Goal: Transaction & Acquisition: Book appointment/travel/reservation

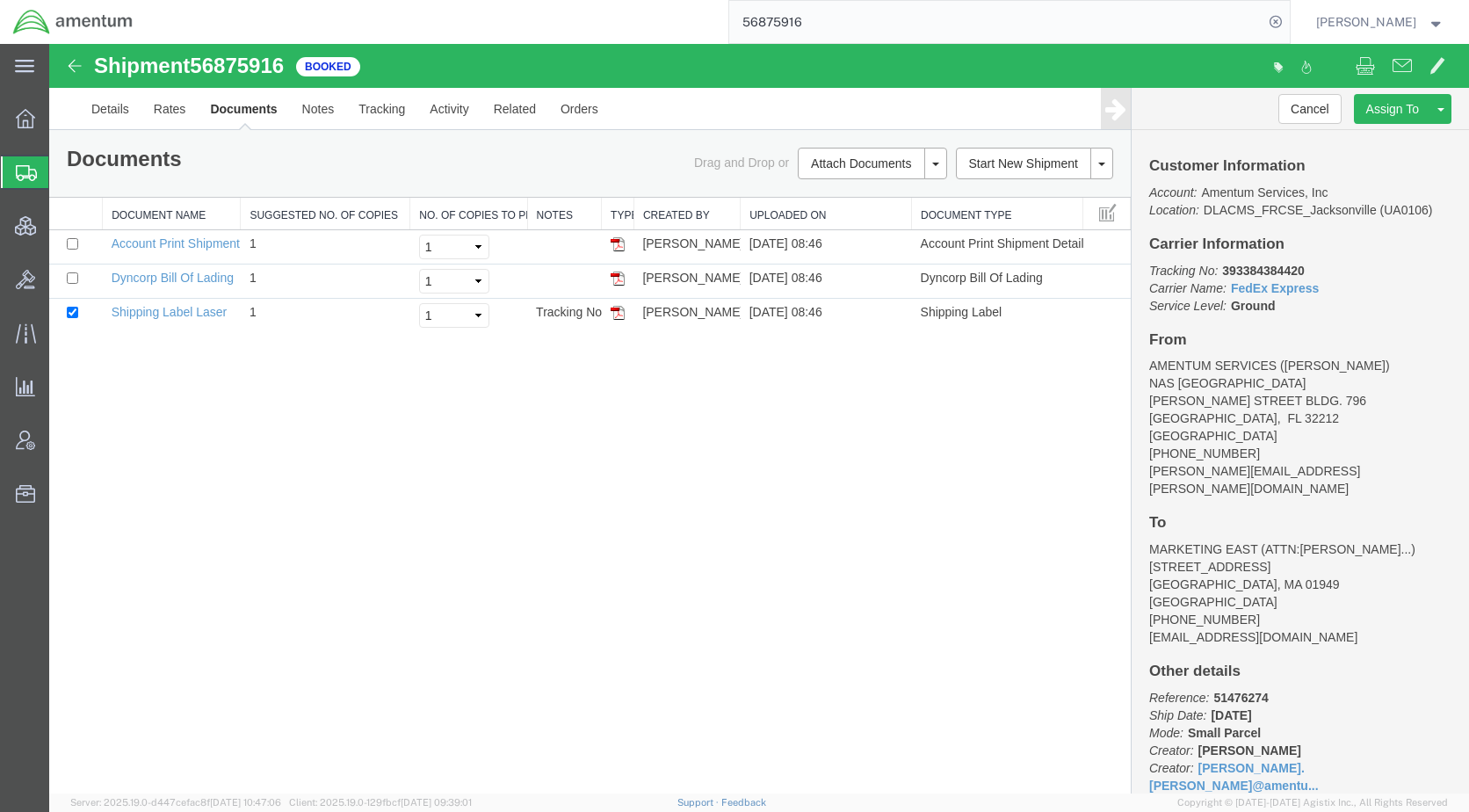
click at [62, 174] on span "Shipments" at bounding box center [55, 171] width 14 height 35
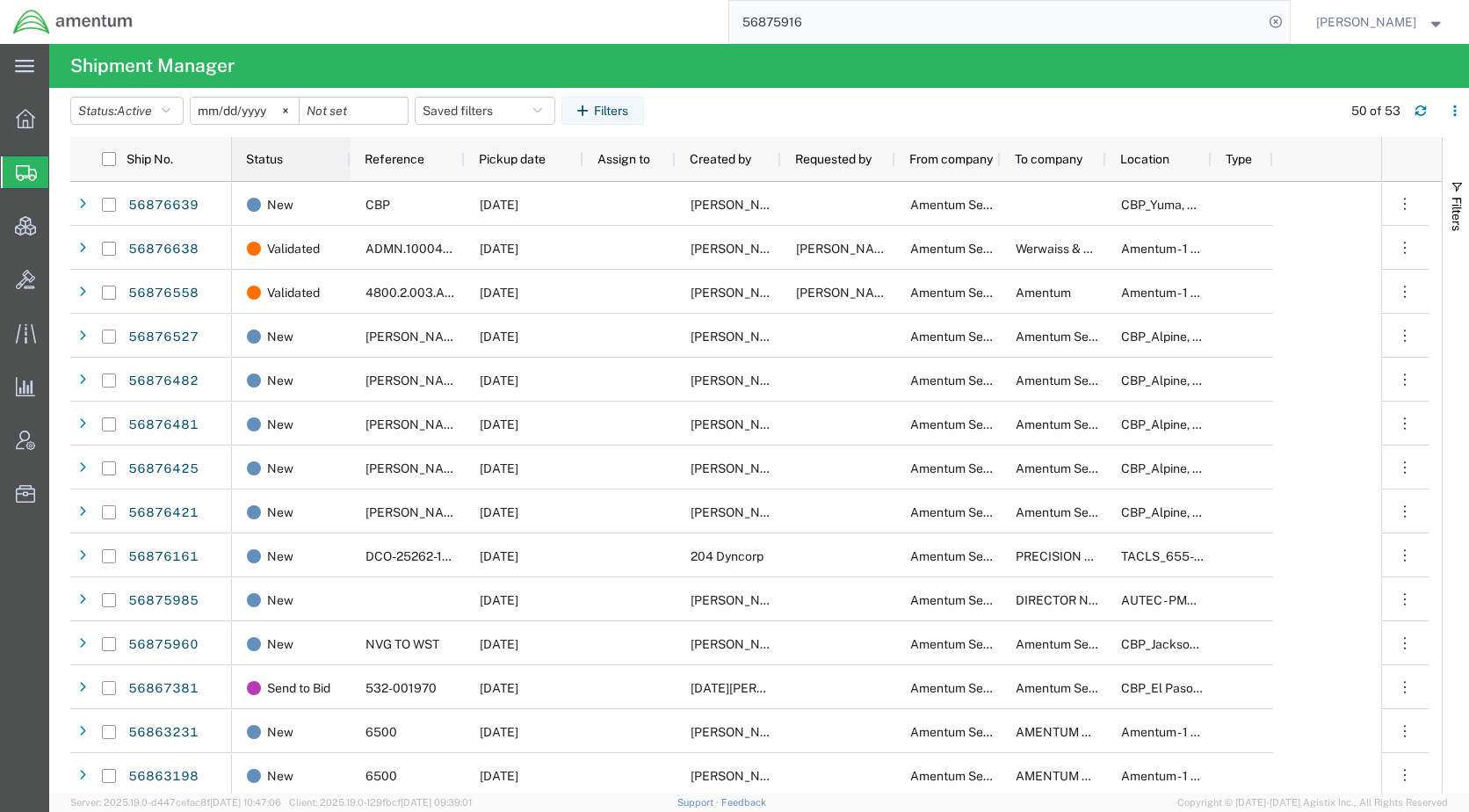
click at [266, 167] on div "Status" at bounding box center [295, 159] width 98 height 35
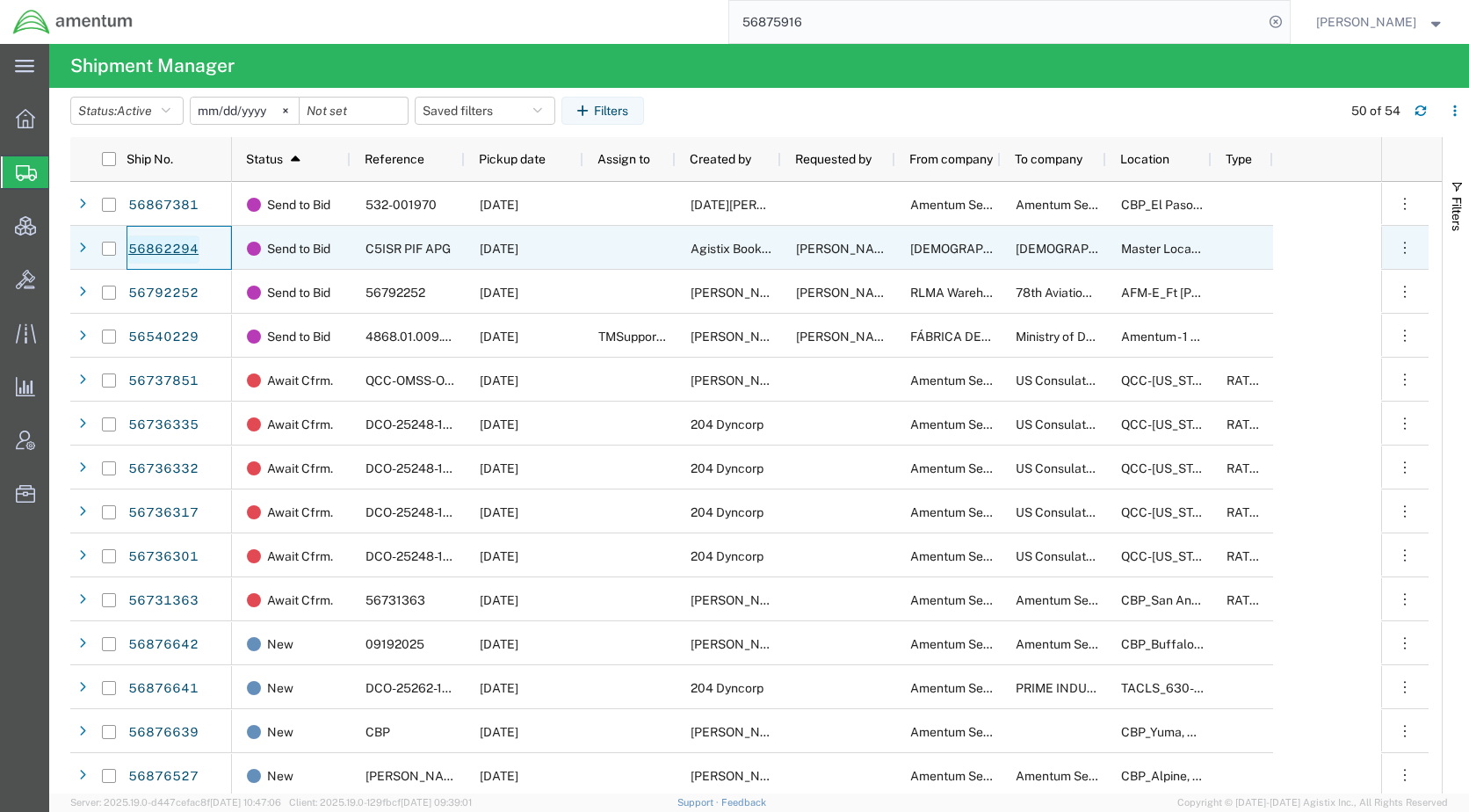
click at [179, 250] on link "56862294" at bounding box center [163, 249] width 72 height 28
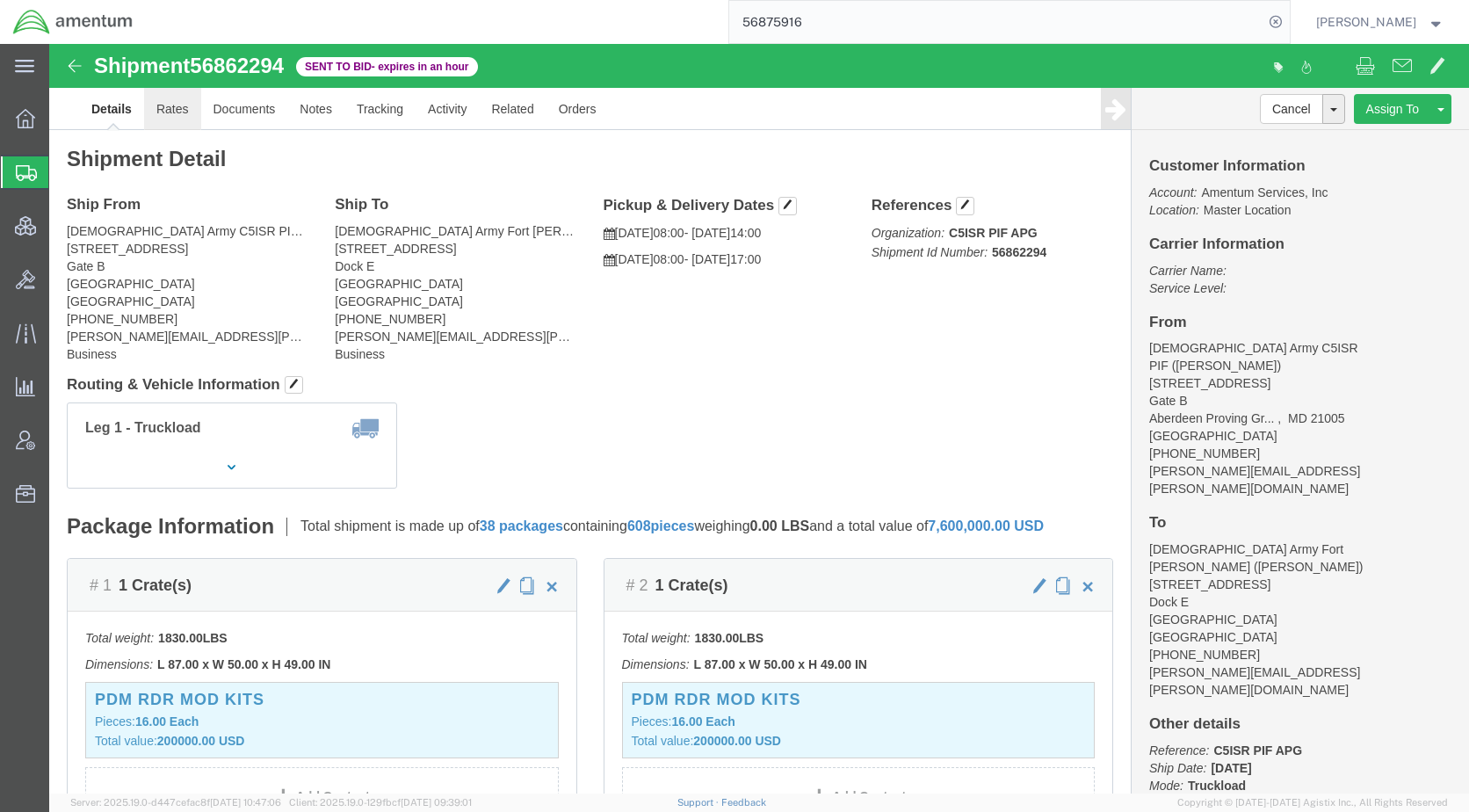
click link "Rates"
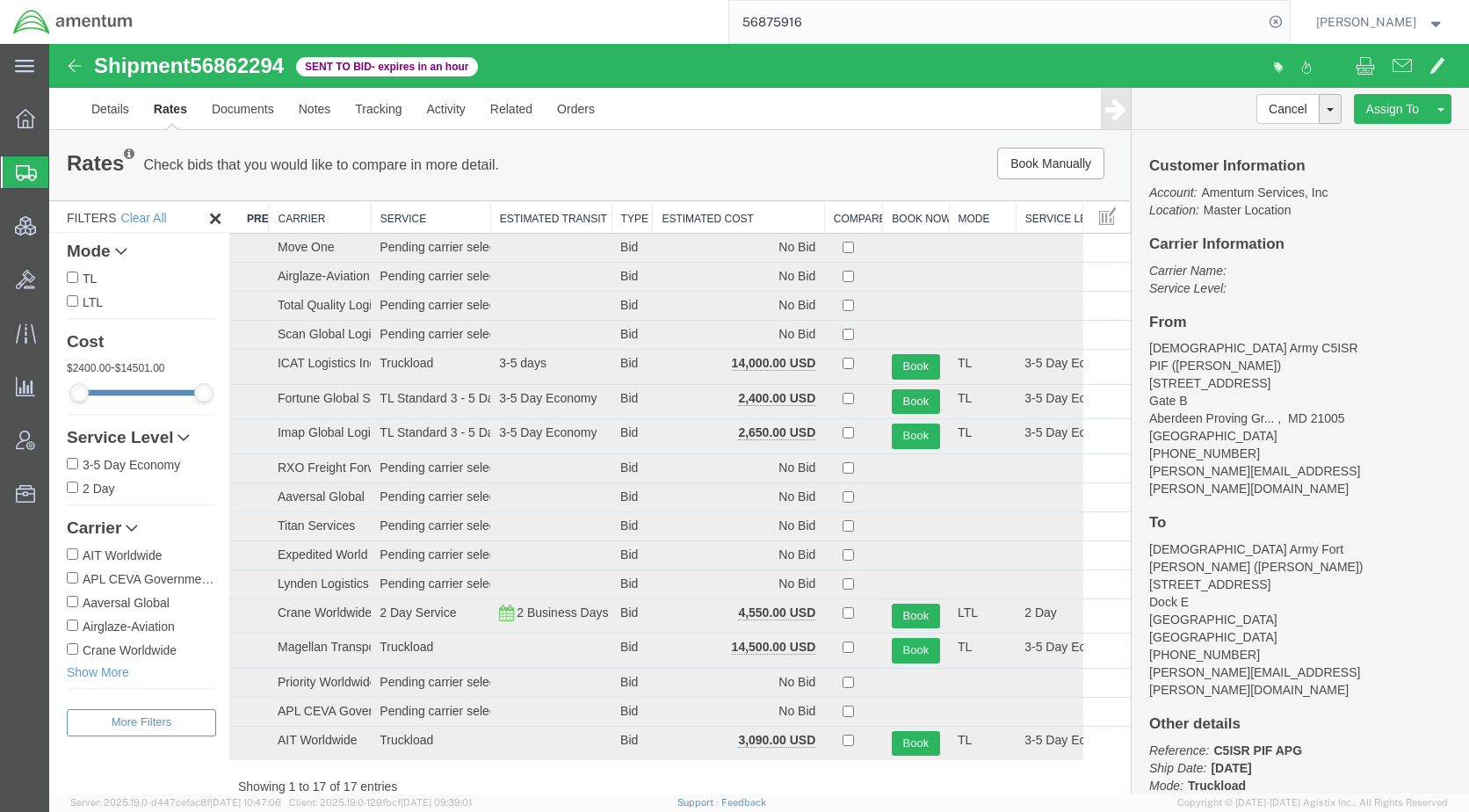
click at [675, 228] on th "Estimated Cost" at bounding box center [738, 217] width 171 height 33
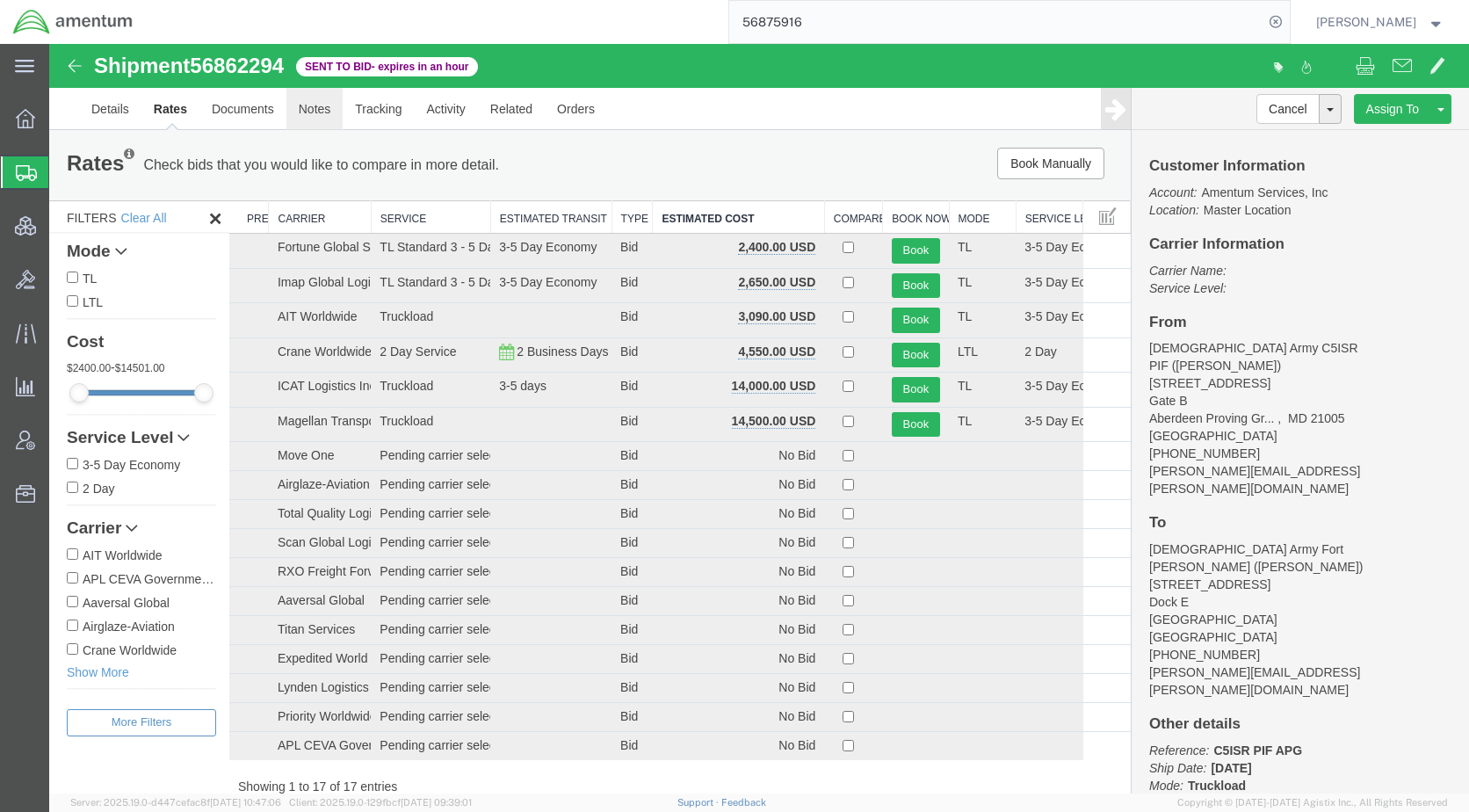
click at [296, 106] on link "Notes" at bounding box center [315, 109] width 57 height 42
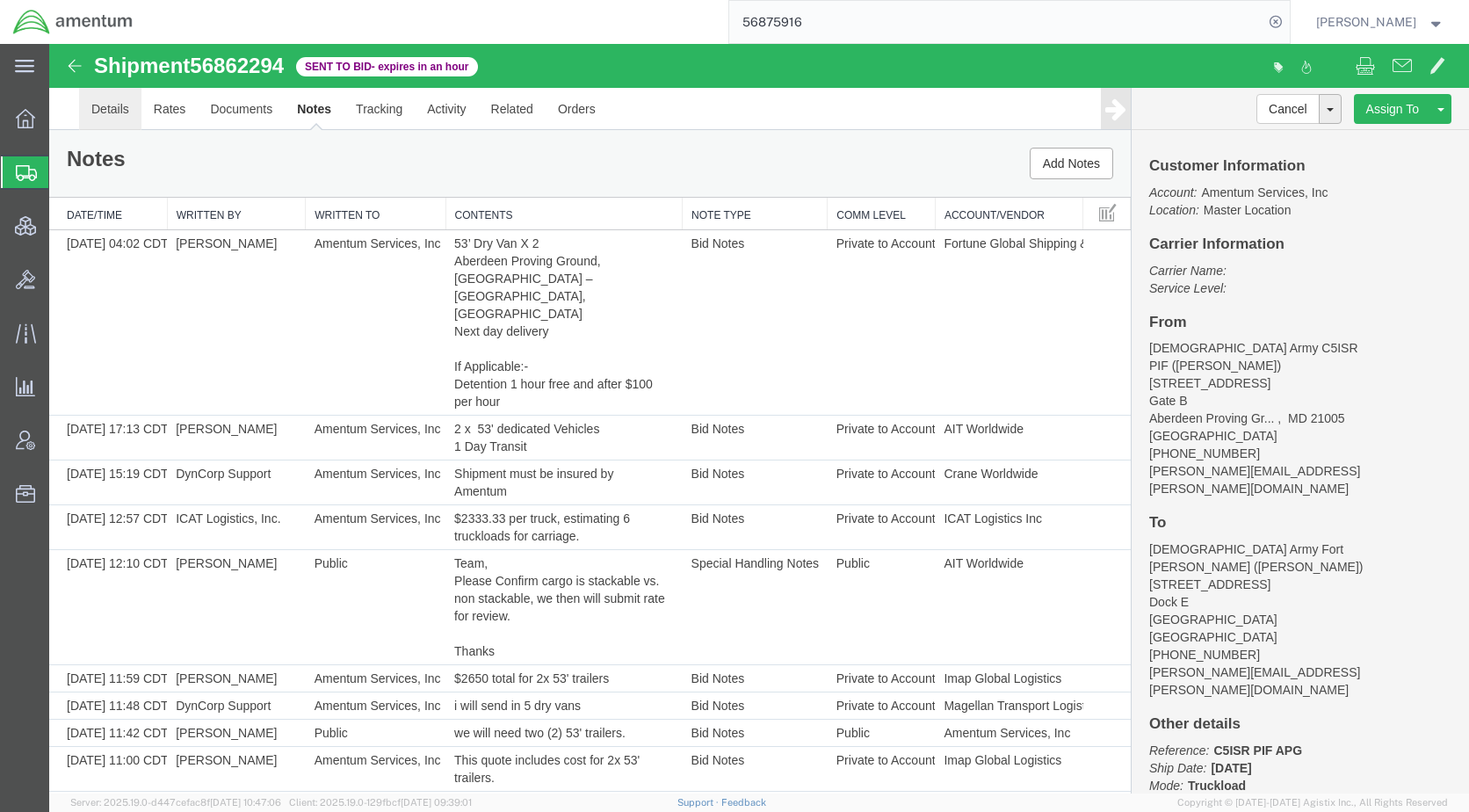
click at [103, 116] on link "Details" at bounding box center [110, 109] width 62 height 42
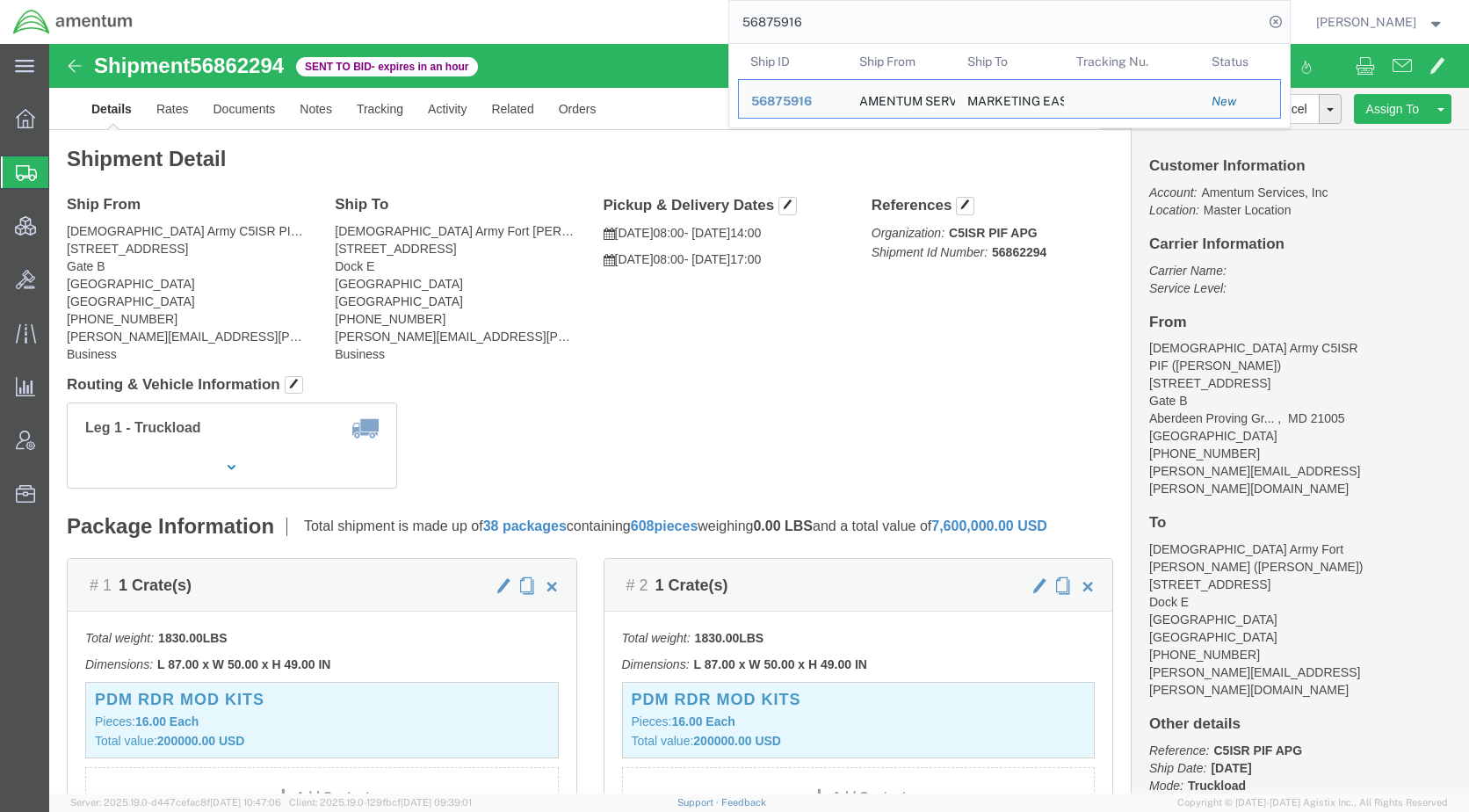
drag, startPoint x: 876, startPoint y: 31, endPoint x: 773, endPoint y: 22, distance: 103.4
click at [773, 22] on input "56875916" at bounding box center [996, 22] width 534 height 42
paste input "6668"
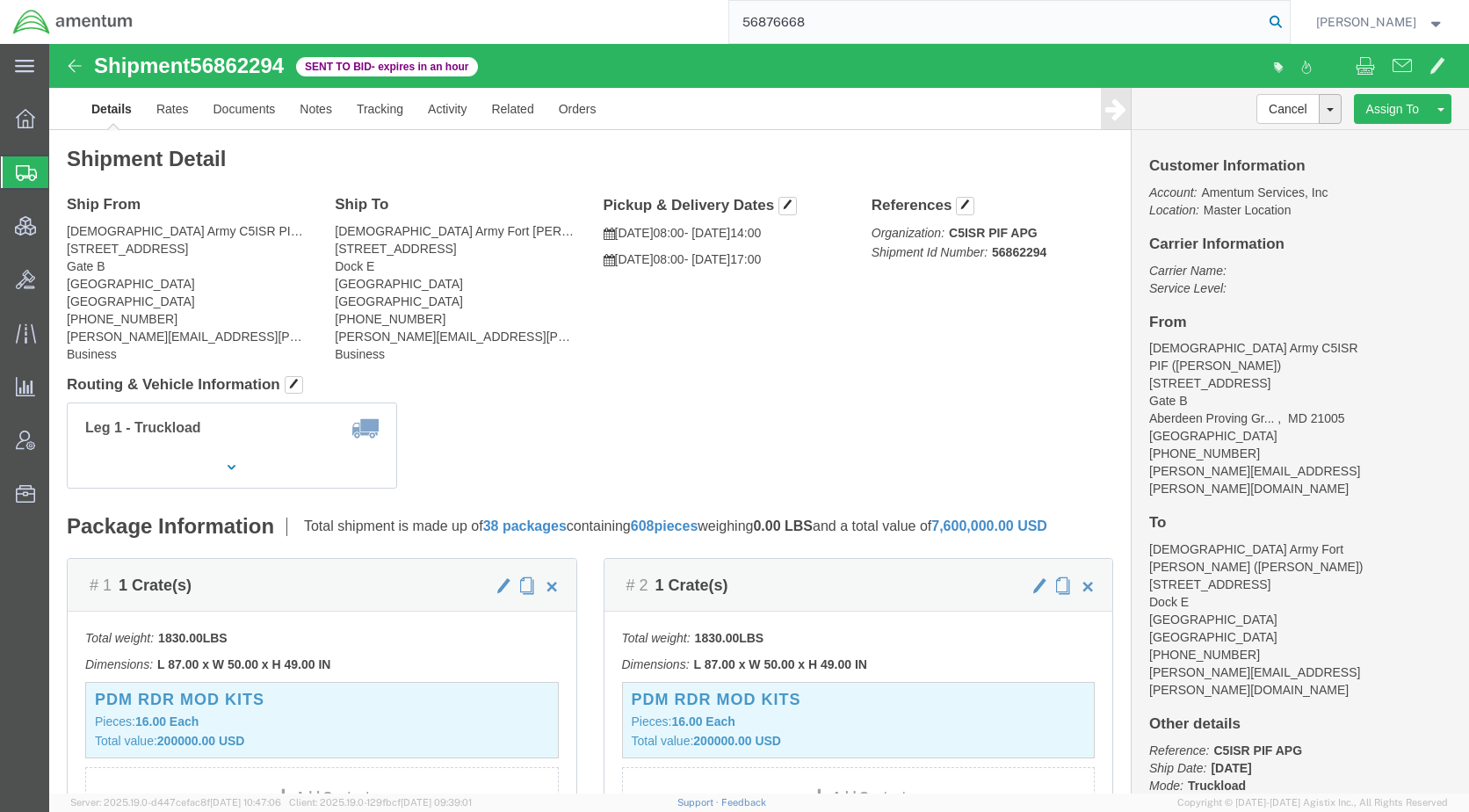
type input "56876668"
click at [1288, 15] on icon at bounding box center [1276, 22] width 25 height 25
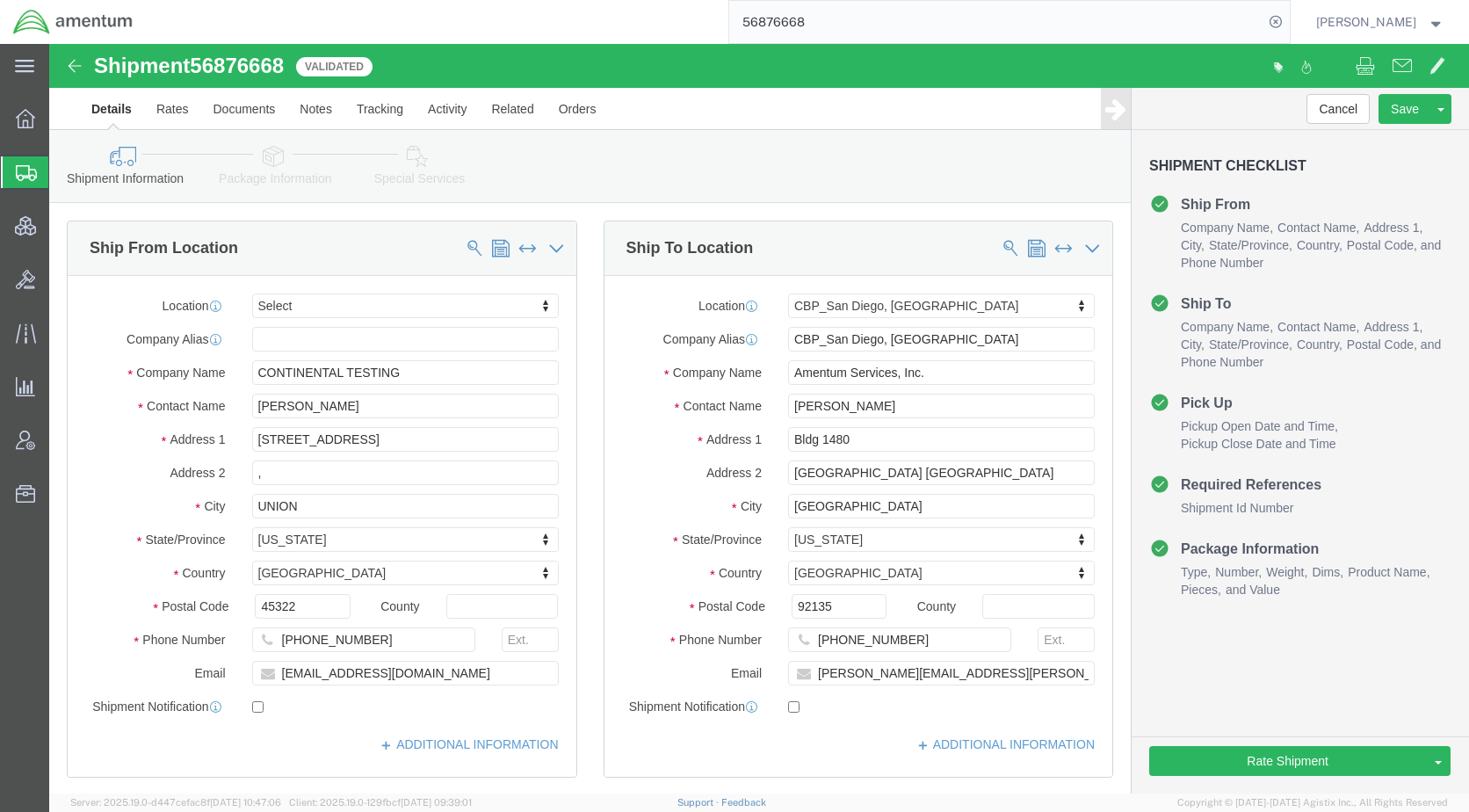
select select
select select "49946"
click input "checkbox"
checkbox input "true"
click icon
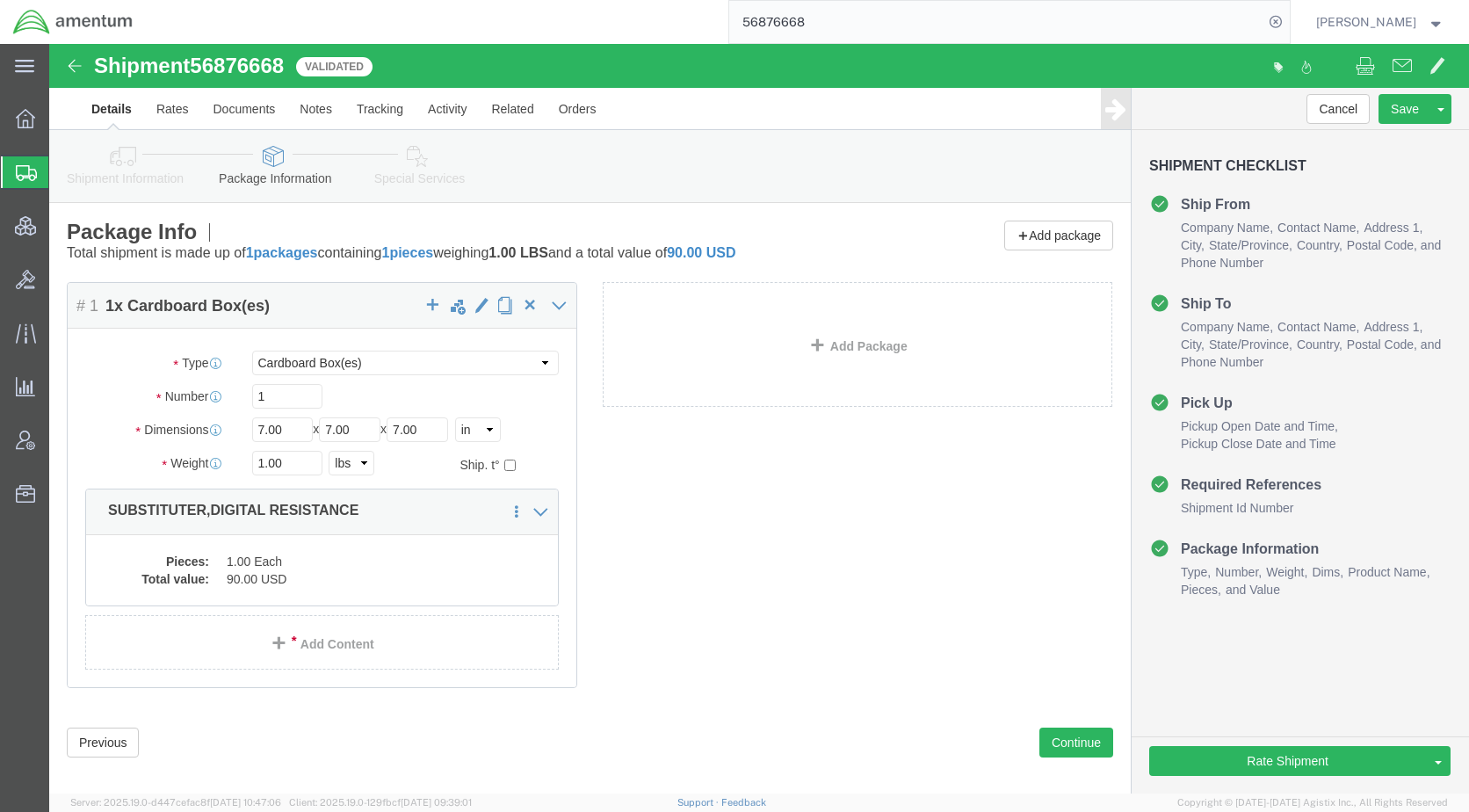
click icon
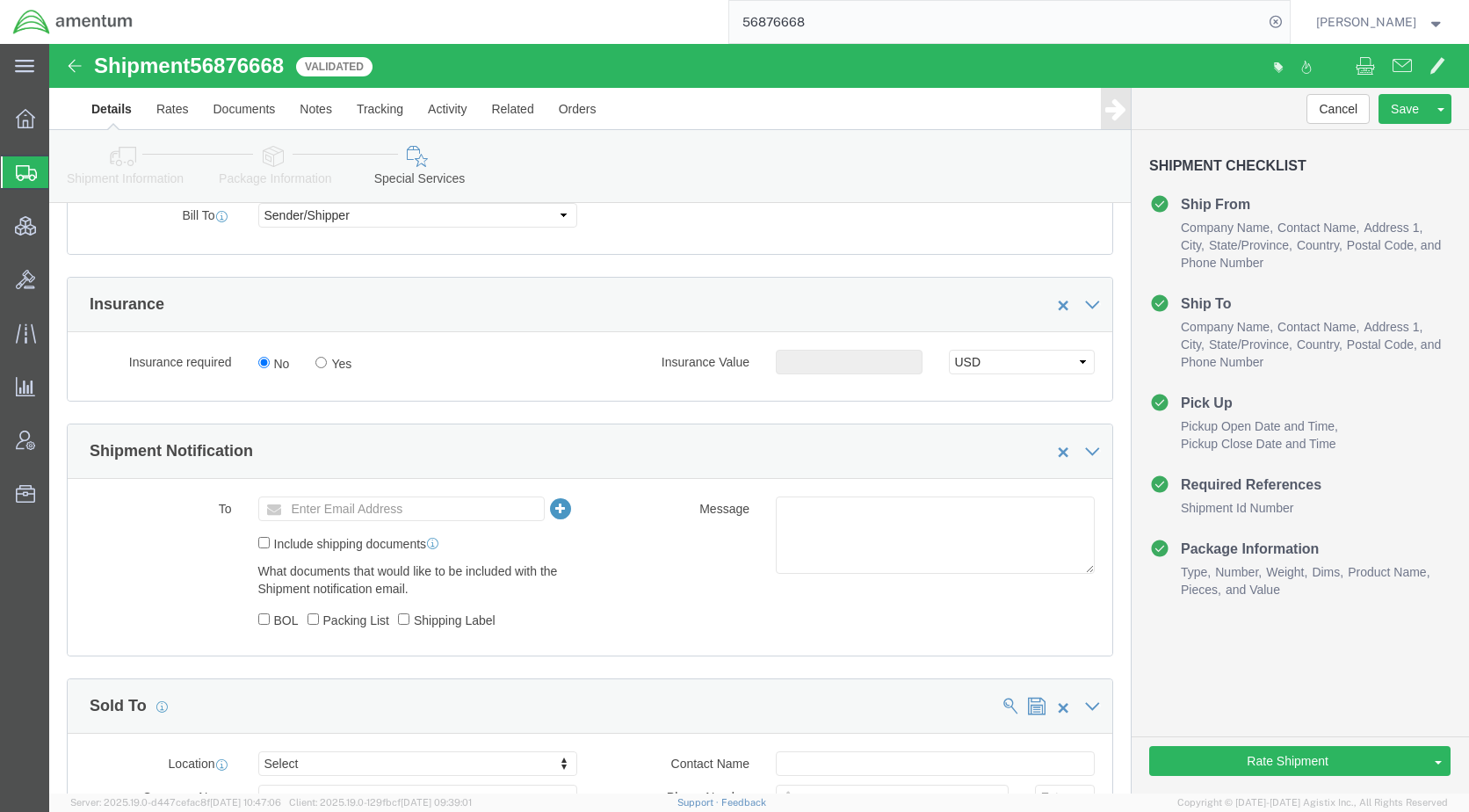
scroll to position [1054, 0]
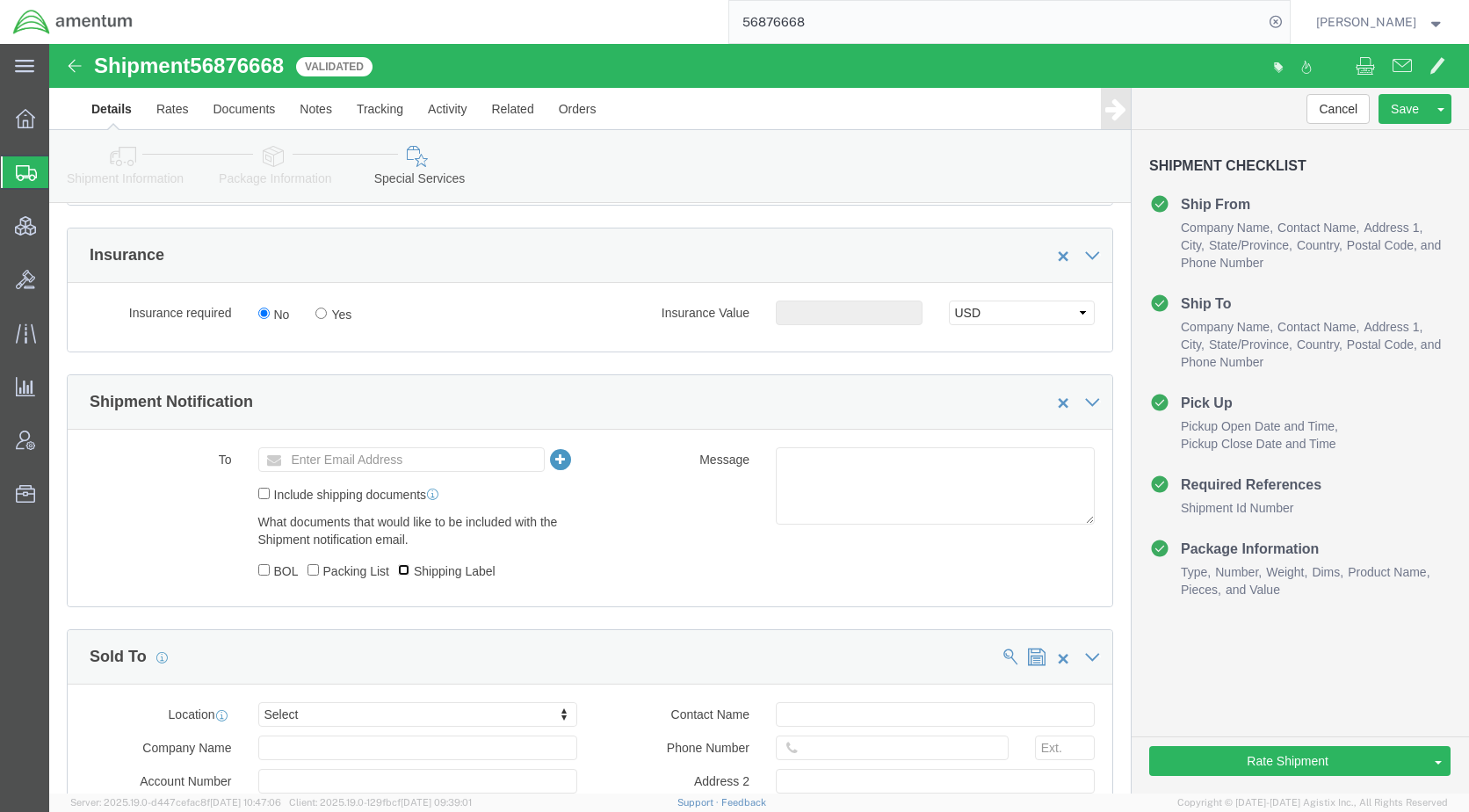
click input "Shipping Label"
checkbox input "true"
click input "BOL"
checkbox input "true"
click icon
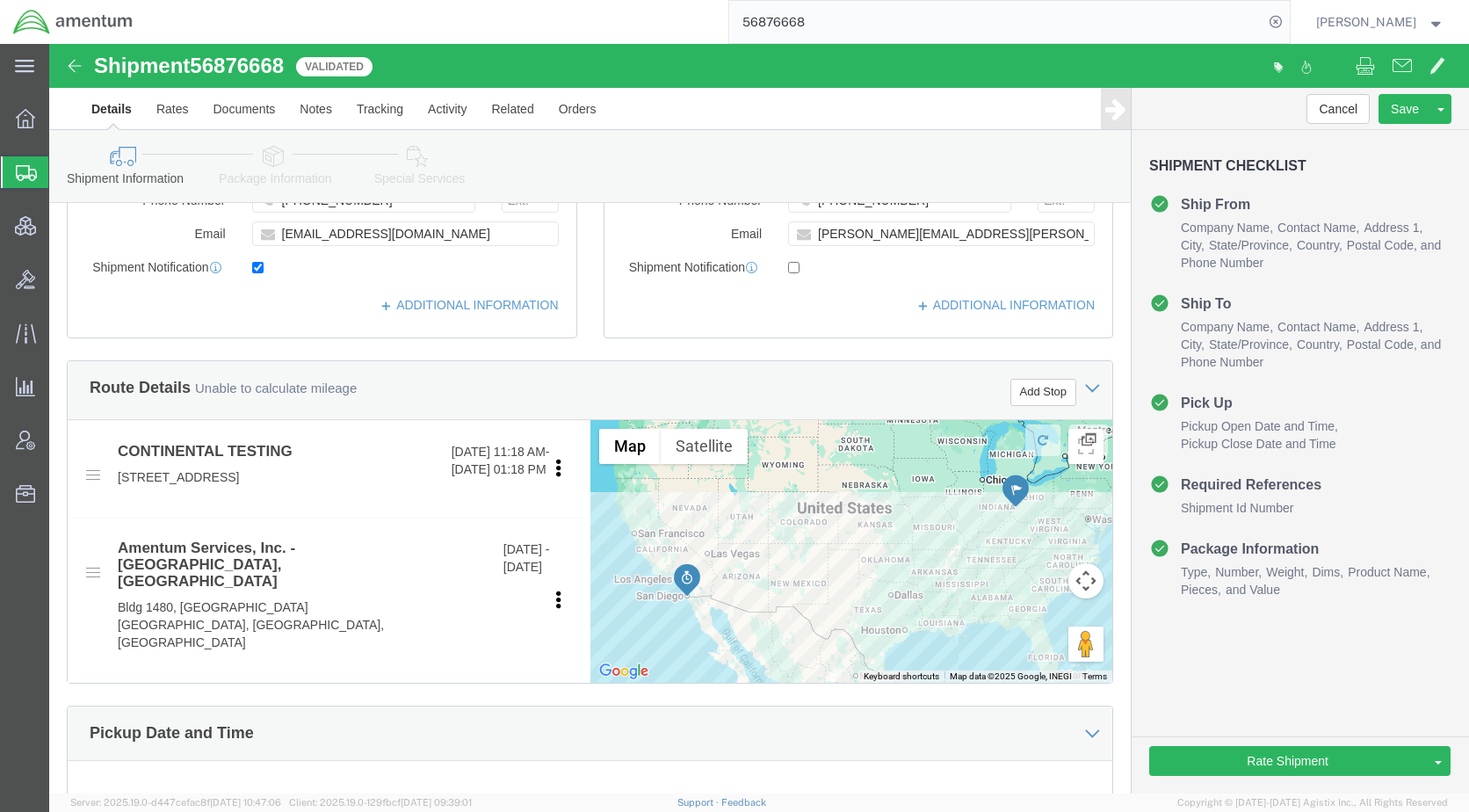
scroll to position [351, 0]
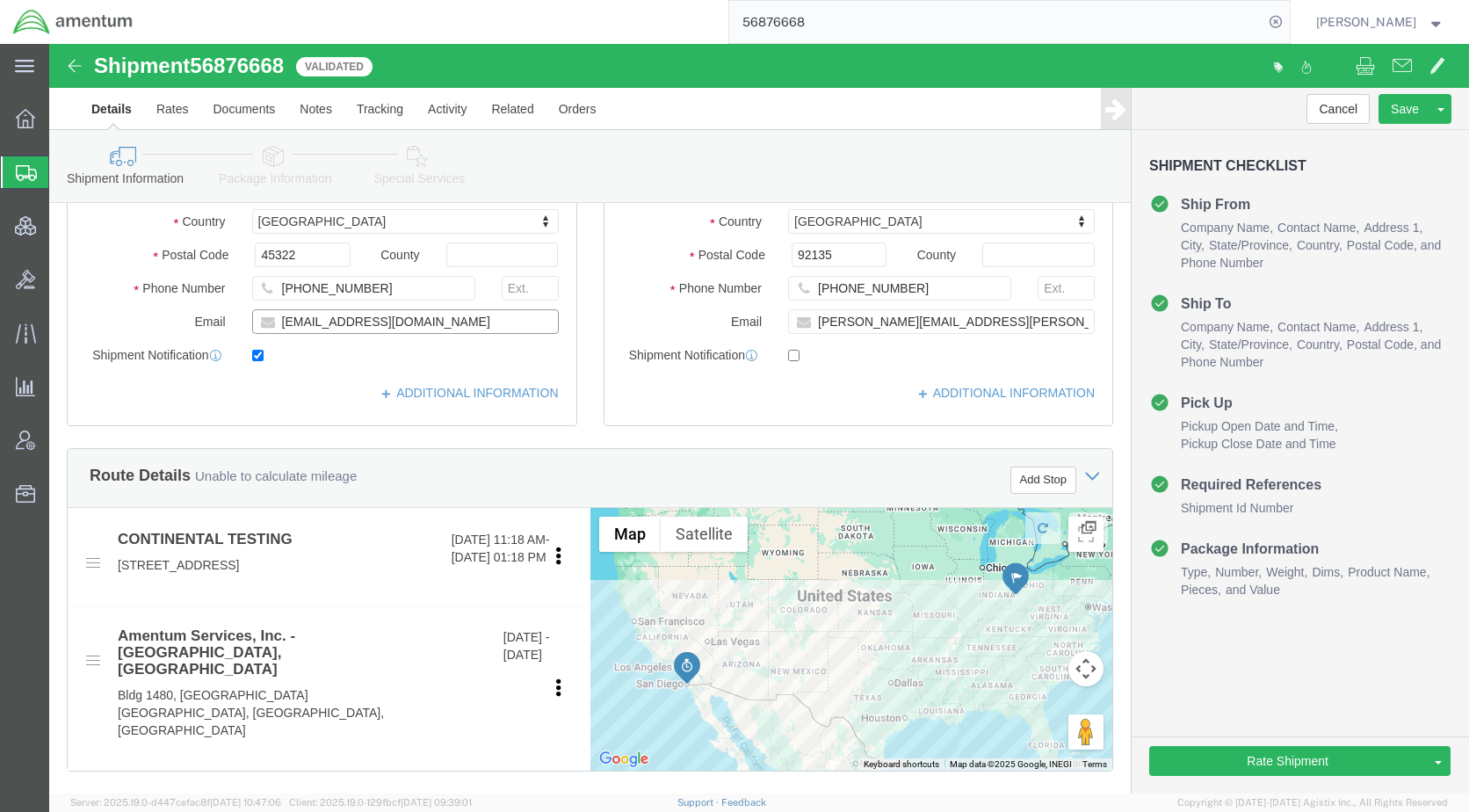
drag, startPoint x: 421, startPoint y: 278, endPoint x: 231, endPoint y: 286, distance: 190.2
click input "gpeiffer@continentaltesting.com"
drag, startPoint x: 244, startPoint y: 283, endPoint x: 1230, endPoint y: 716, distance: 1076.9
click button "Rate Shipment"
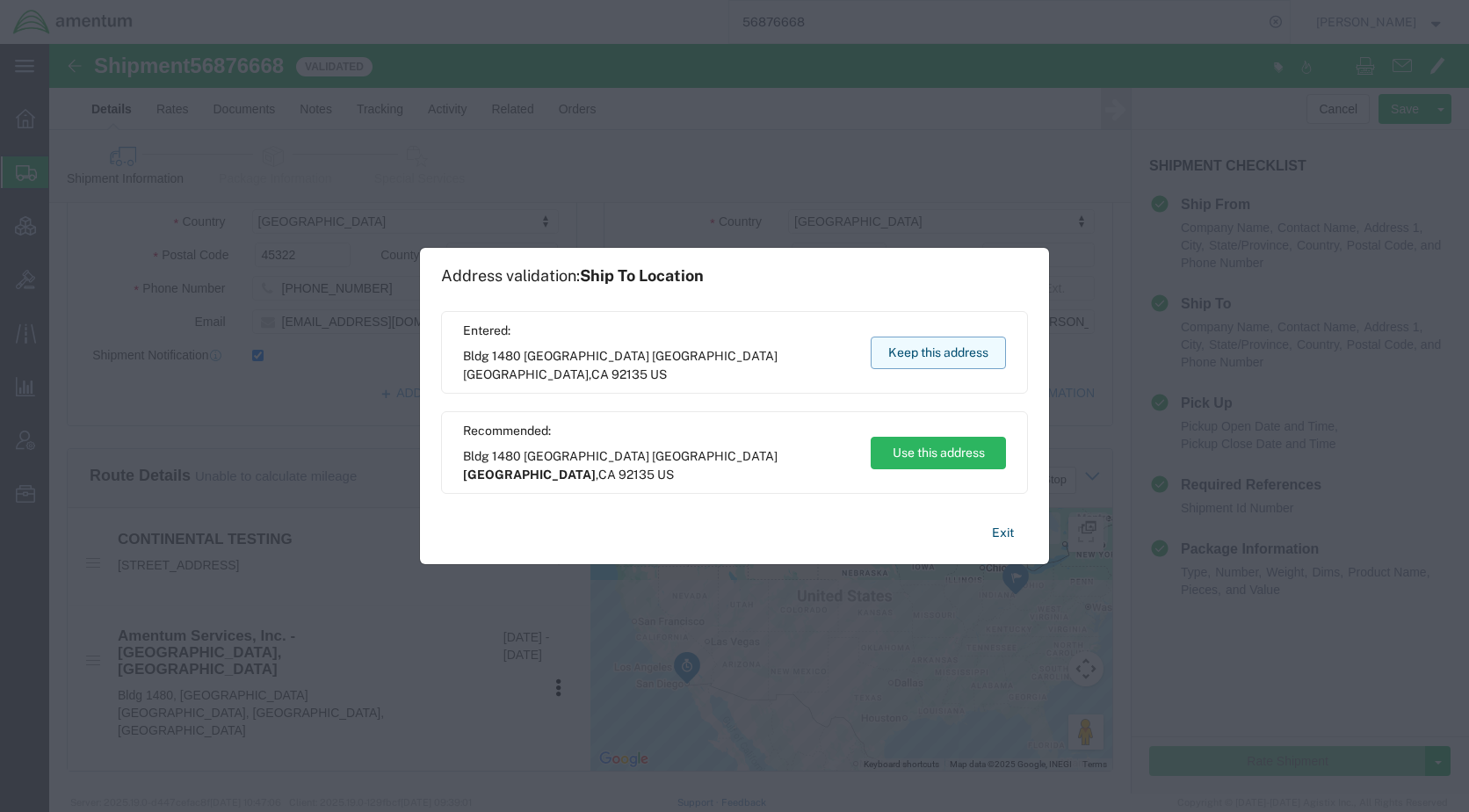
click at [926, 348] on button "Keep this address" at bounding box center [938, 352] width 135 height 33
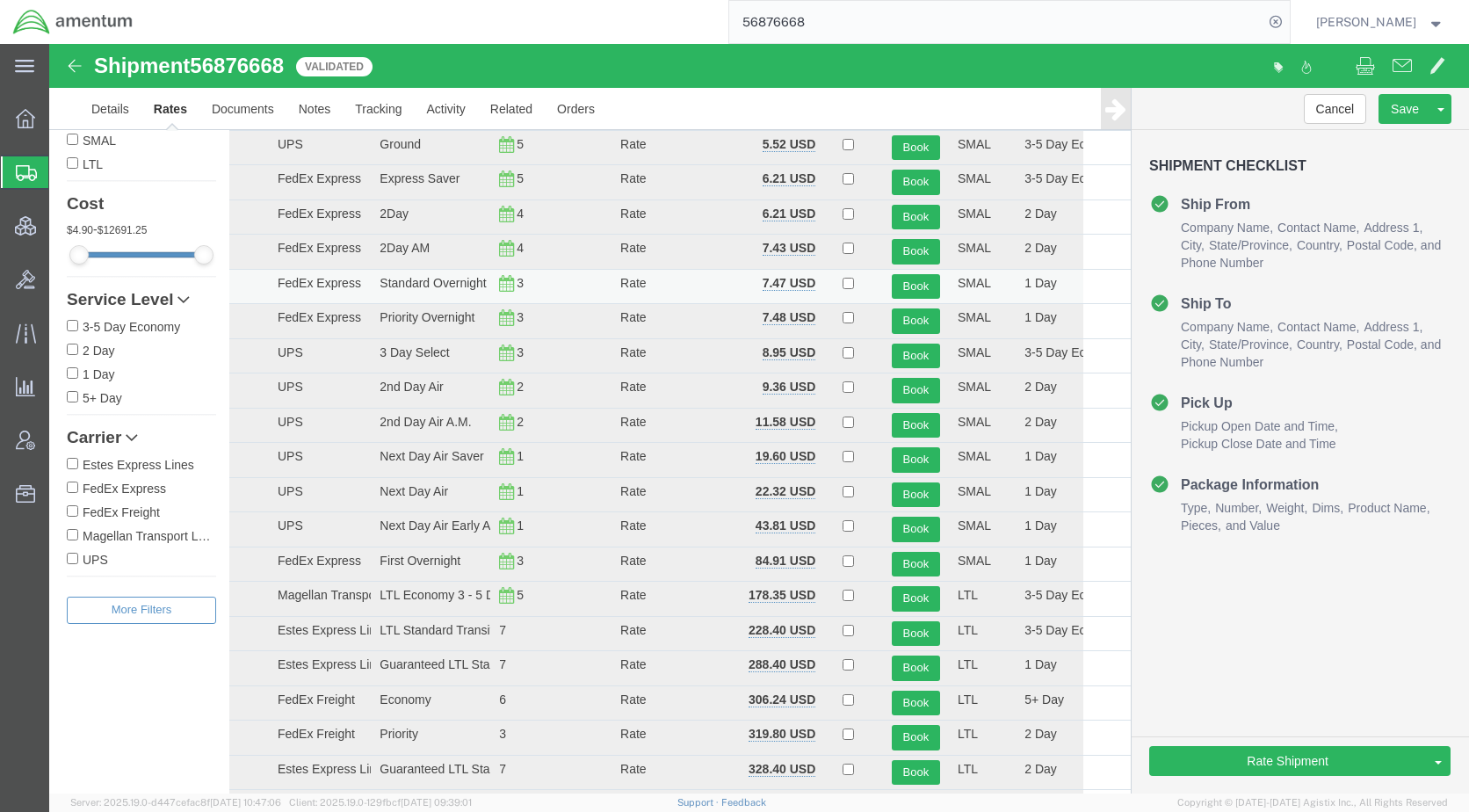
scroll to position [0, 0]
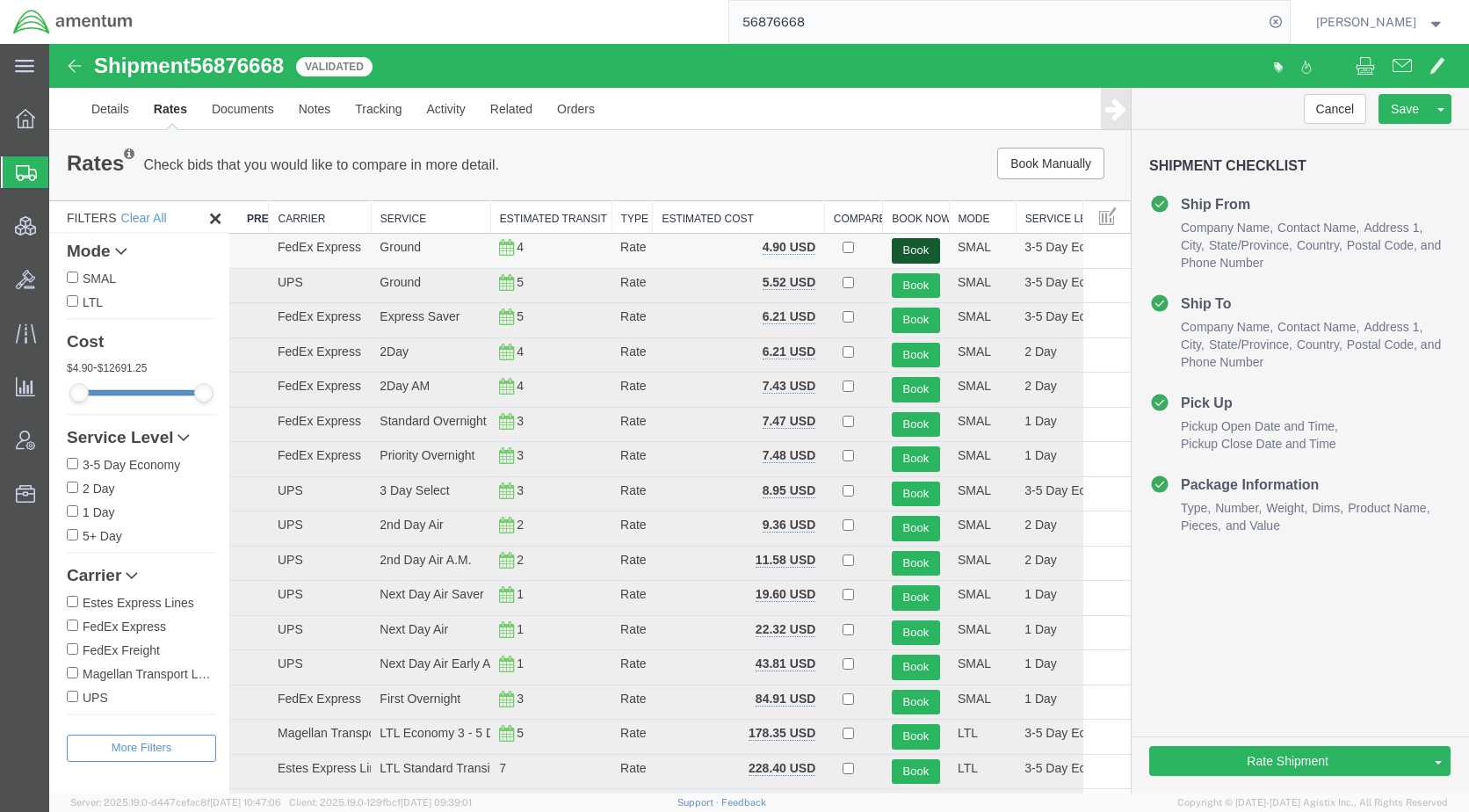
click at [903, 248] on button "Book" at bounding box center [915, 251] width 48 height 26
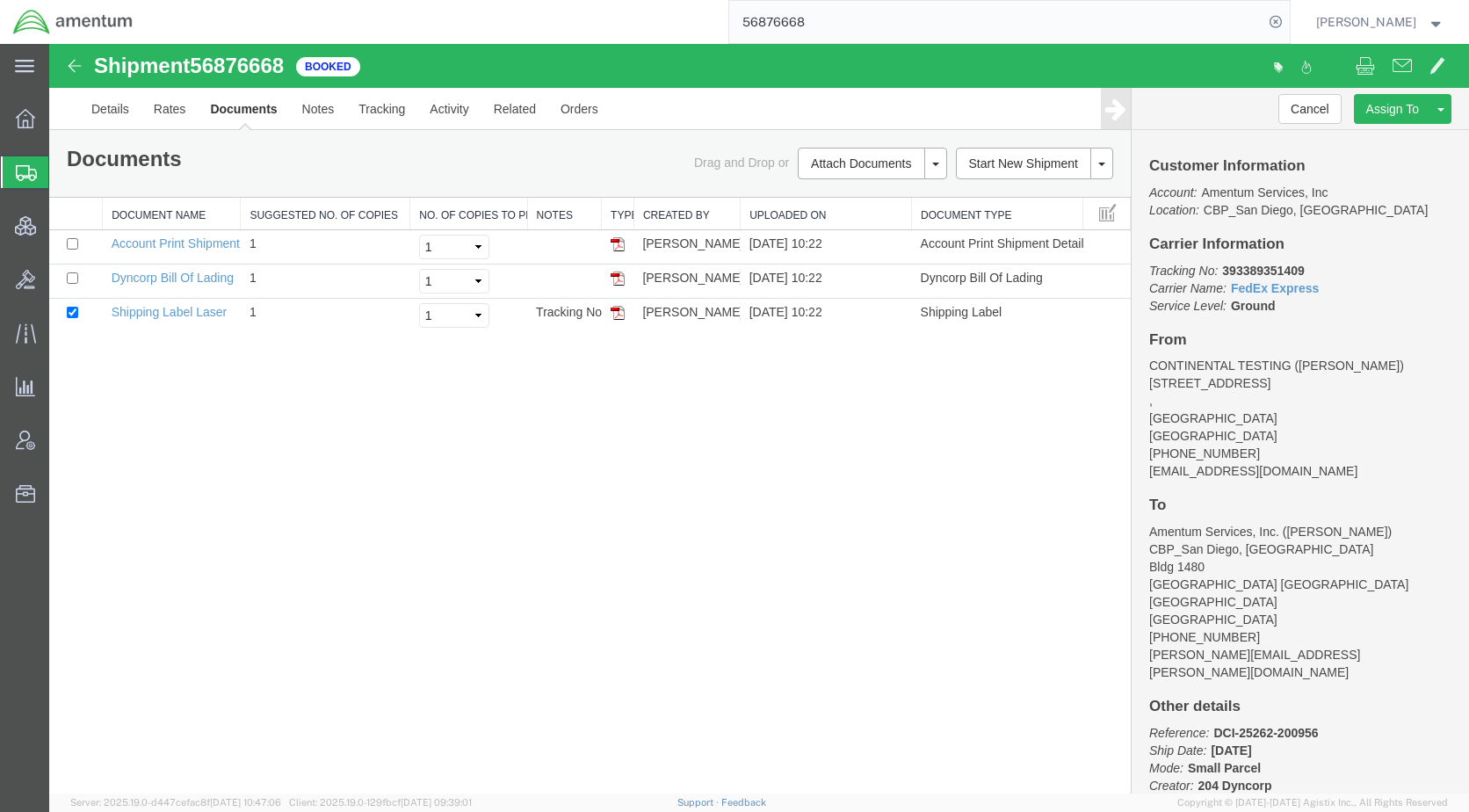
click at [62, 167] on span "Shipments" at bounding box center [55, 171] width 14 height 35
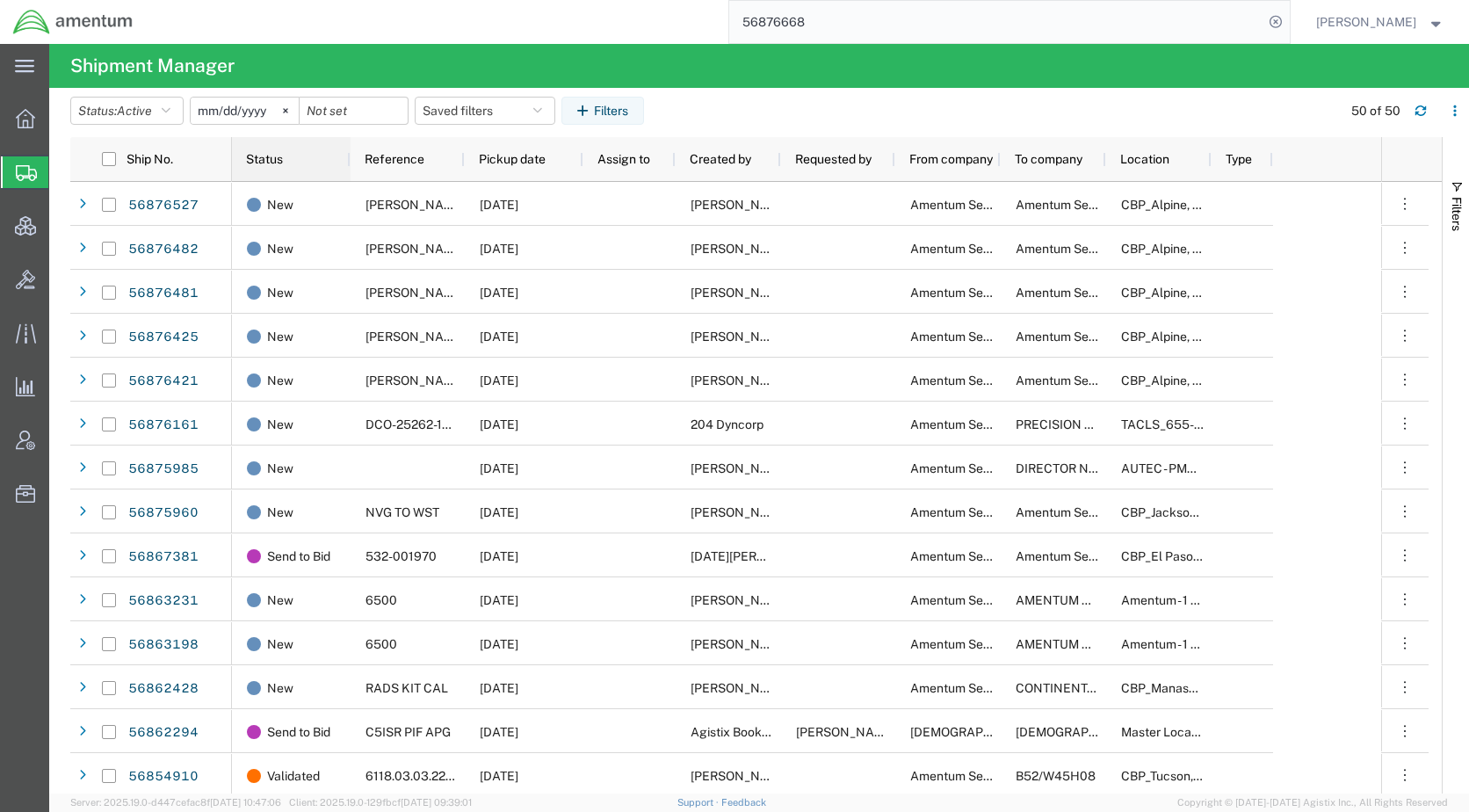
click at [276, 155] on span "Status" at bounding box center [264, 159] width 37 height 14
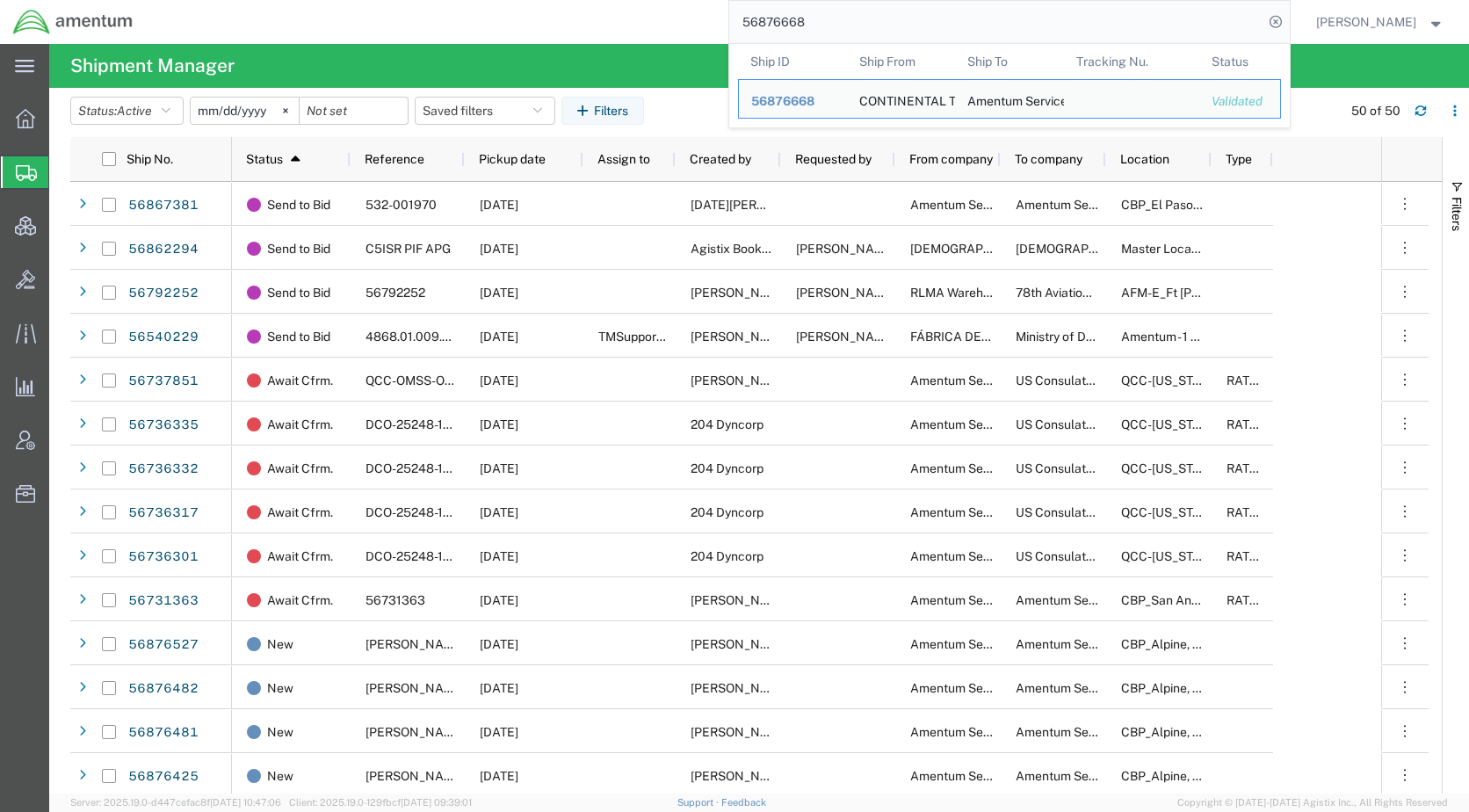
click at [896, 21] on input "56876668" at bounding box center [996, 22] width 534 height 42
click at [802, 93] on div "56876668" at bounding box center [792, 101] width 83 height 18
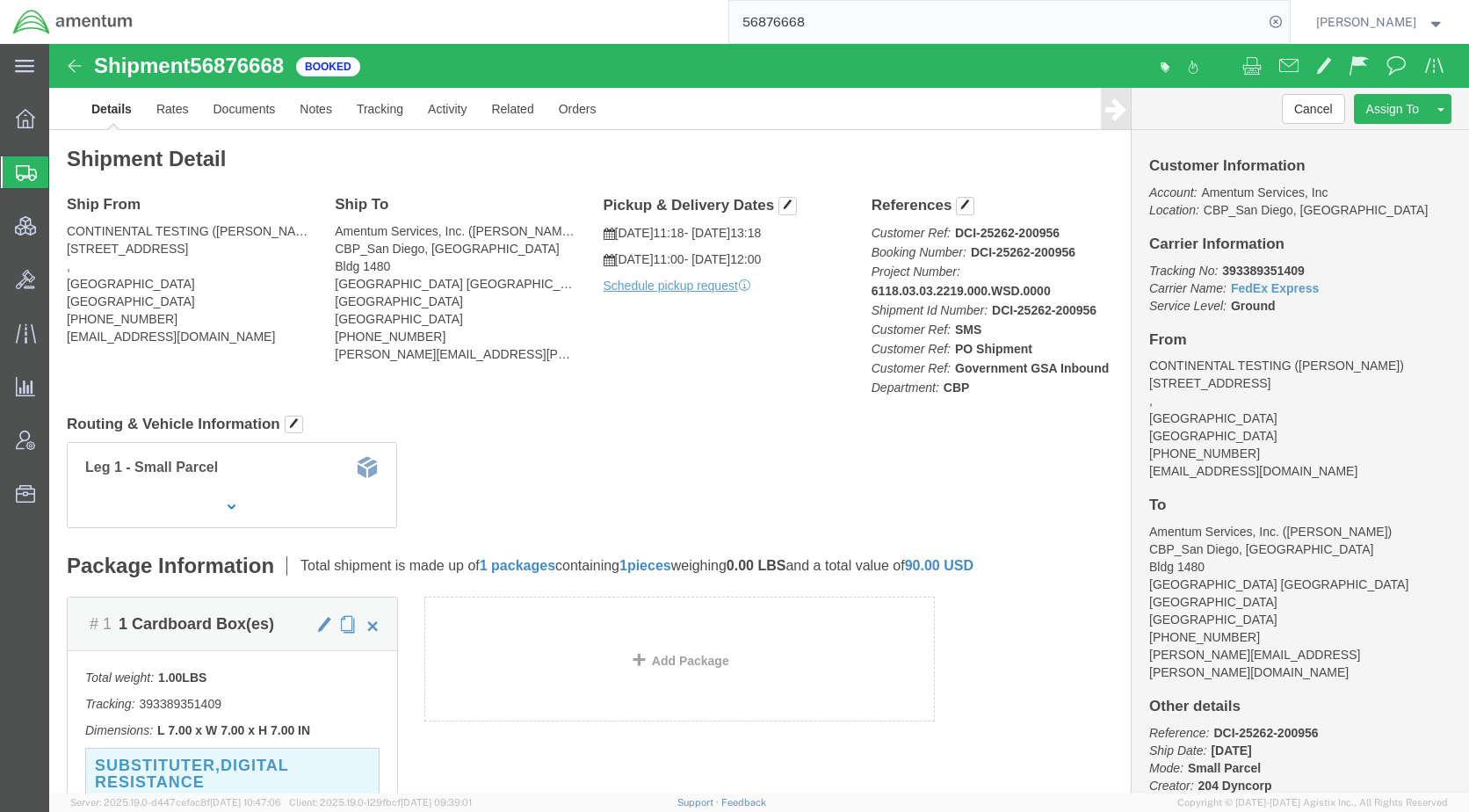
click at [62, 175] on span "Shipments" at bounding box center [55, 171] width 14 height 35
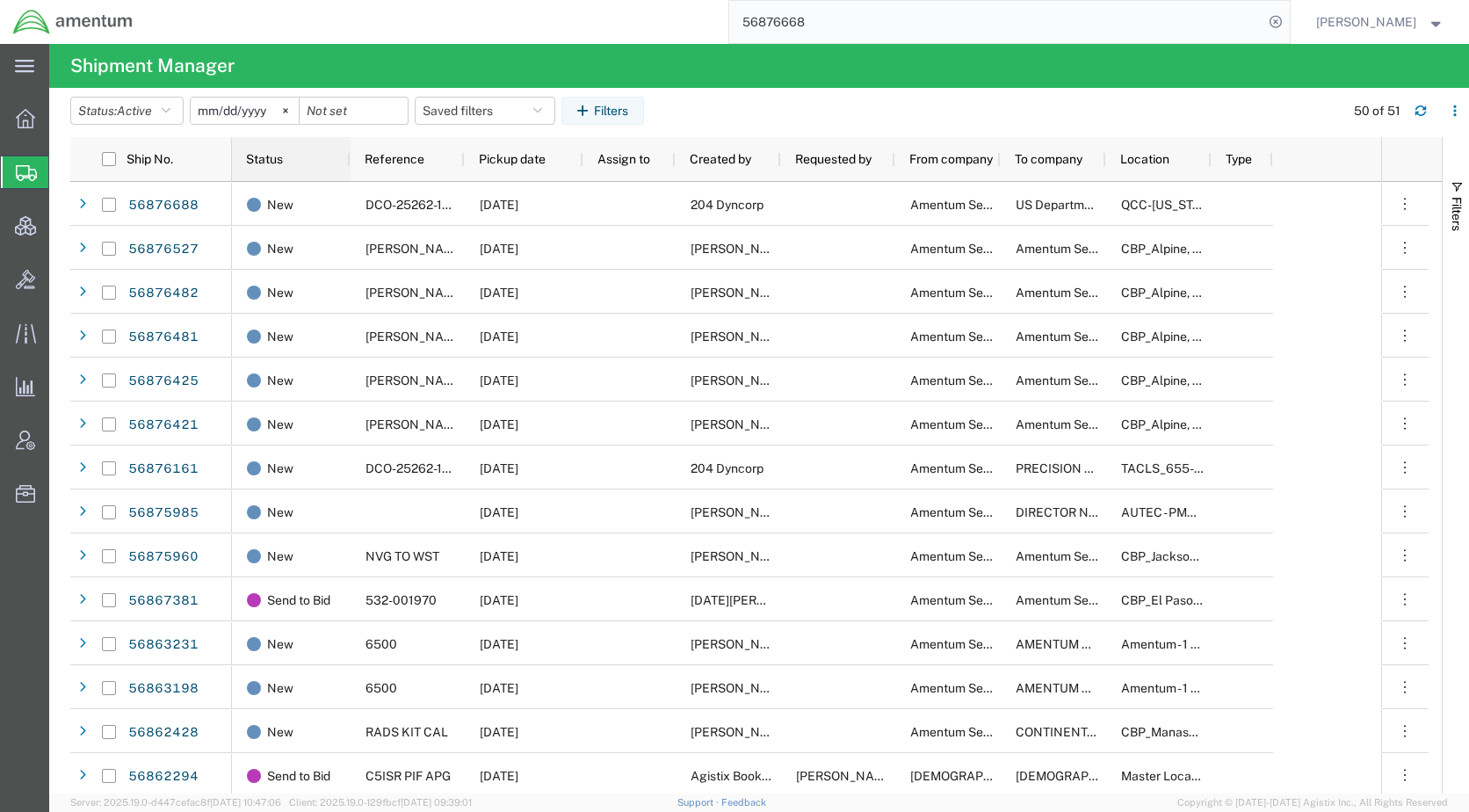
click at [267, 160] on span "Status" at bounding box center [264, 159] width 37 height 14
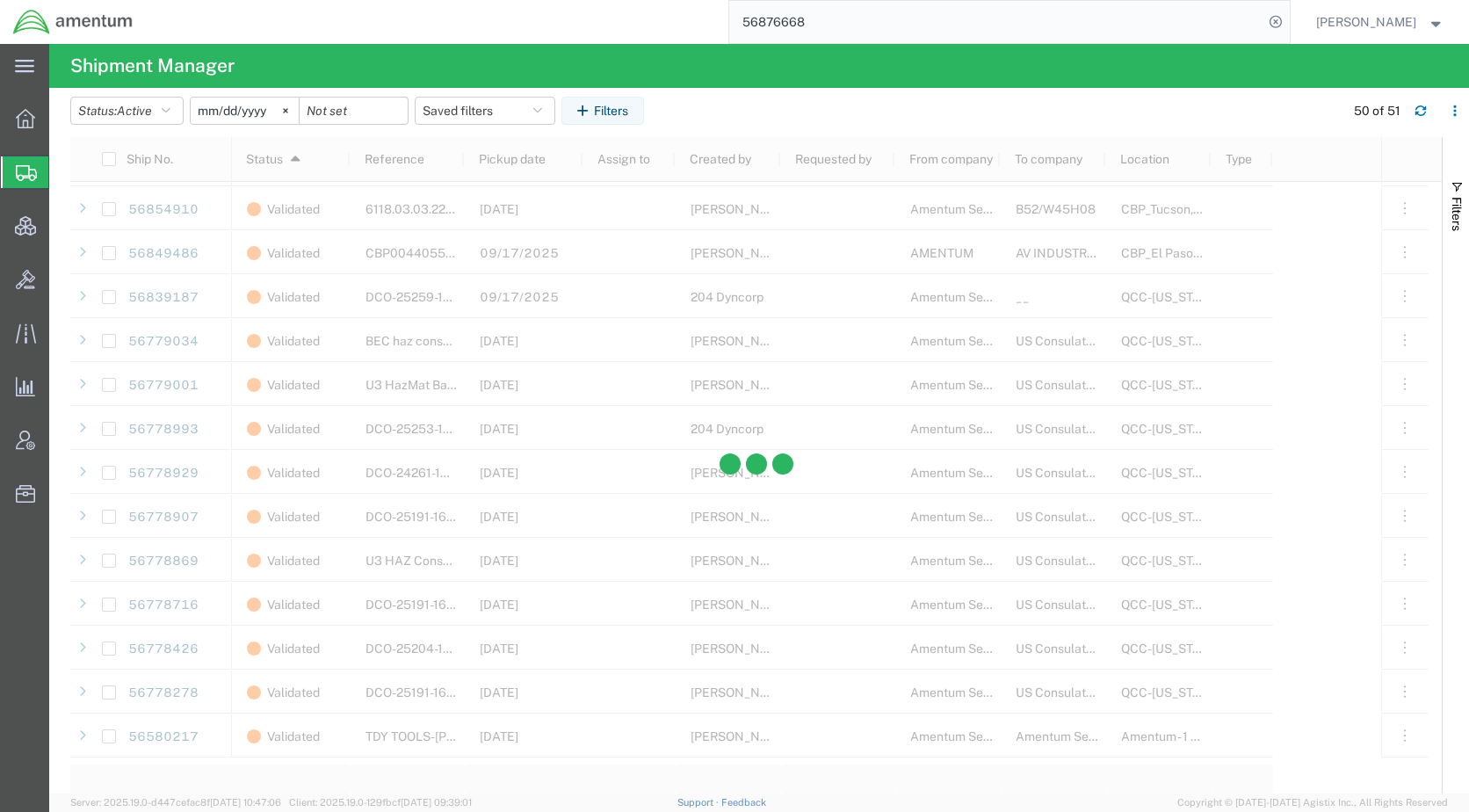
scroll to position [1629, 0]
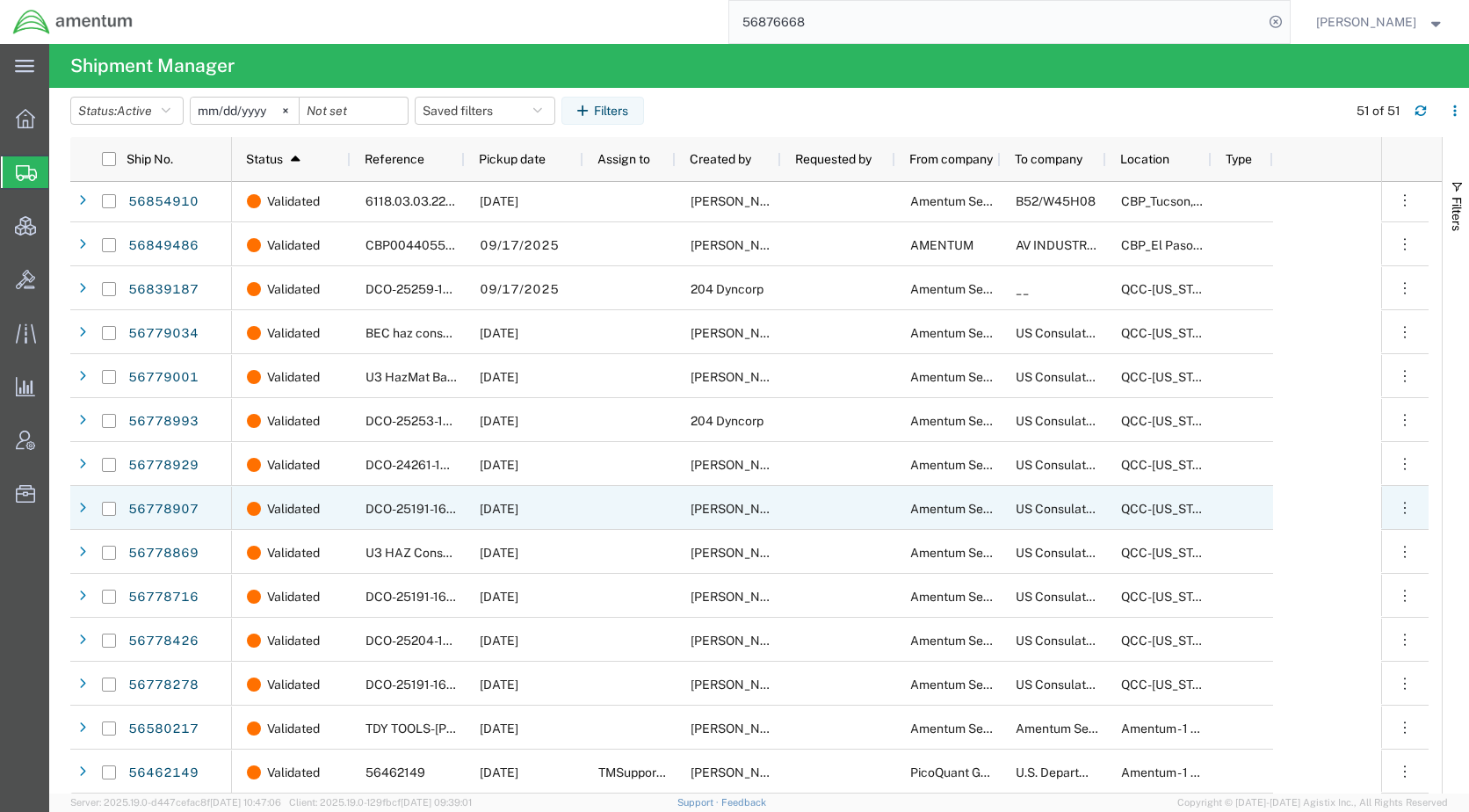
scroll to position [1630, 0]
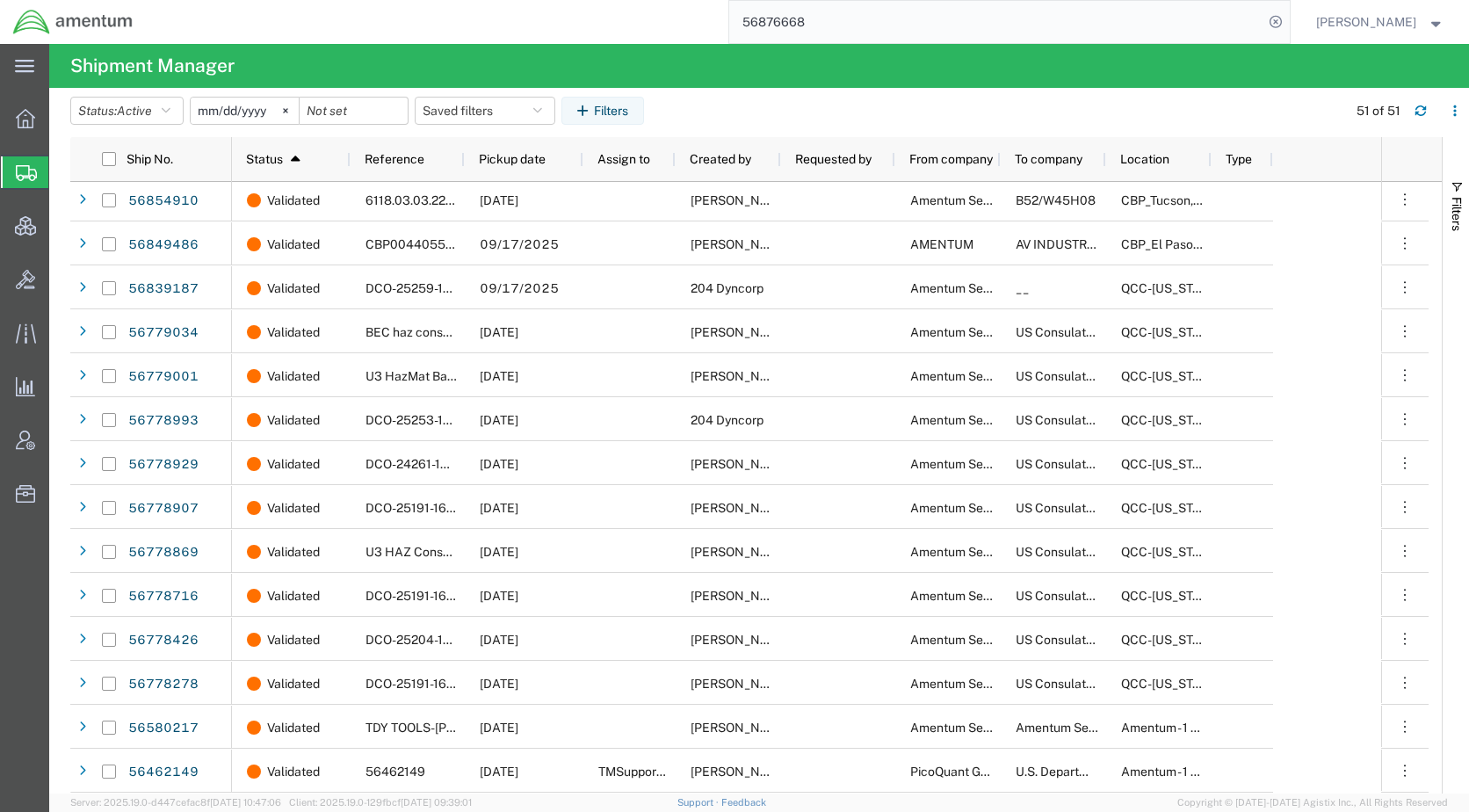
click at [929, 118] on agx-table-filter-chips "Status: Active Active All Approved Booked Canceled Delivered Denied New On Hold…" at bounding box center [704, 117] width 1268 height 40
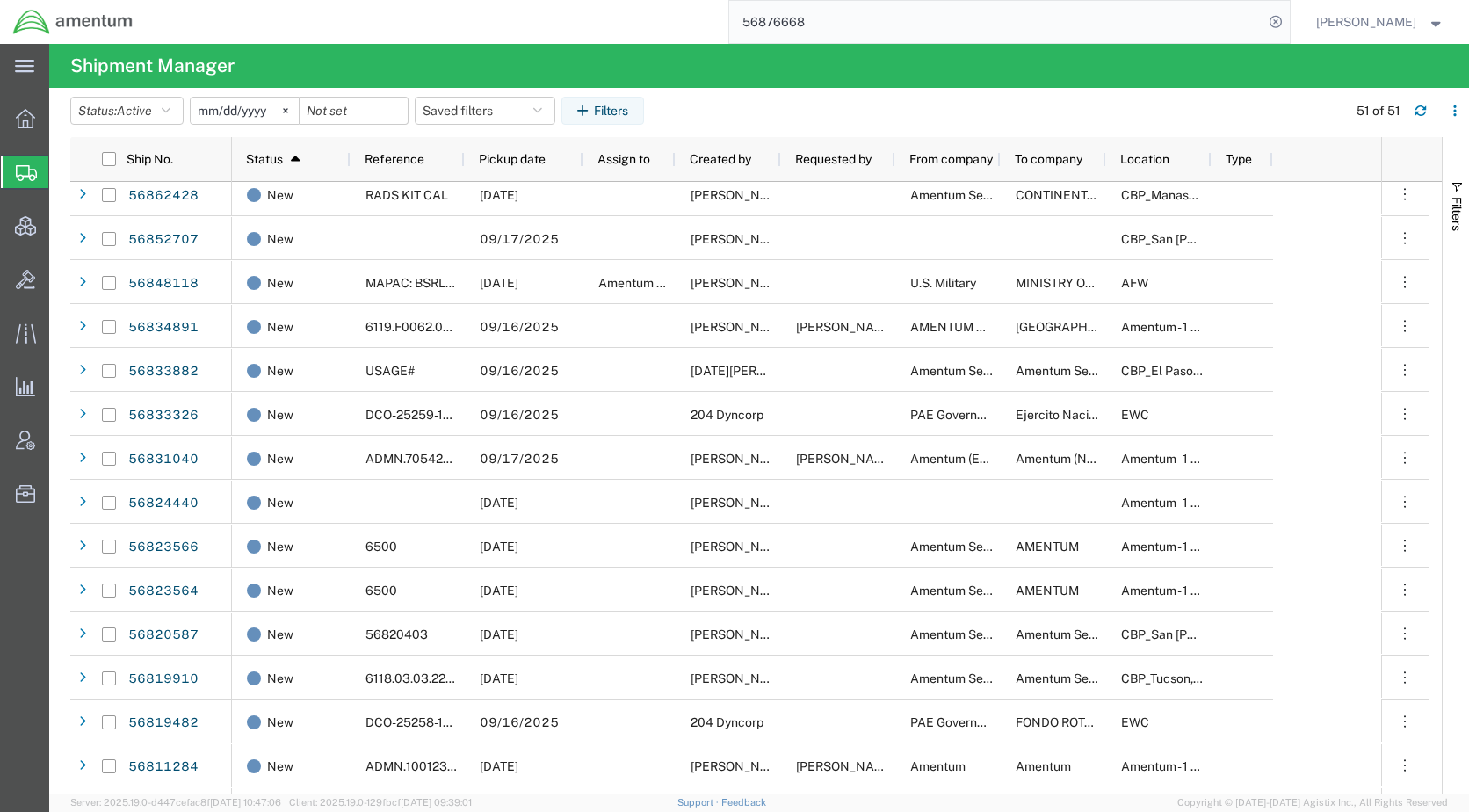
scroll to position [927, 0]
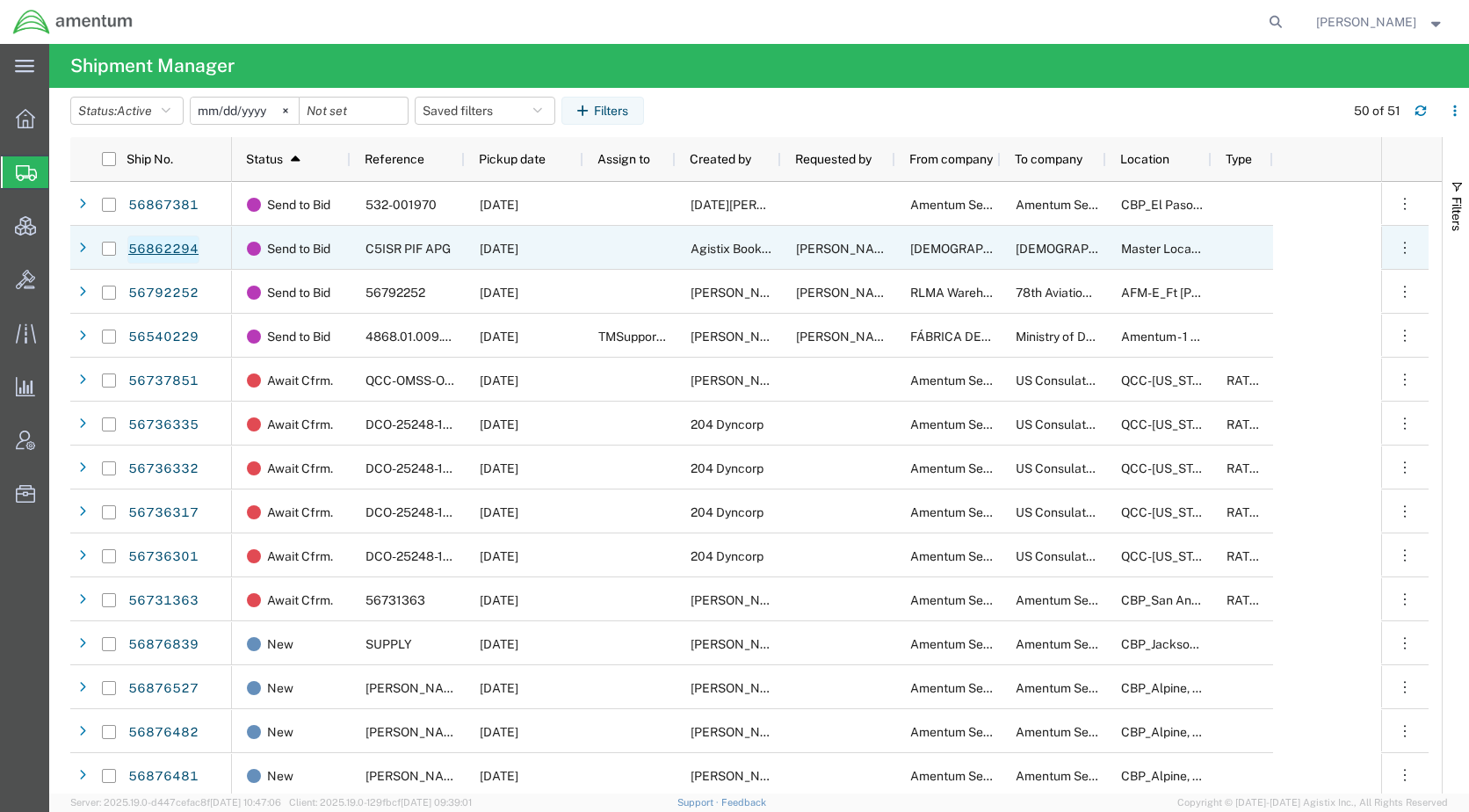
click at [177, 245] on link "56862294" at bounding box center [163, 249] width 72 height 28
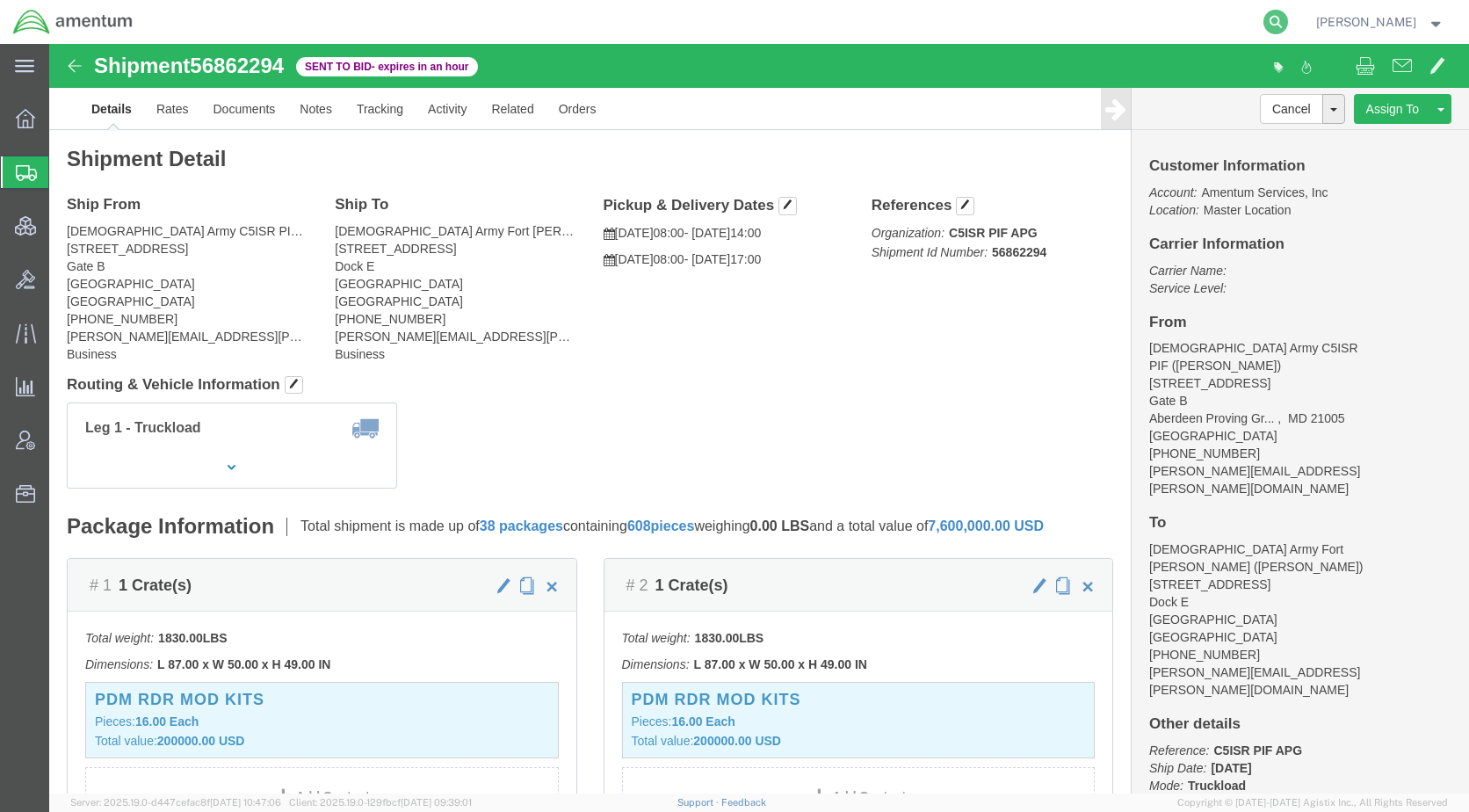
click at [1288, 15] on icon at bounding box center [1276, 22] width 25 height 25
paste input "56867381"
click at [1288, 22] on icon at bounding box center [1276, 22] width 25 height 25
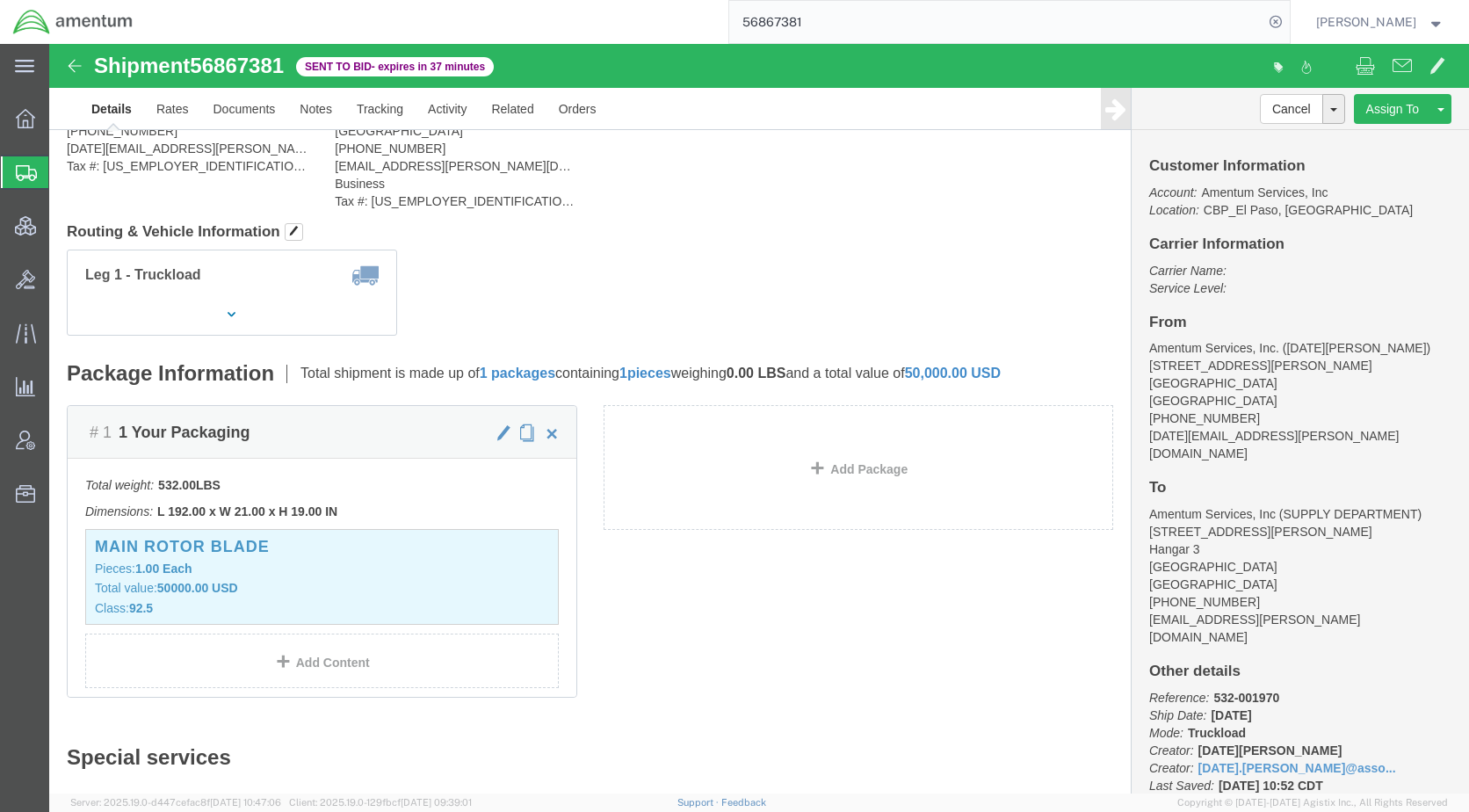
scroll to position [175, 0]
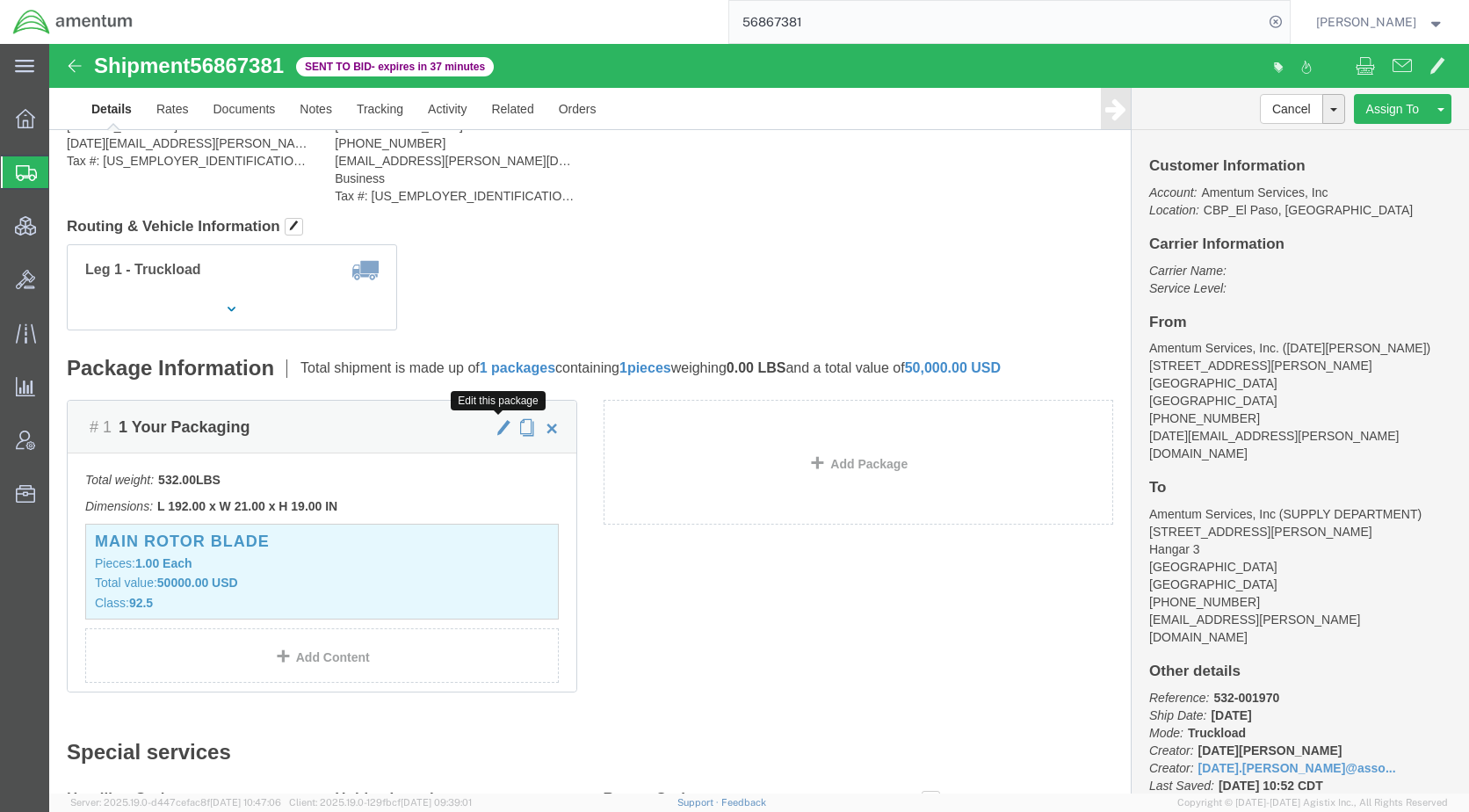
click span "button"
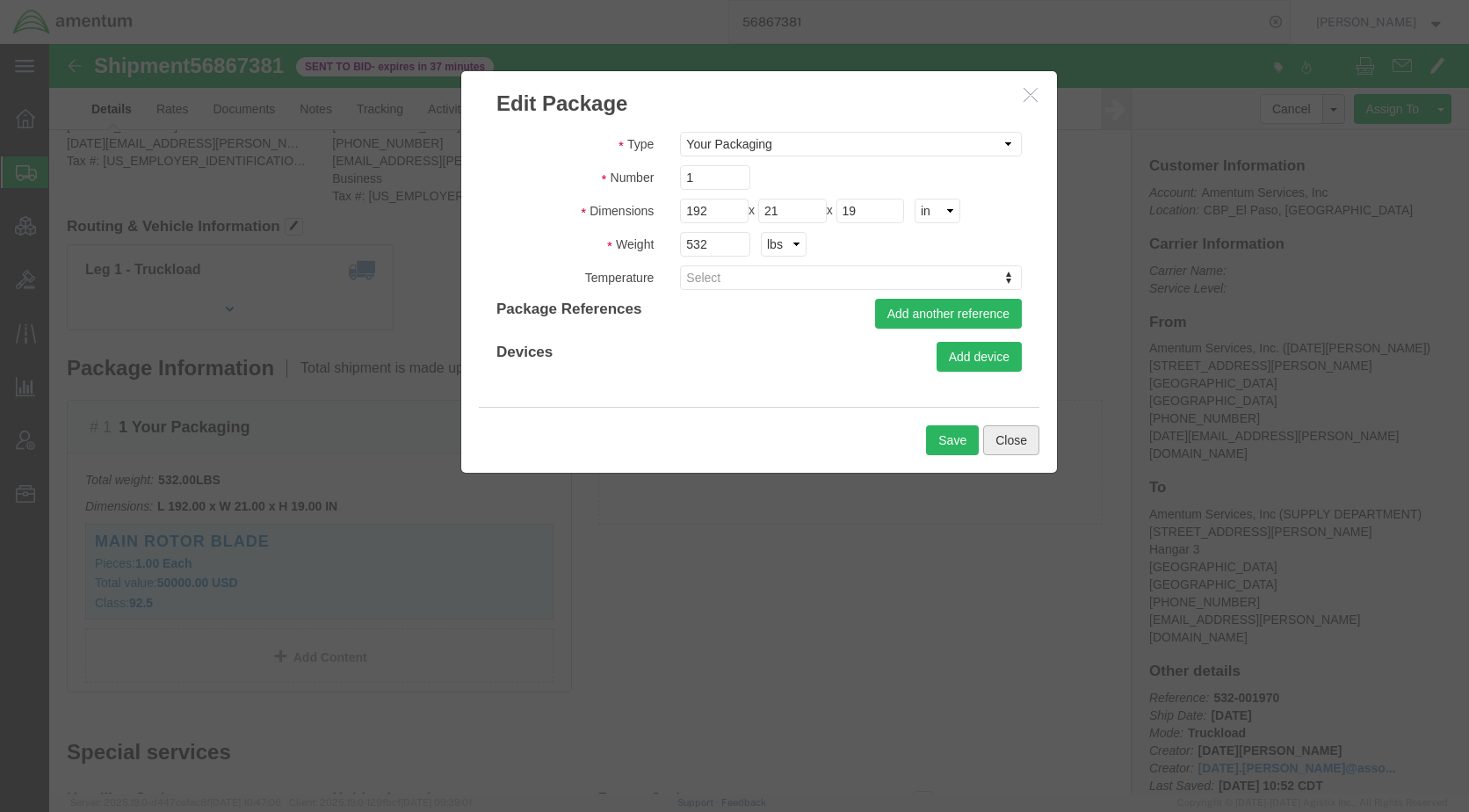
click button "Close"
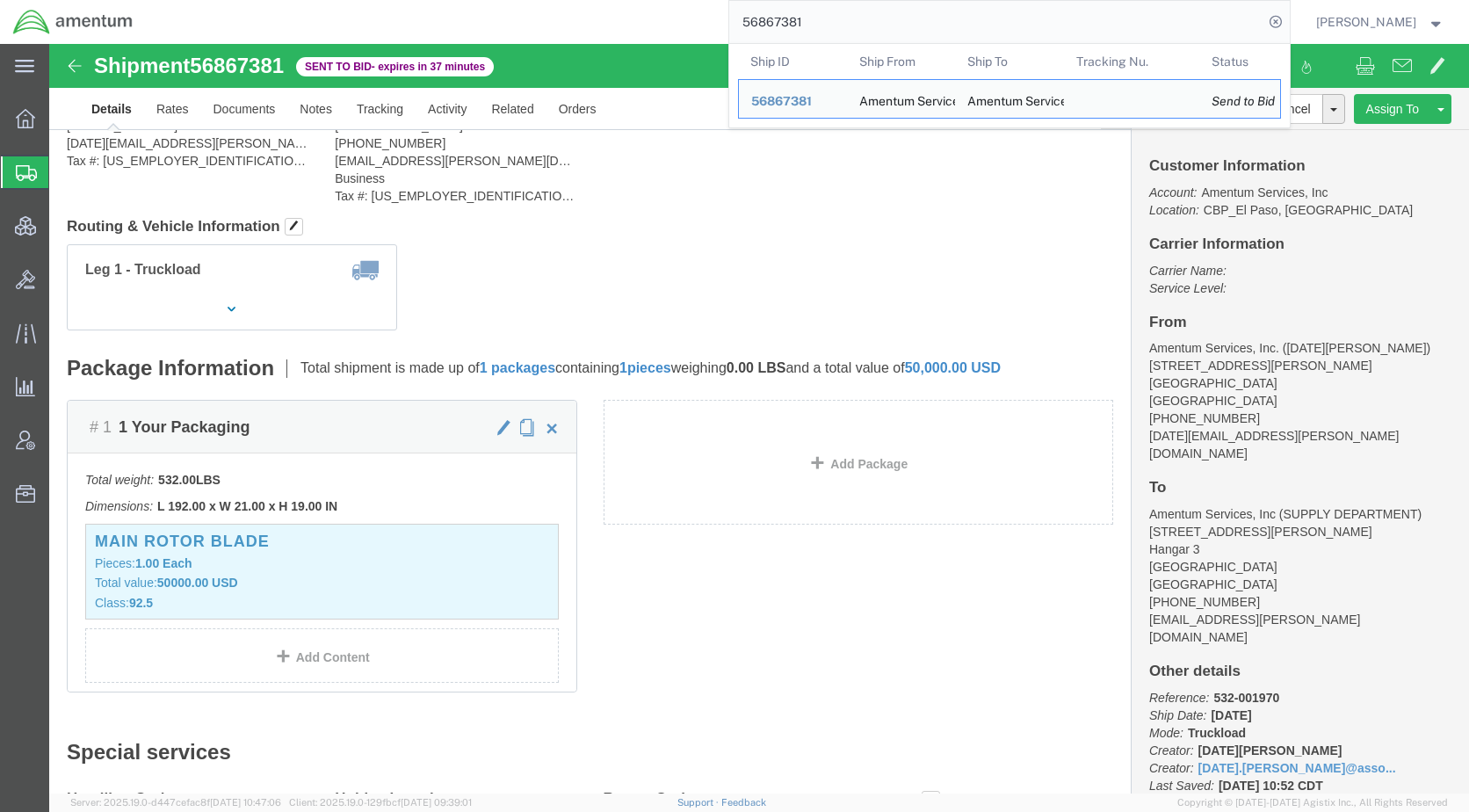
drag, startPoint x: 897, startPoint y: 19, endPoint x: 745, endPoint y: 27, distance: 152.2
click at [745, 27] on div "56867381 Ship ID Ship From Ship To Tracking Nu. Status Ship ID 56867381 Ship Fr…" at bounding box center [717, 22] width 1143 height 44
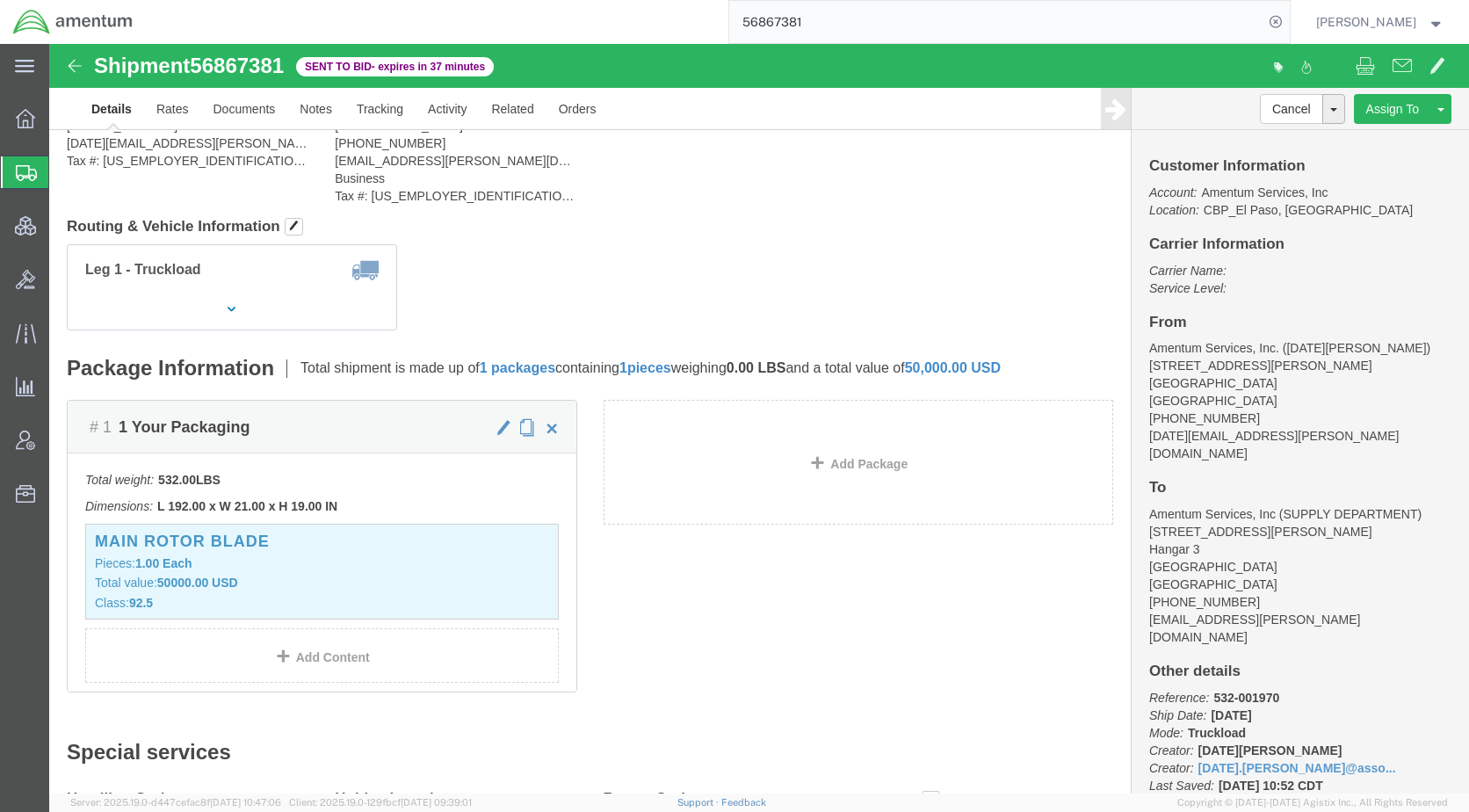
paste input "DCI-25262-20096"
click at [1288, 22] on icon at bounding box center [1276, 22] width 25 height 25
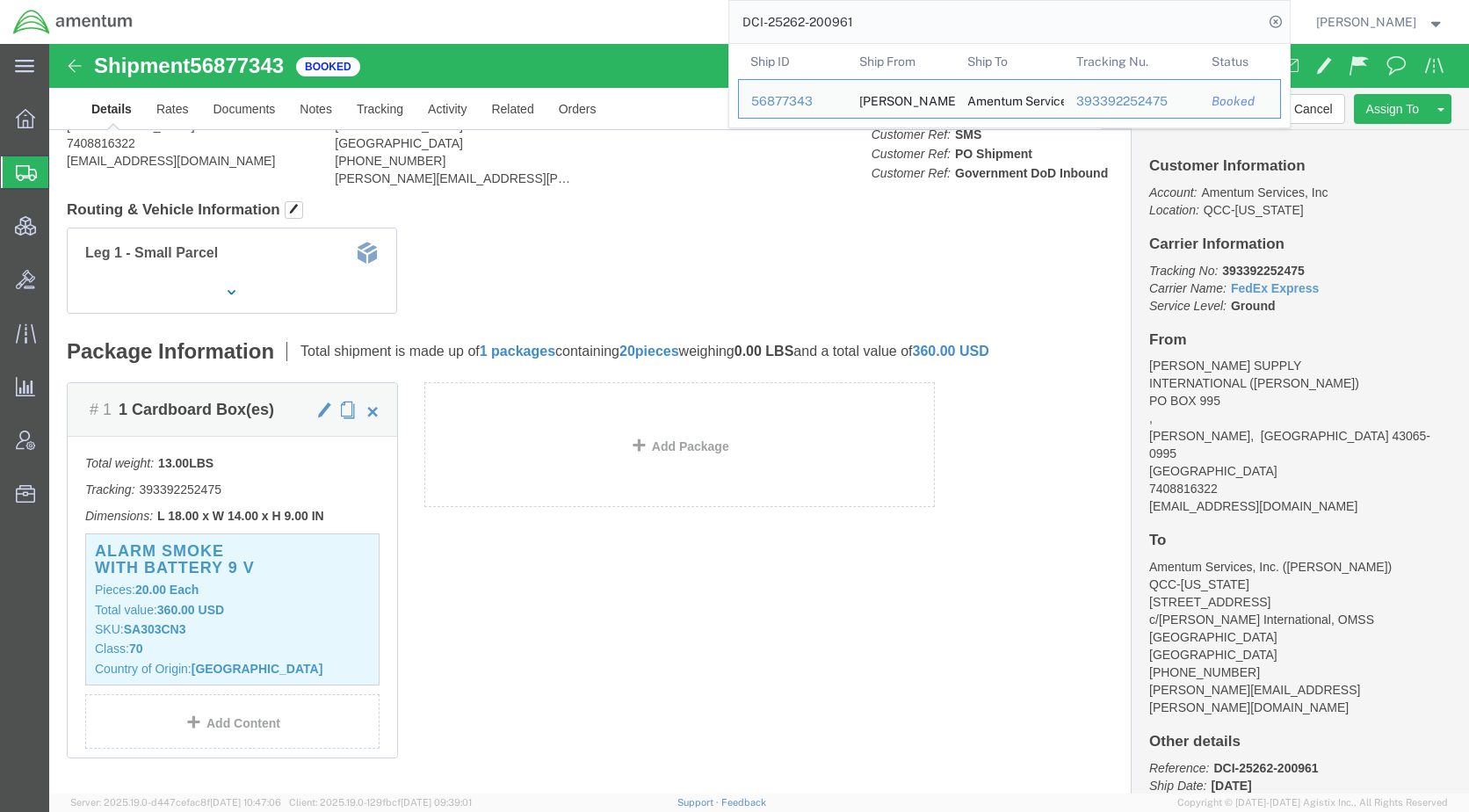
click at [943, 4] on input "DCI-25262-200961" at bounding box center [996, 22] width 534 height 42
drag, startPoint x: 927, startPoint y: 27, endPoint x: 762, endPoint y: 36, distance: 165.2
click at [762, 36] on input "DCI-25262-200961" at bounding box center [996, 22] width 534 height 42
paste input "56877489"
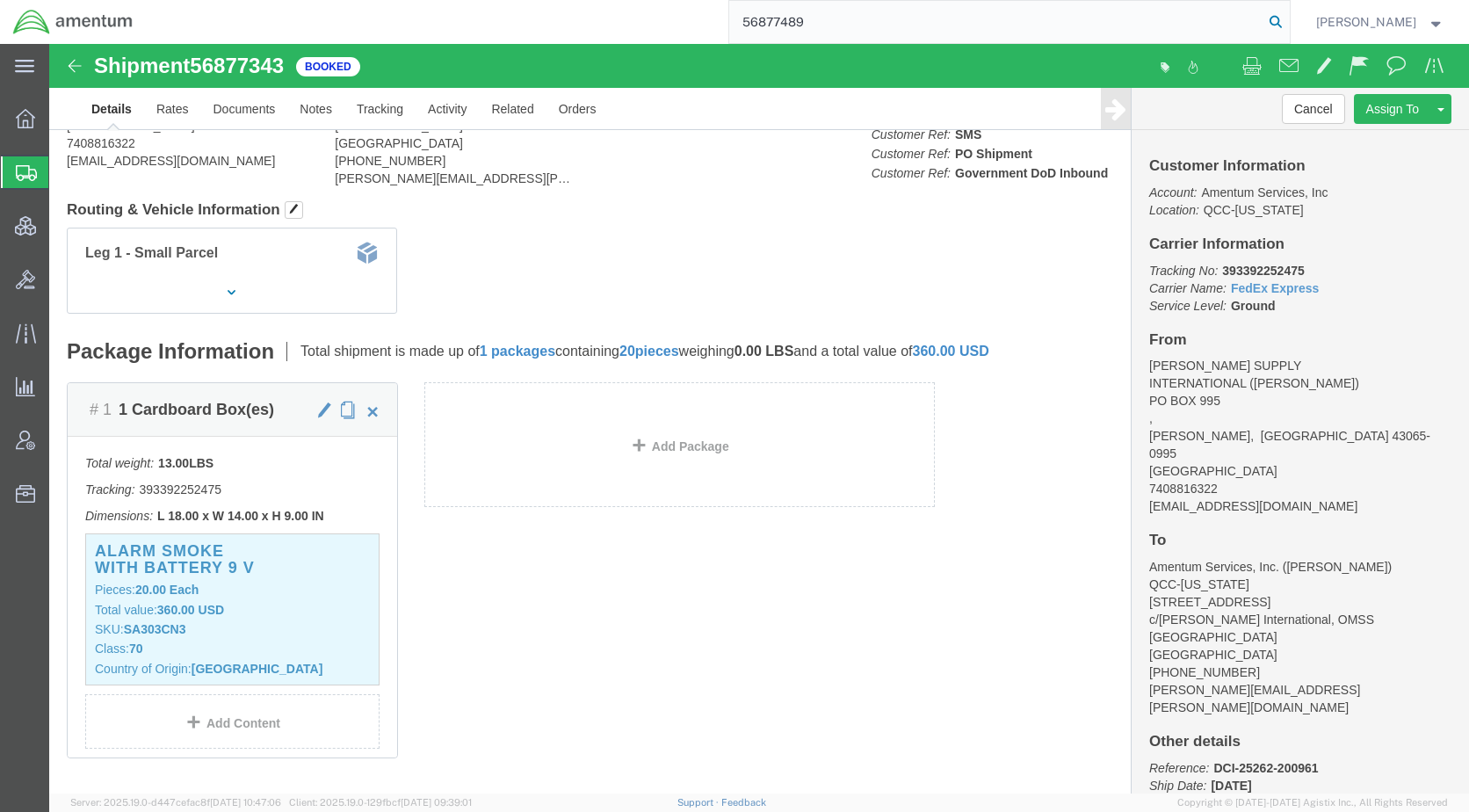
type input "56877489"
click at [1288, 22] on icon at bounding box center [1276, 22] width 25 height 25
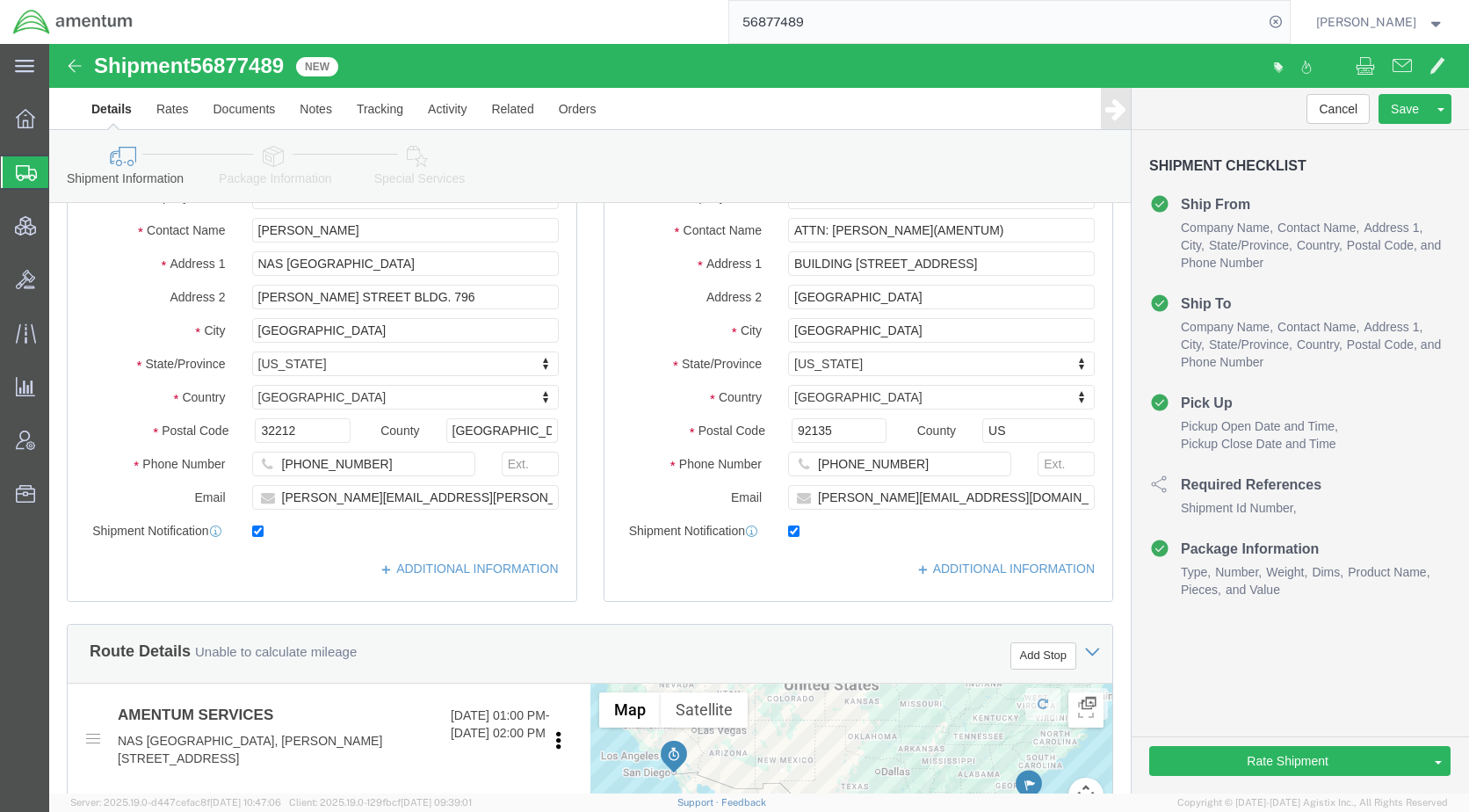
select select
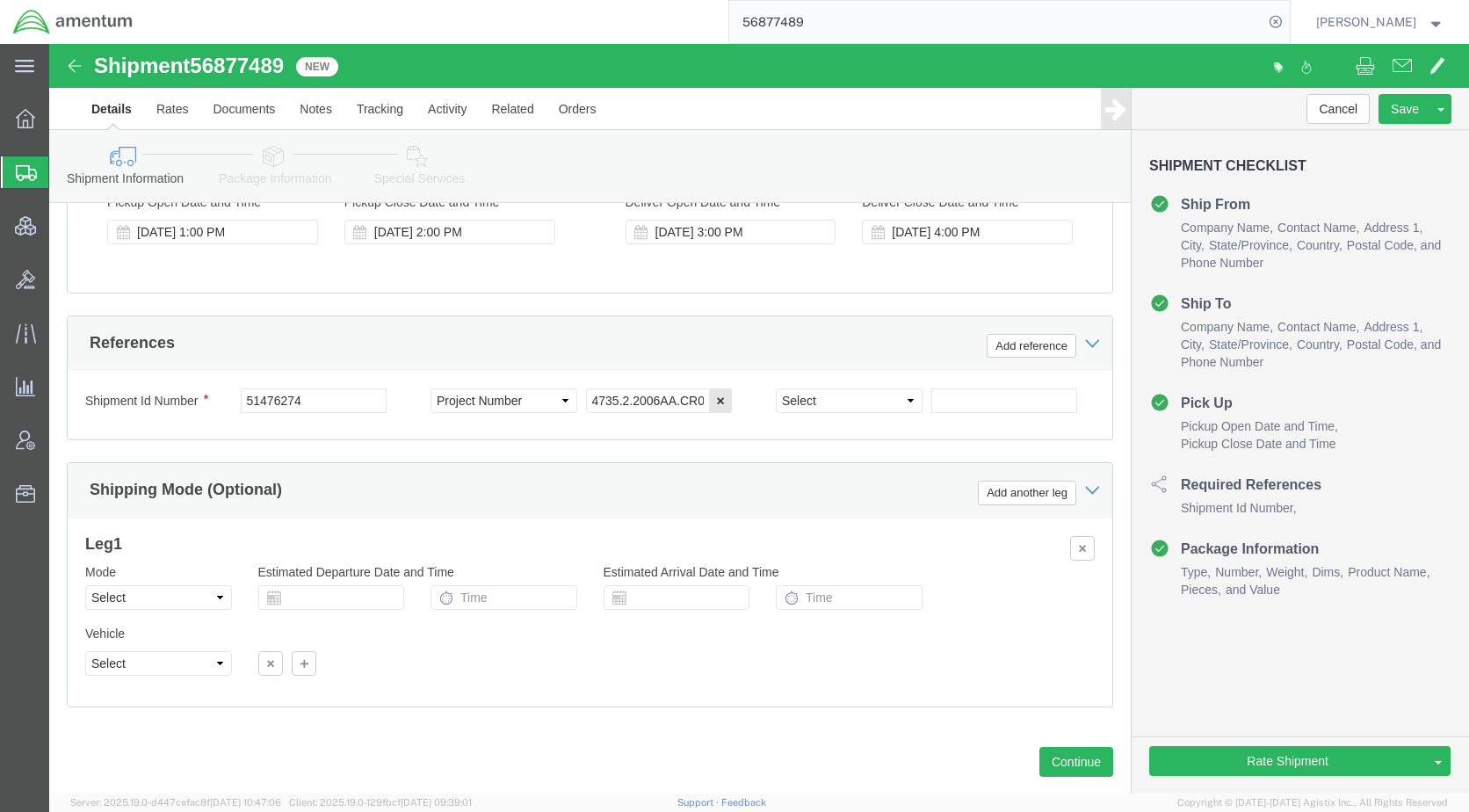
scroll to position [1074, 0]
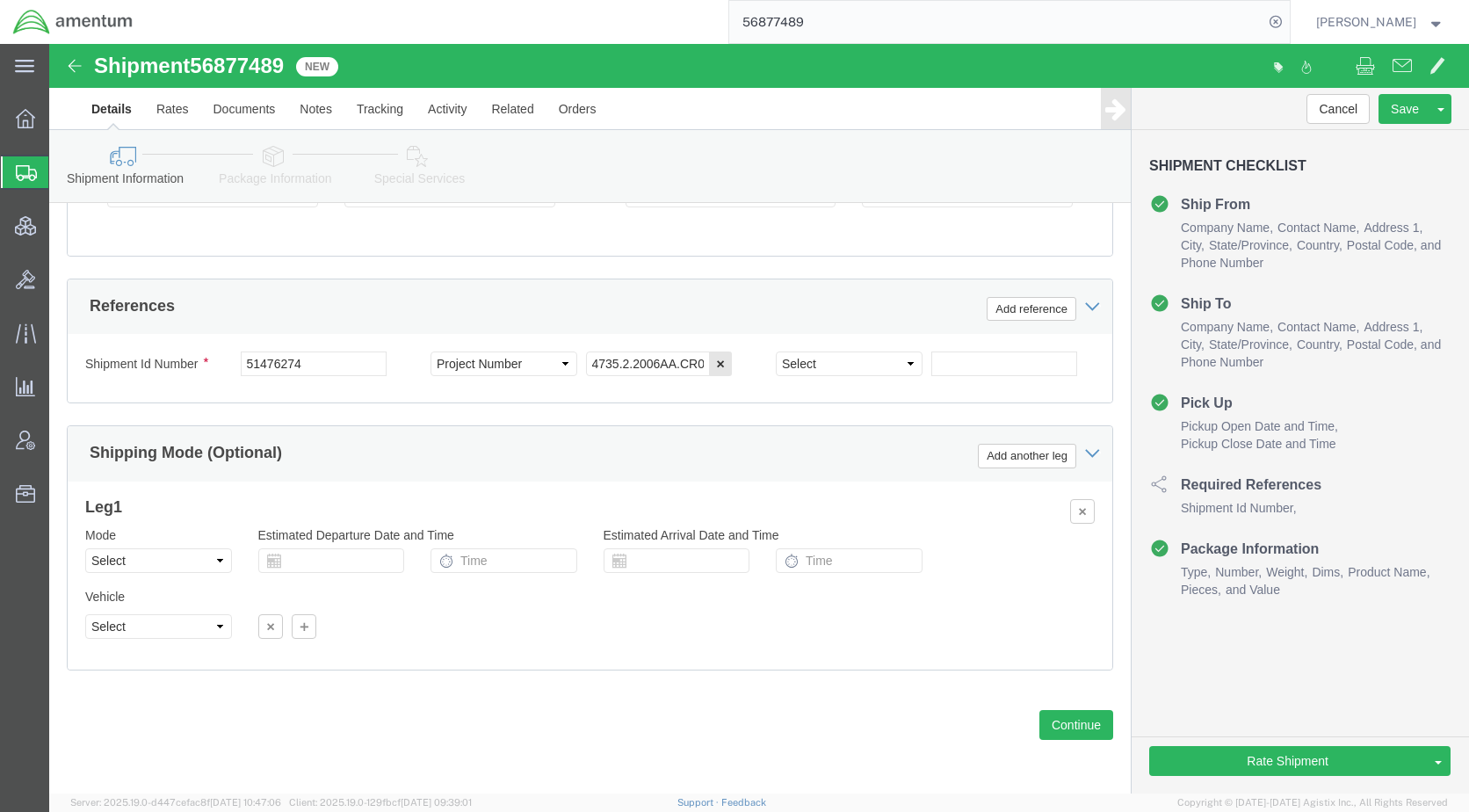
click icon
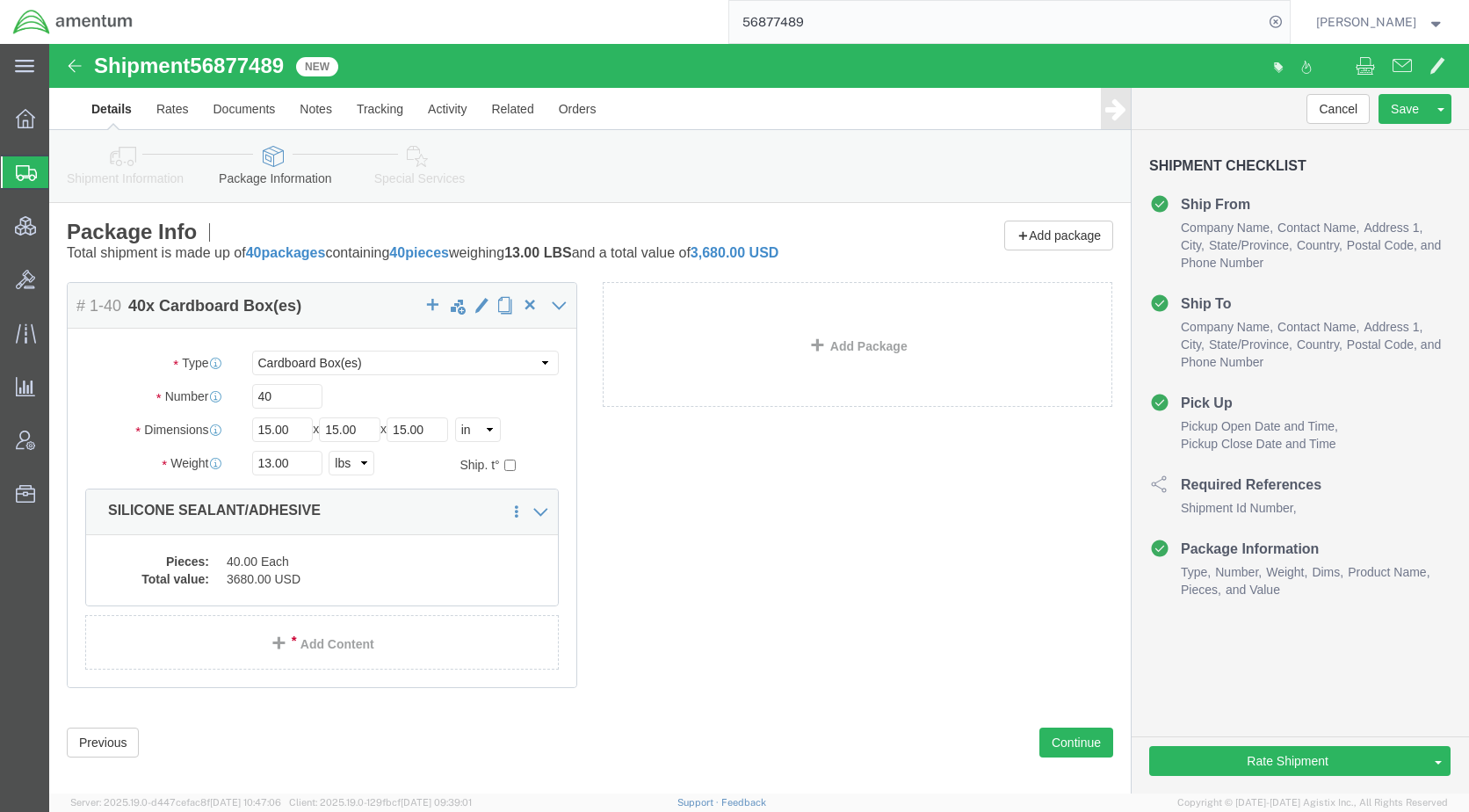
click div "Rate Shipment Send To Bid Rate And Send To Bid Rate And Autotender"
click button "Rate Shipment"
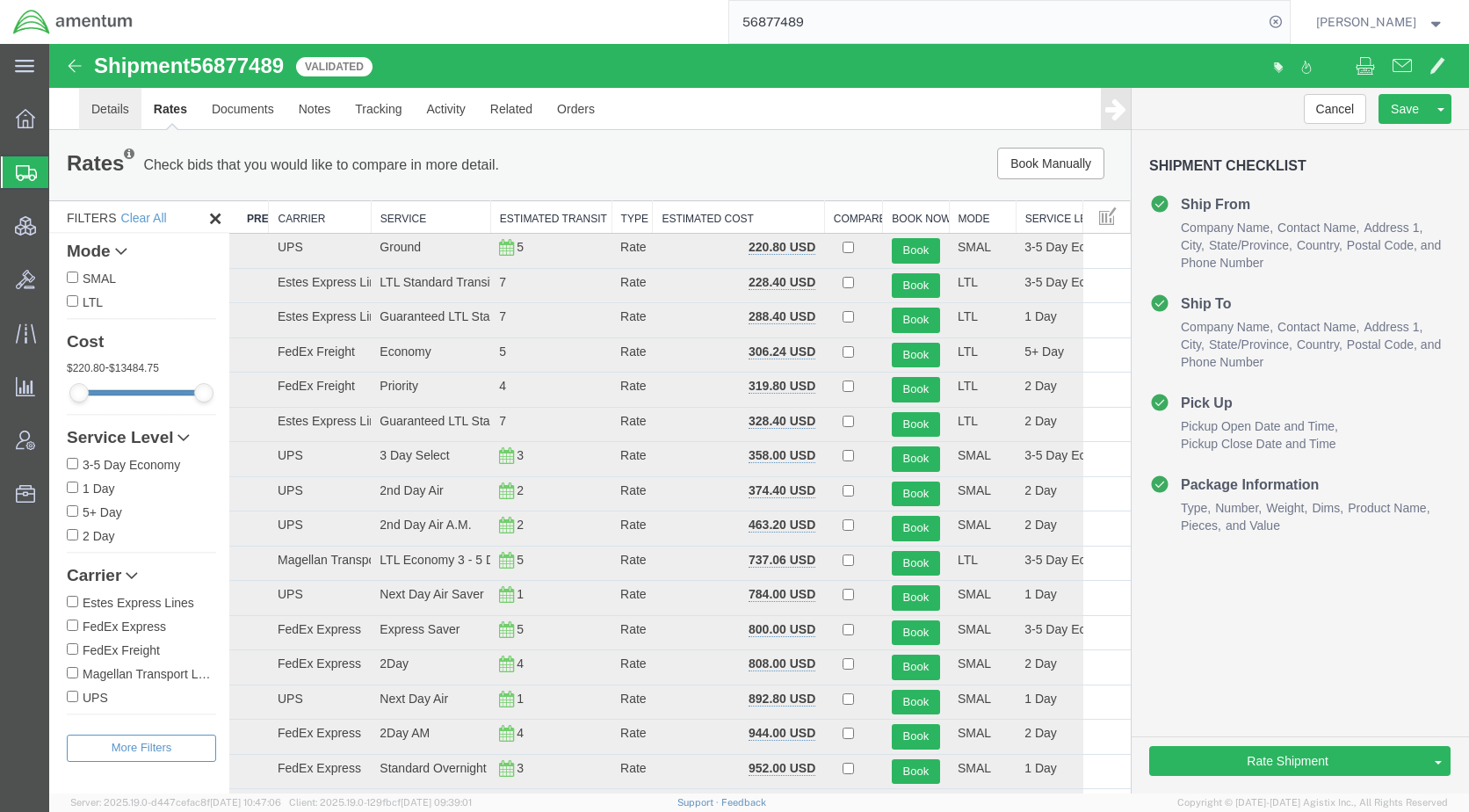
click at [120, 113] on link "Details" at bounding box center [110, 109] width 62 height 42
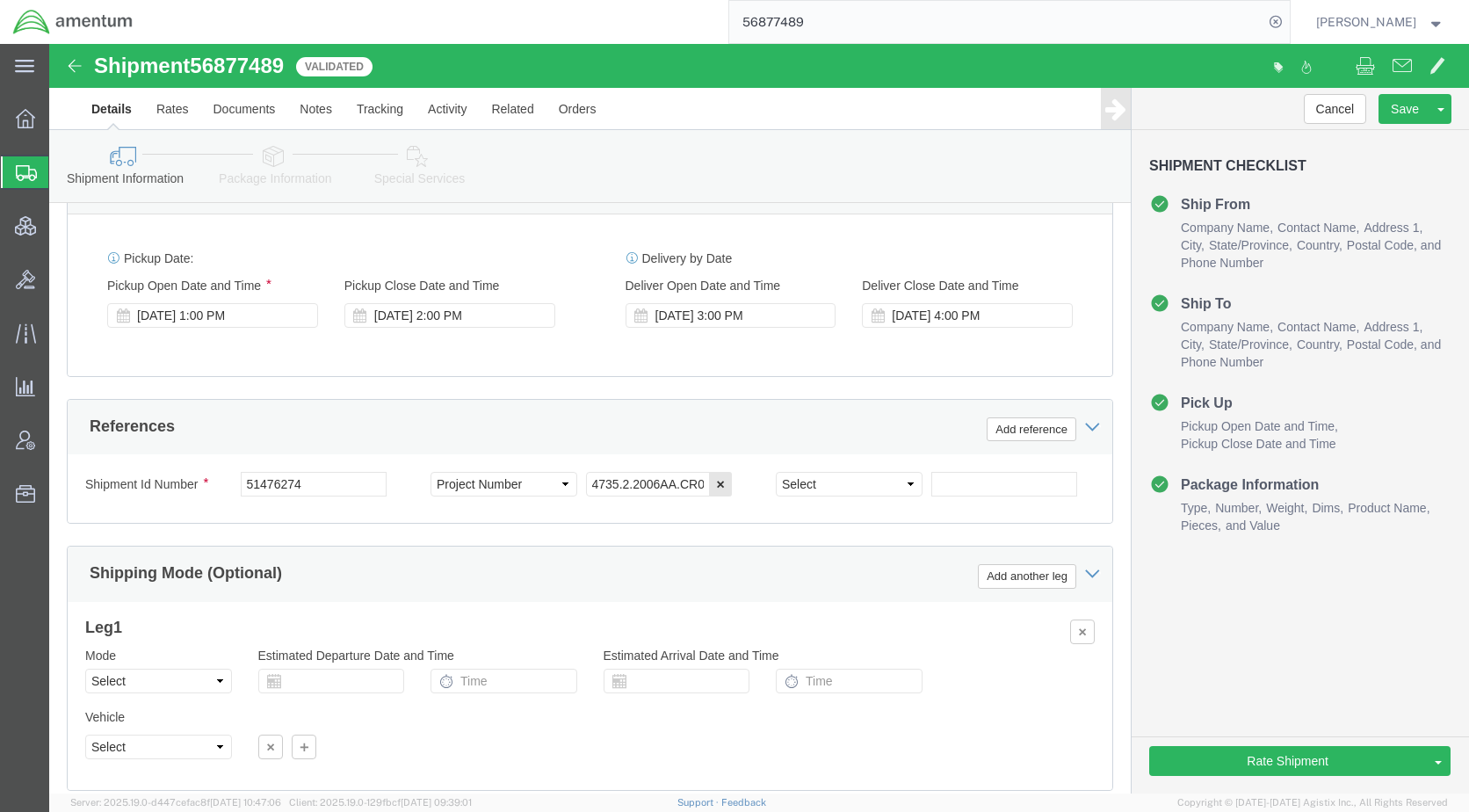
scroll to position [966, 0]
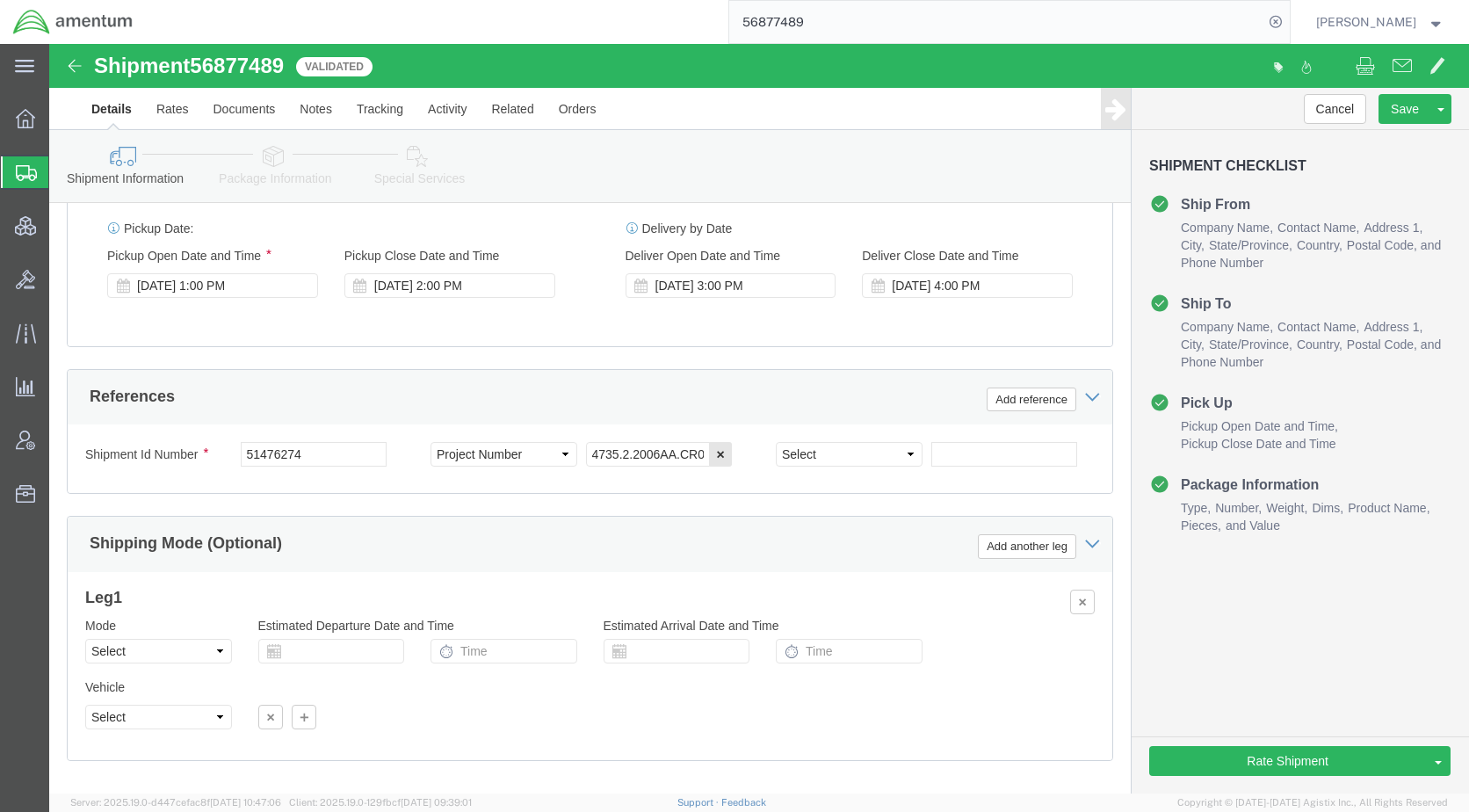
click icon
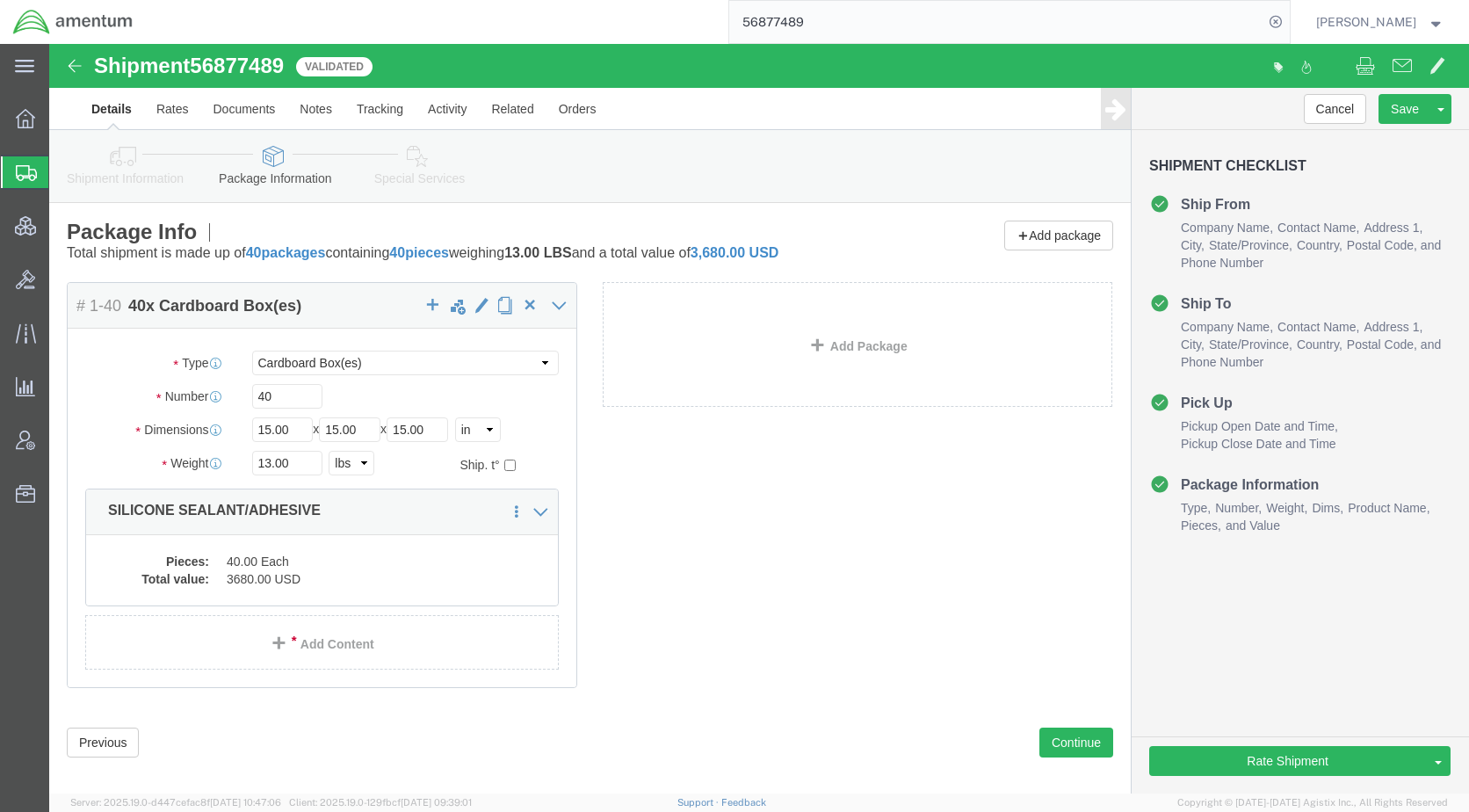
click icon
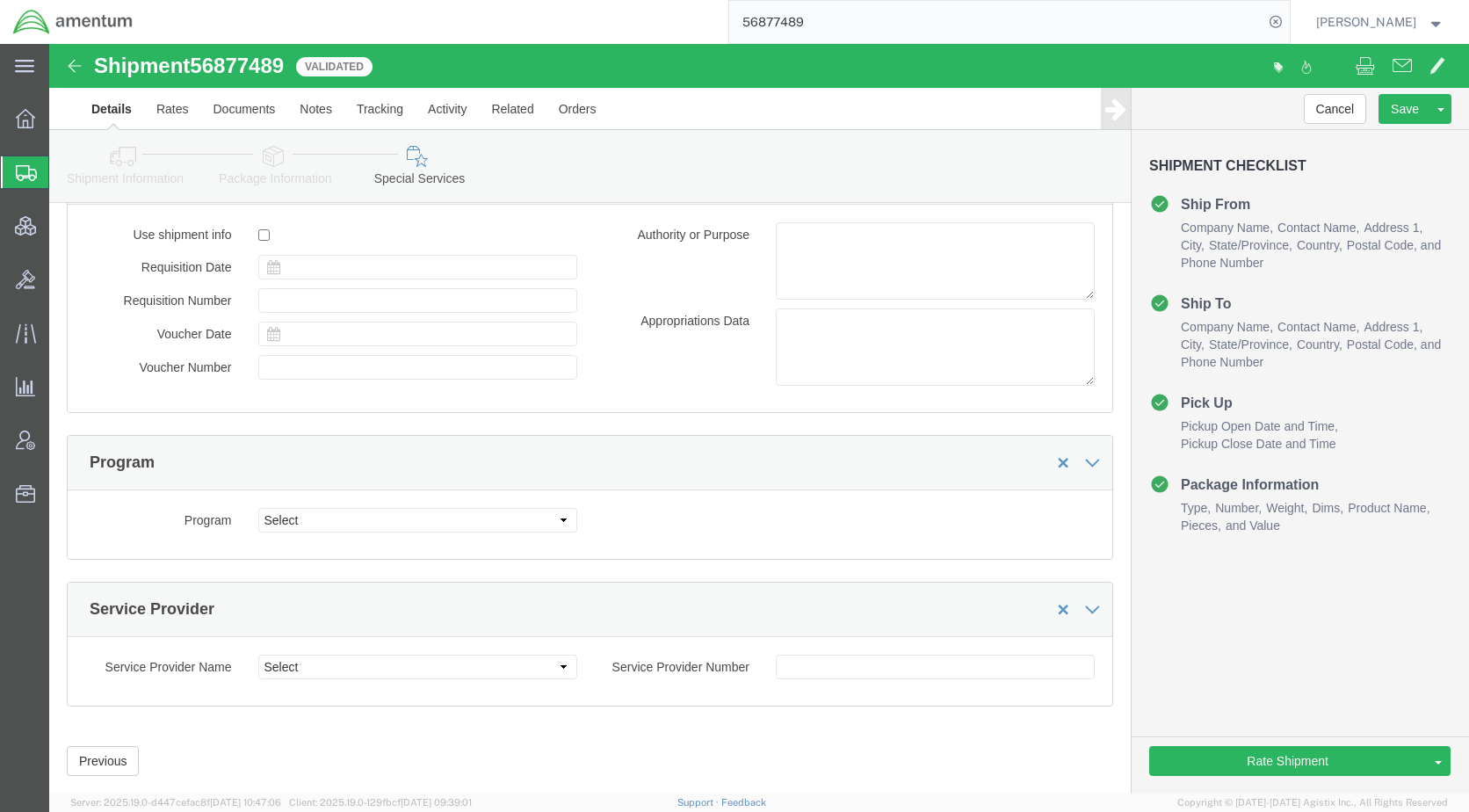
scroll to position [2853, 0]
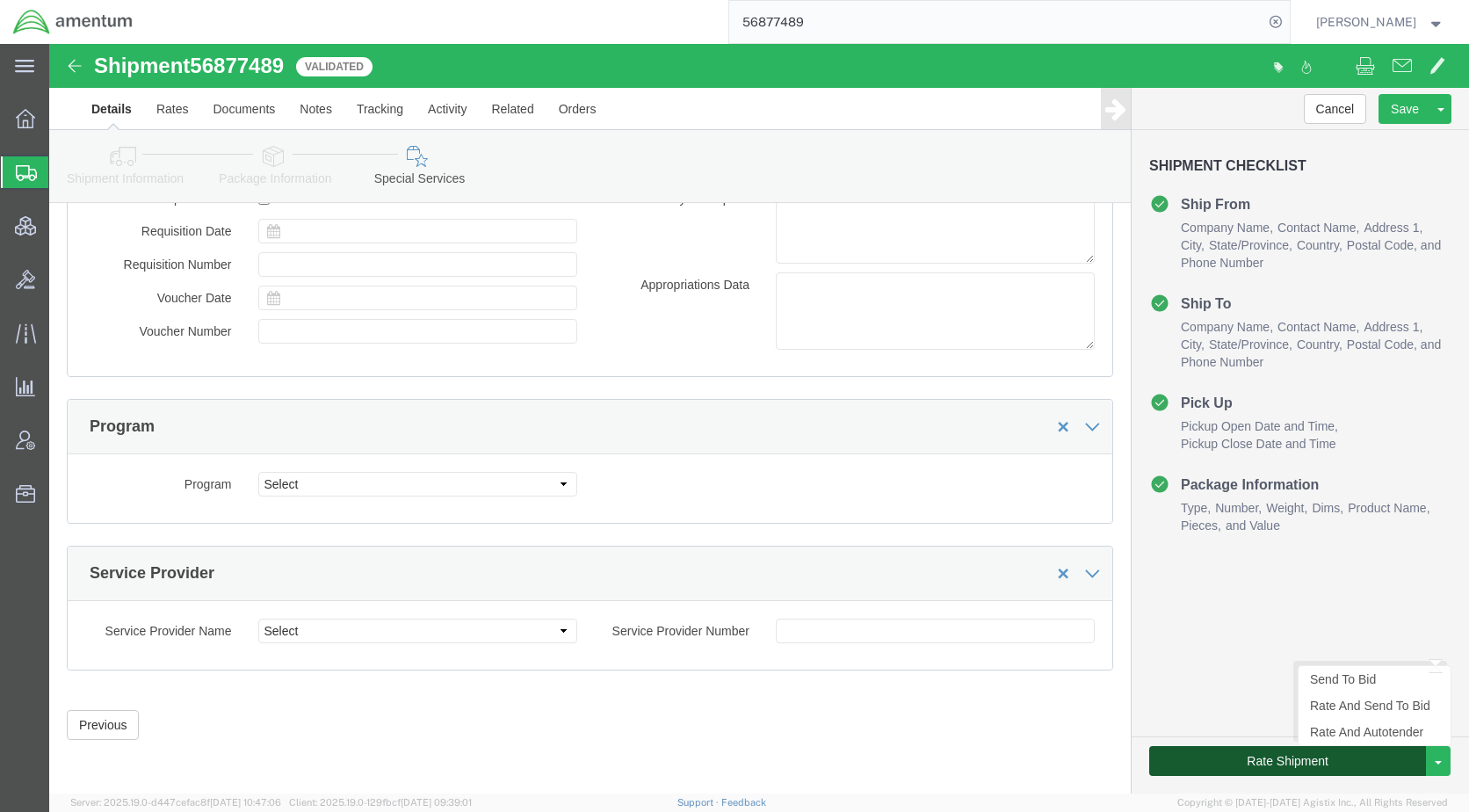
click button "Rate Shipment"
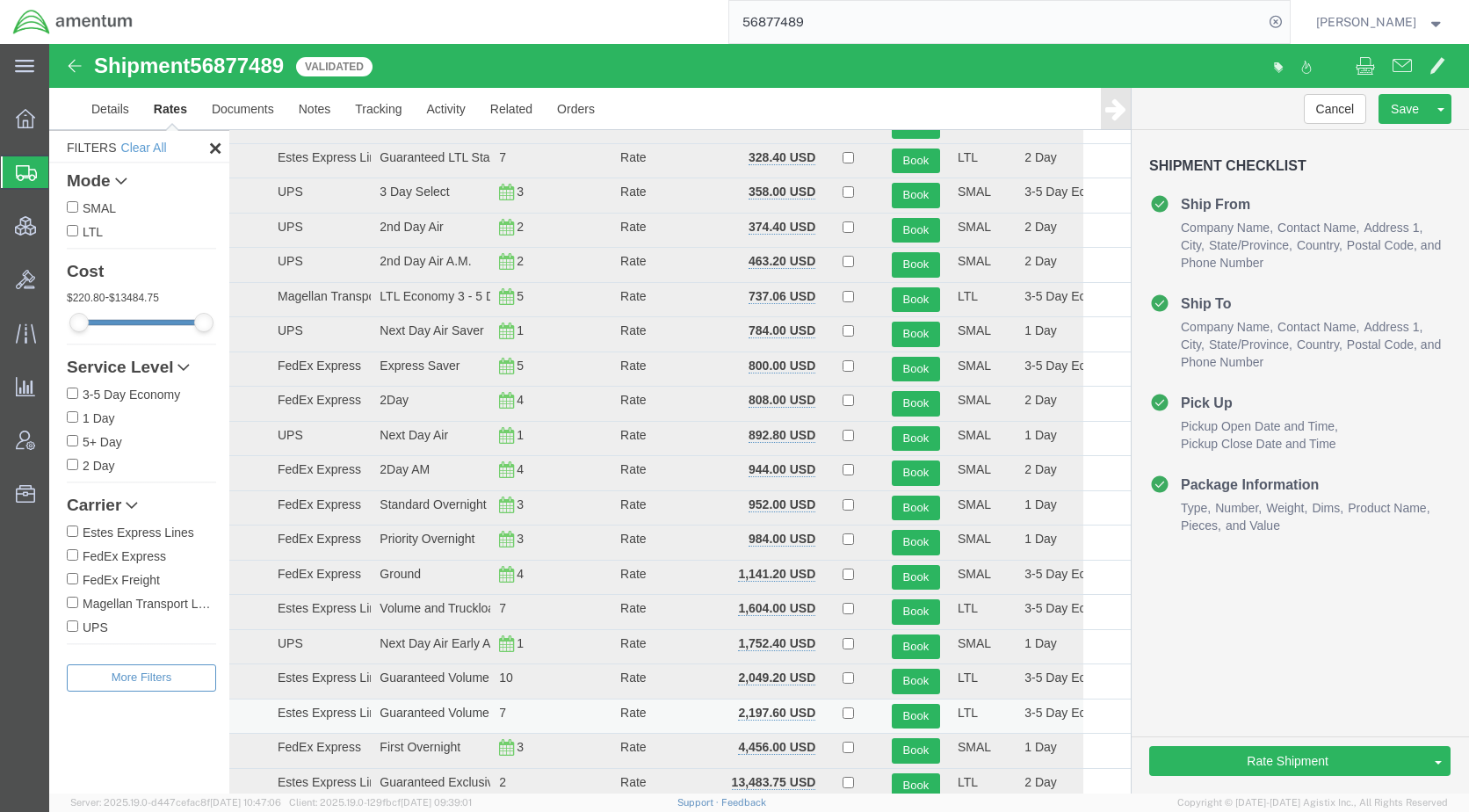
scroll to position [0, 0]
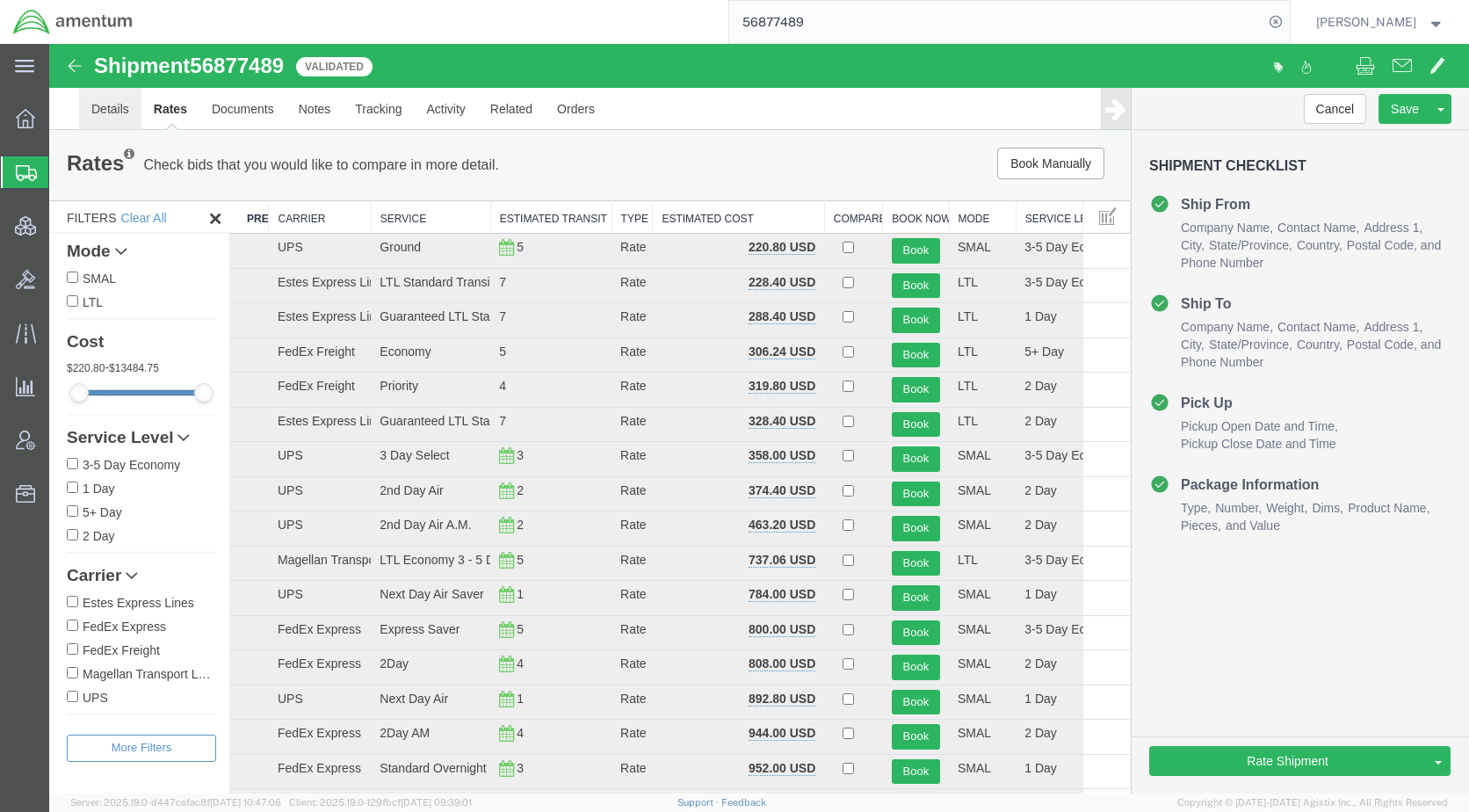
click at [118, 104] on link "Details" at bounding box center [110, 109] width 62 height 42
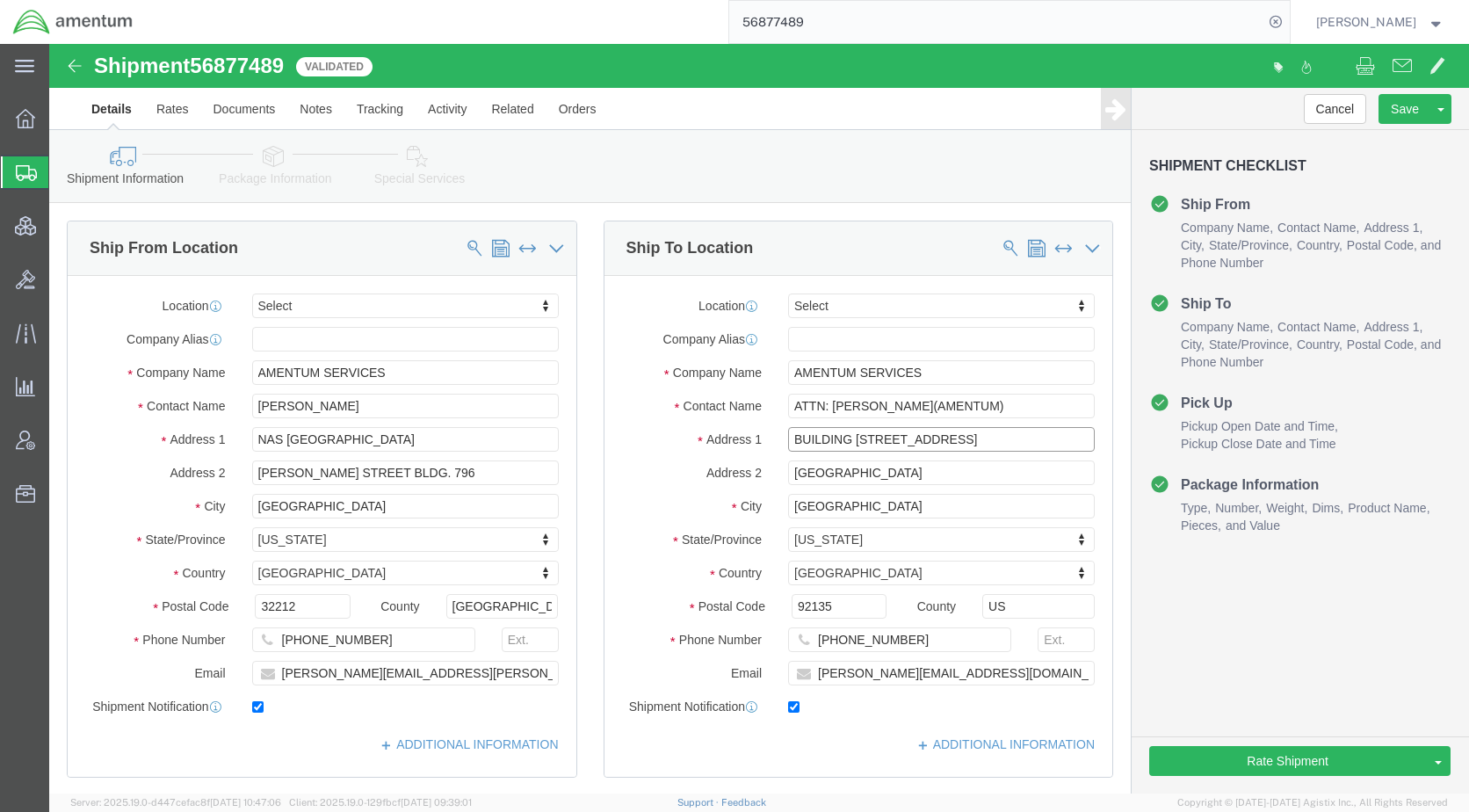
drag, startPoint x: 941, startPoint y: 394, endPoint x: 729, endPoint y: 396, distance: 212.0
click div "BUILDING [STREET_ADDRESS]"
click input "[PHONE_NUMBER]"
click input "([PHONE_NUMBER]"
type input "[PHONE_NUMBER]"
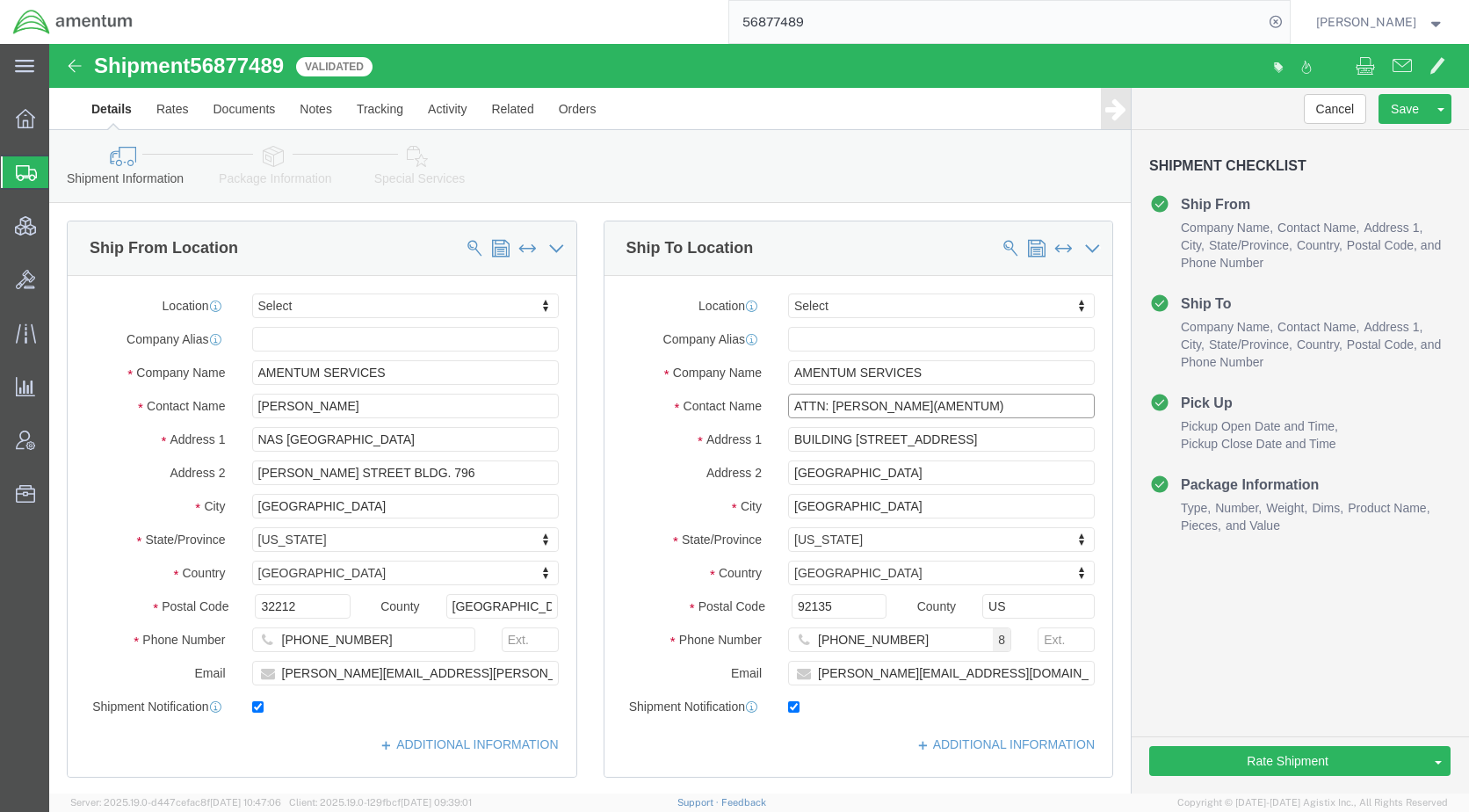
click input "ATTN: [PERSON_NAME](AMENTUM)"
type input "ATTN: [PERSON_NAME]"
drag, startPoint x: 853, startPoint y: 428, endPoint x: 759, endPoint y: 430, distance: 94.0
click input "[GEOGRAPHIC_DATA]"
type input "NAVS [GEOGRAPHIC_DATA]"
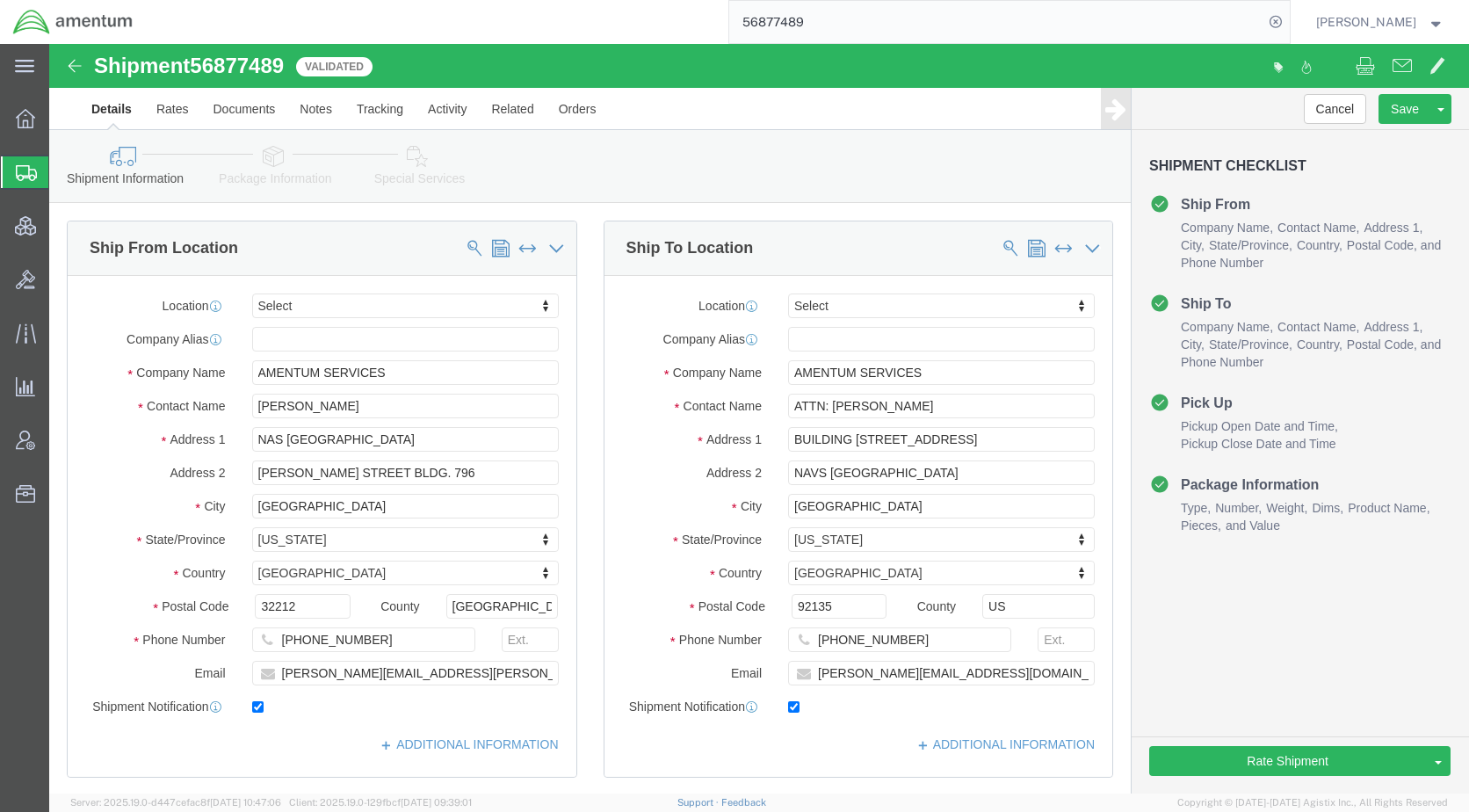
drag, startPoint x: 237, startPoint y: 114, endPoint x: 245, endPoint y: 123, distance: 12.0
click icon
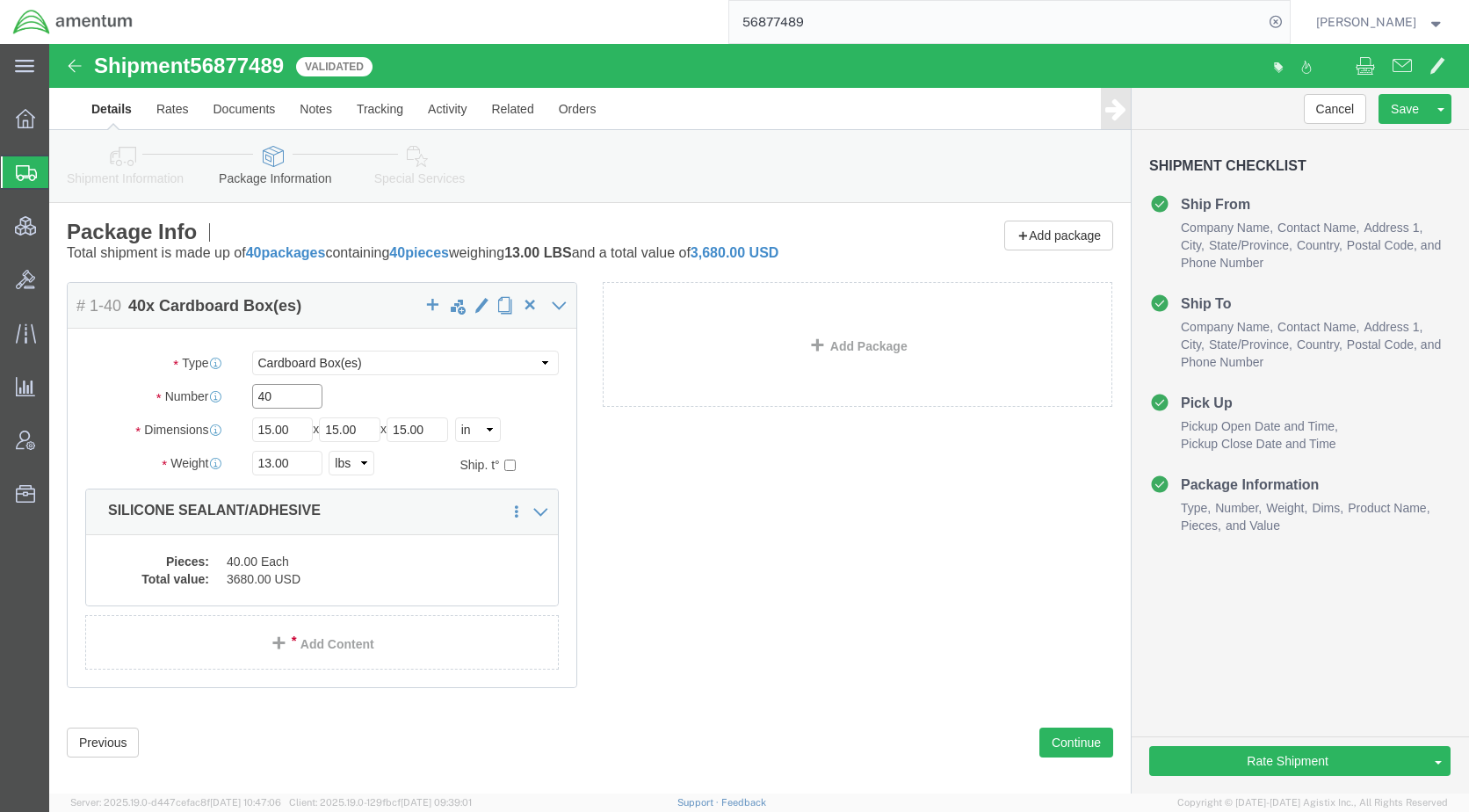
drag, startPoint x: 246, startPoint y: 357, endPoint x: 171, endPoint y: 355, distance: 75.0
click div "Number 40"
type input "1"
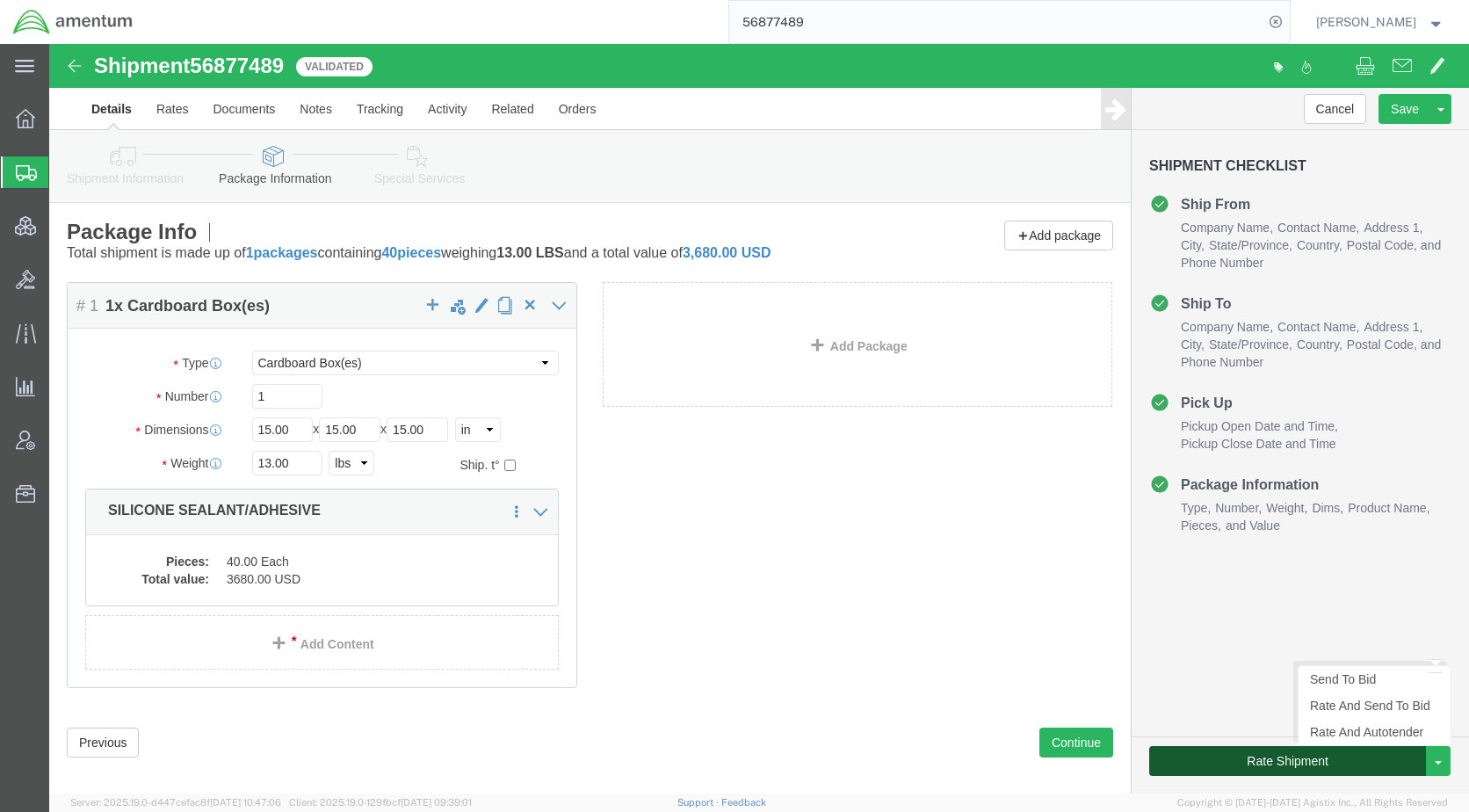
click button "Rate Shipment"
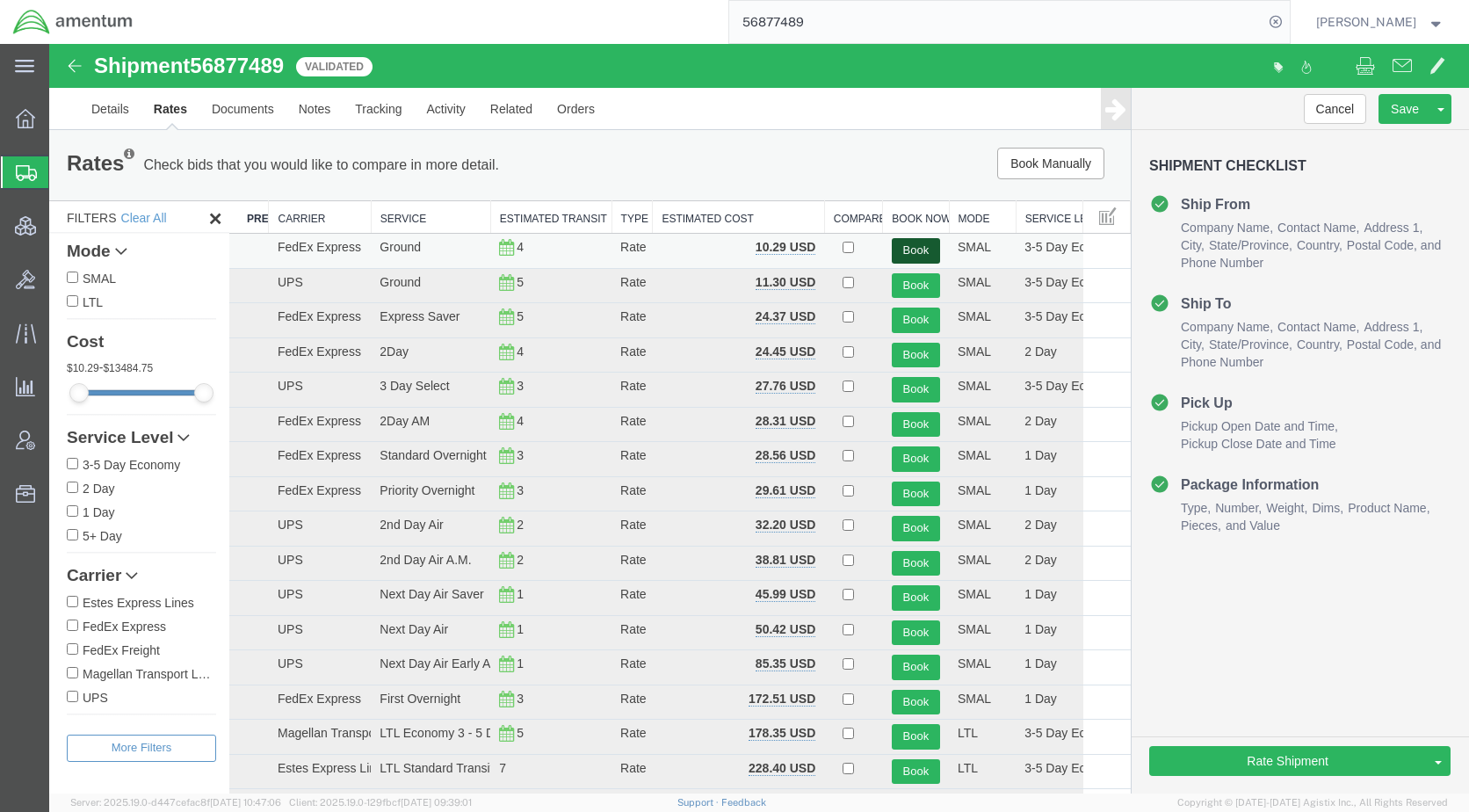
click at [895, 246] on button "Book" at bounding box center [915, 251] width 48 height 26
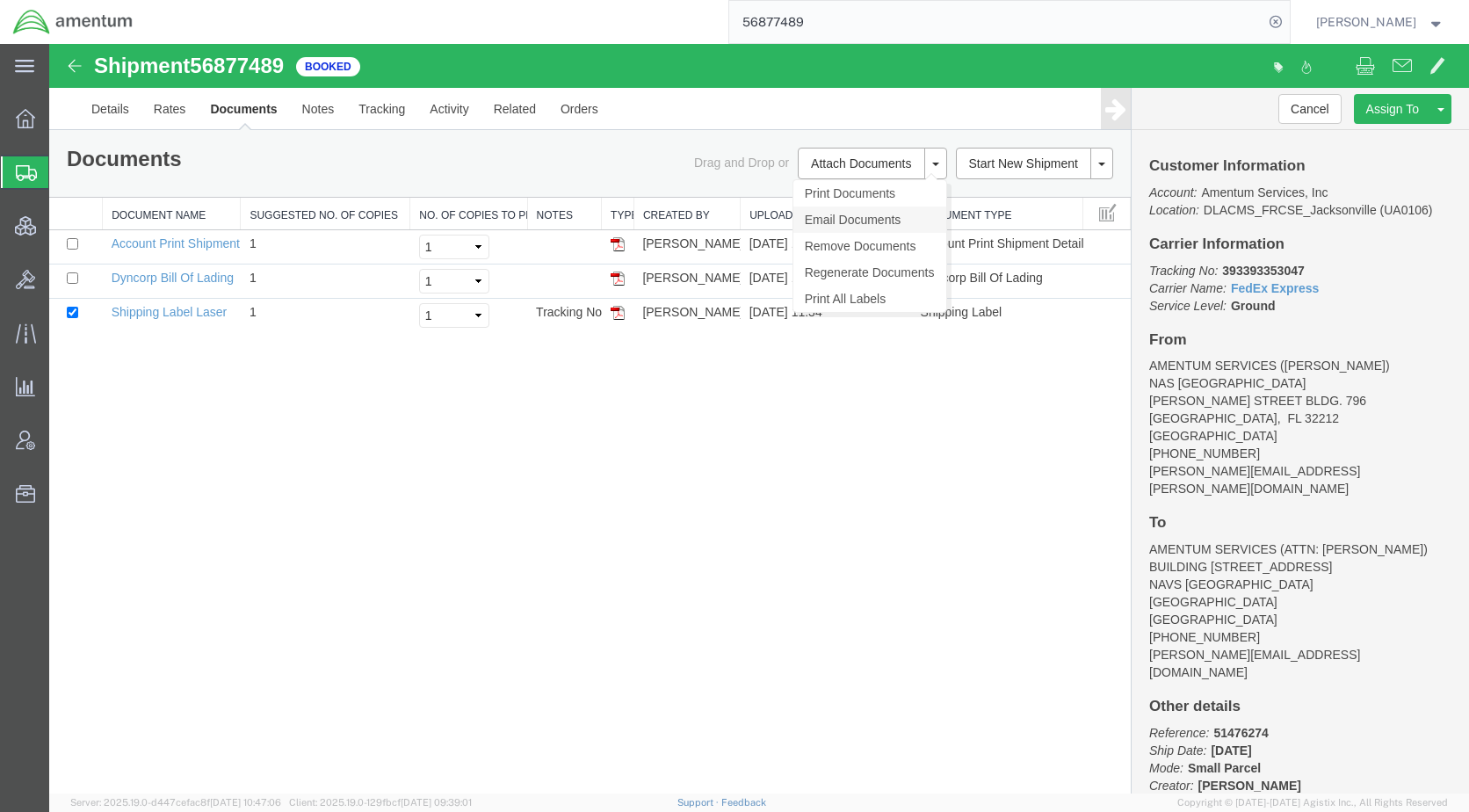
click at [861, 215] on link "Email Documents" at bounding box center [870, 220] width 153 height 27
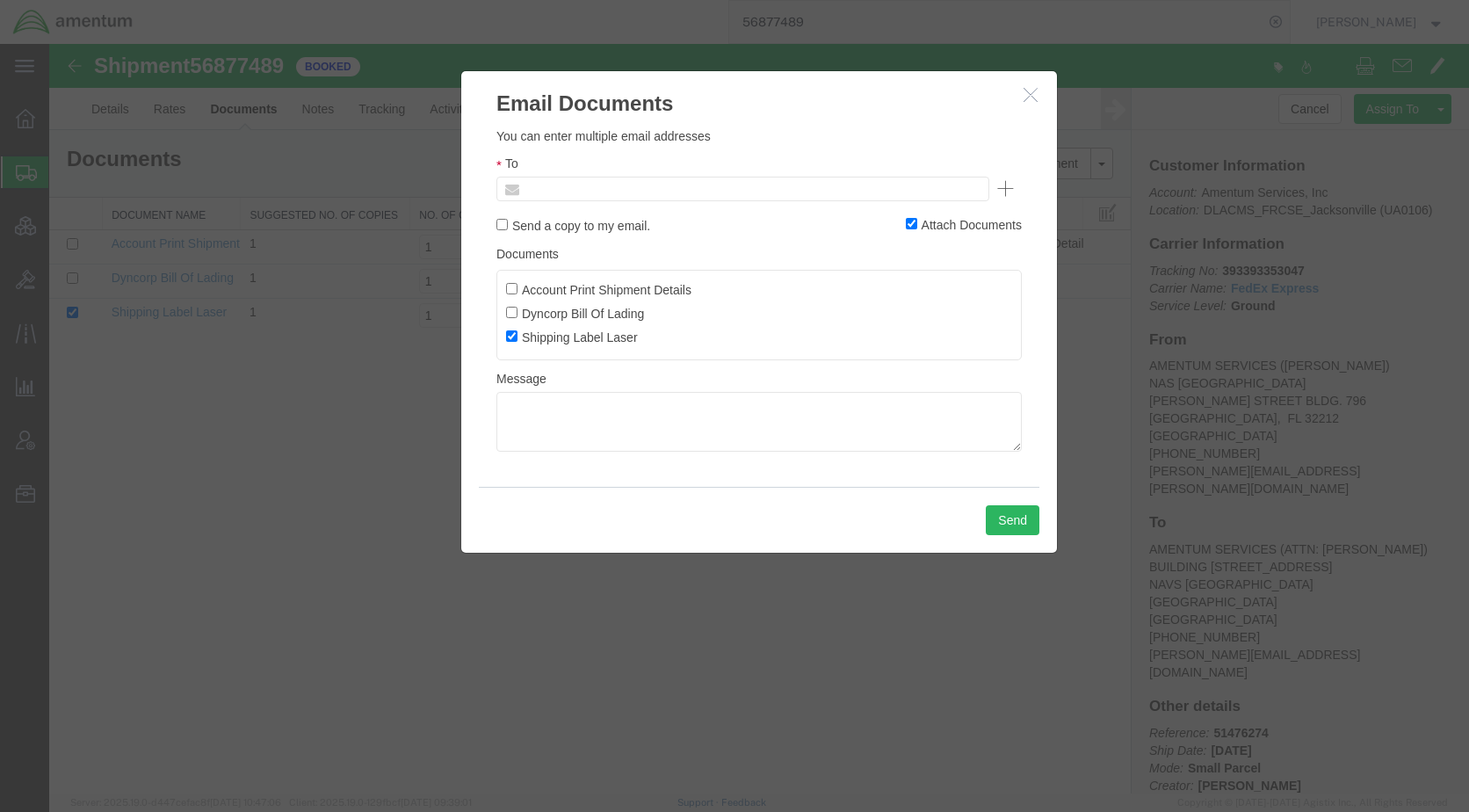
click at [673, 187] on input "text" at bounding box center [623, 189] width 206 height 23
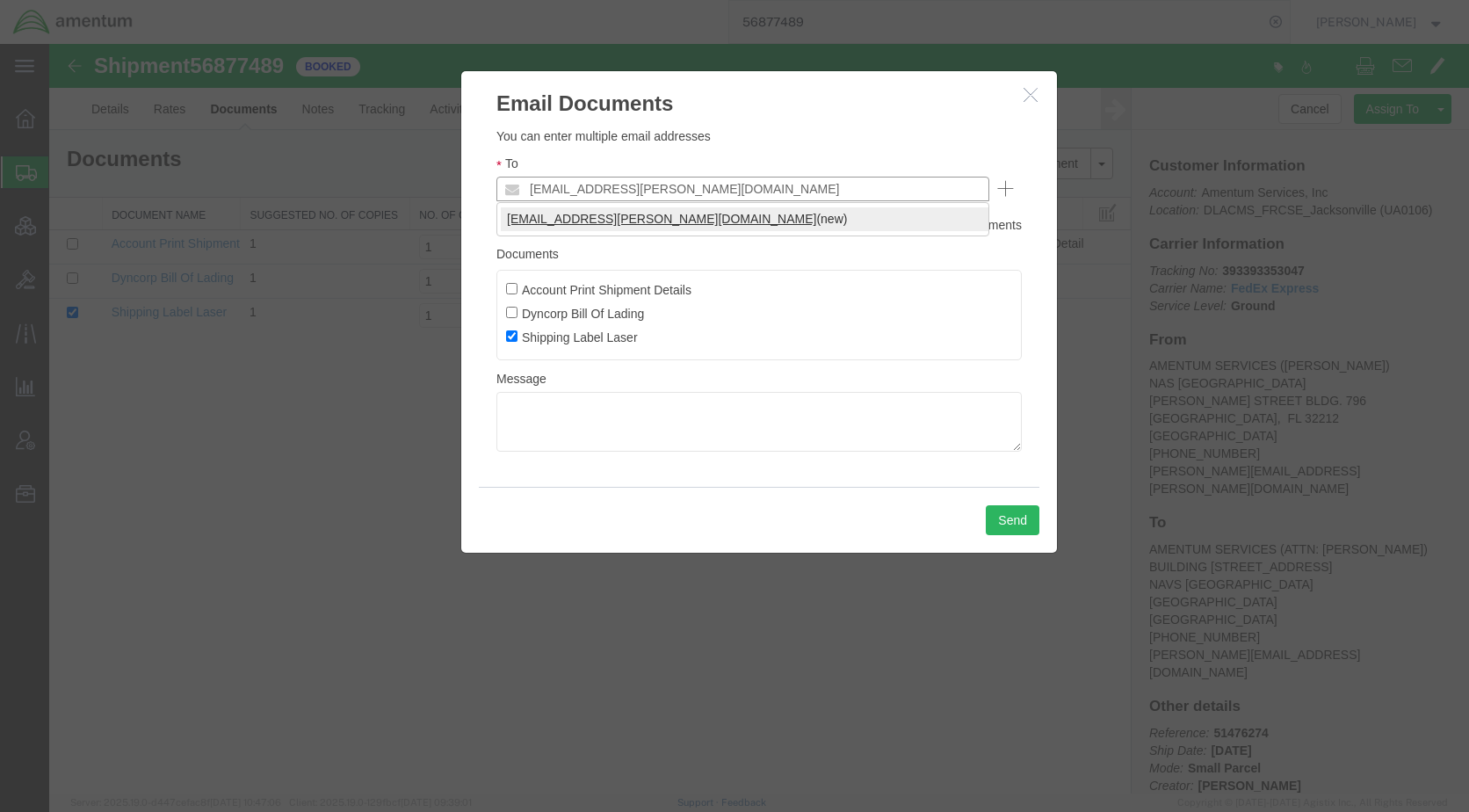
type input "[EMAIL_ADDRESS][PERSON_NAME][DOMAIN_NAME]"
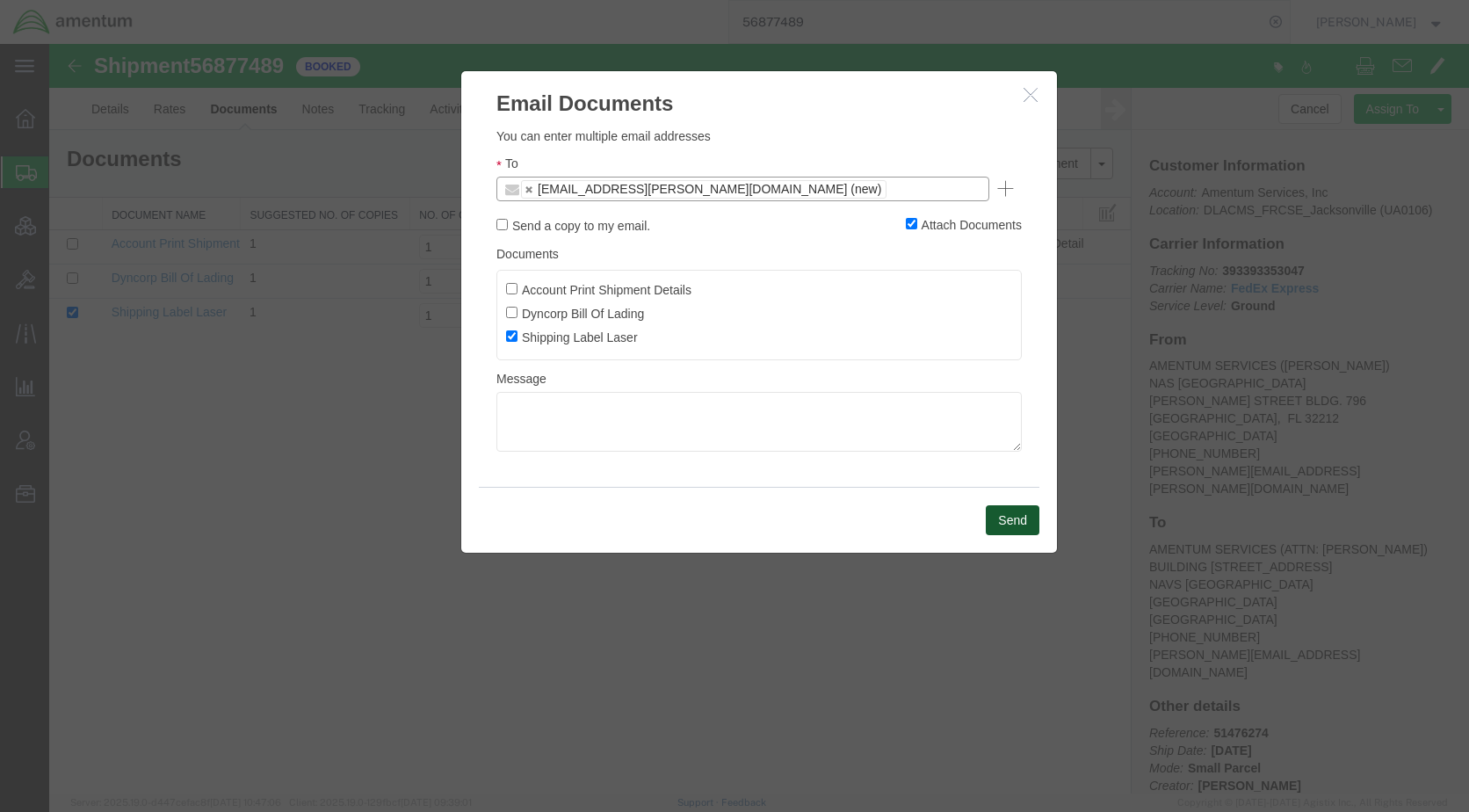
click at [992, 519] on button "Send" at bounding box center [1012, 519] width 54 height 30
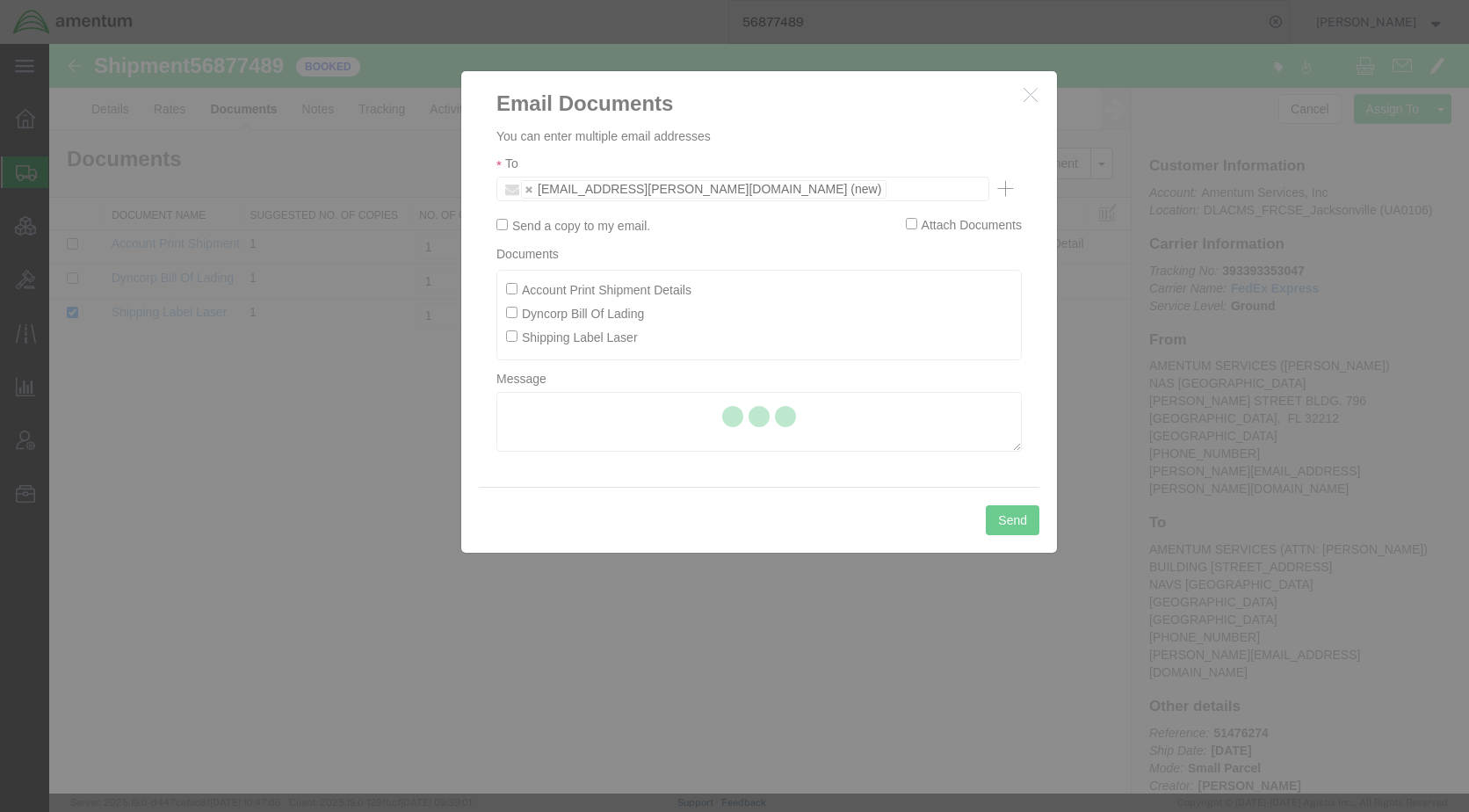
checkbox input "false"
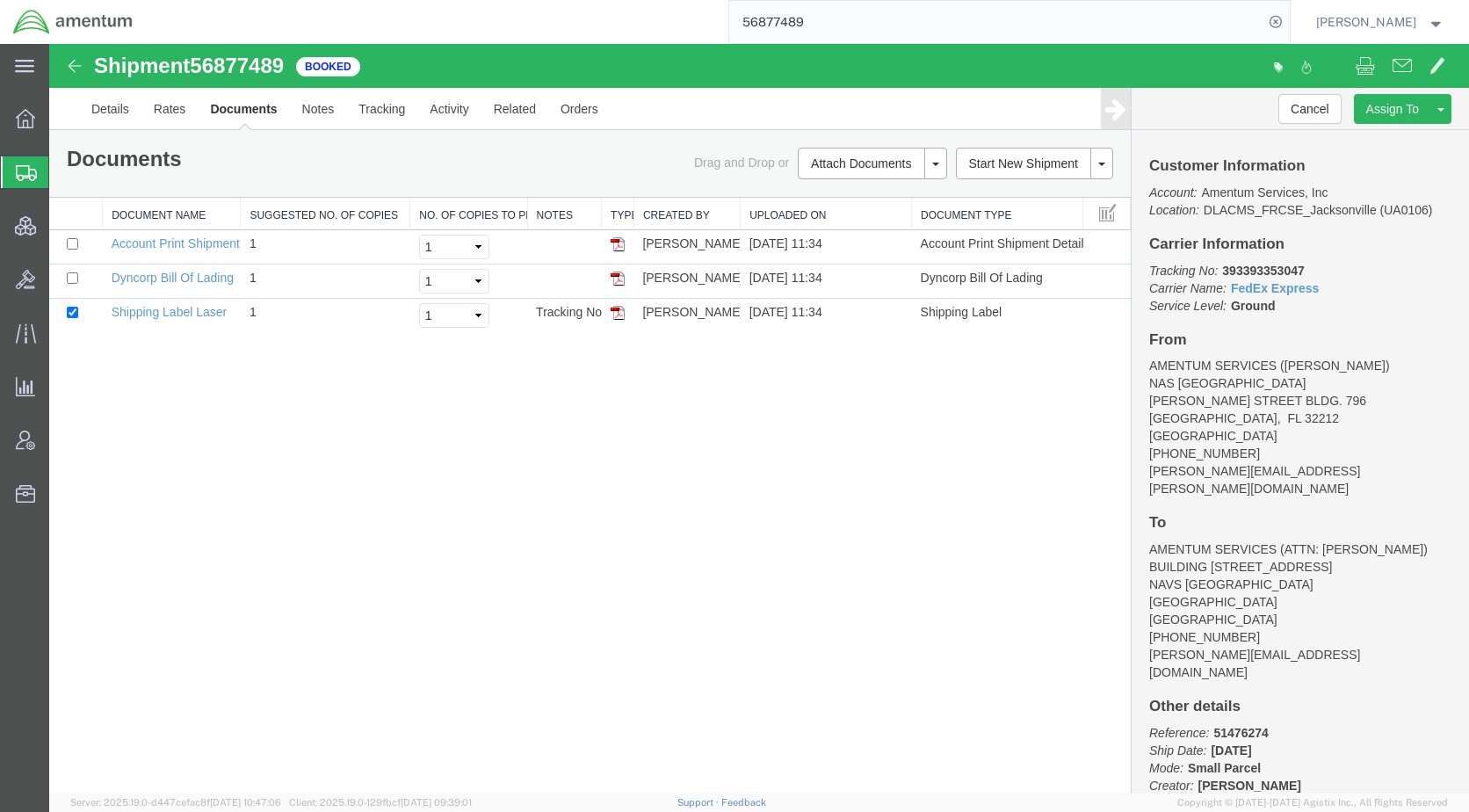
drag, startPoint x: 79, startPoint y: 171, endPoint x: 165, endPoint y: 220, distance: 99.0
click at [62, 171] on span "Shipments" at bounding box center [55, 171] width 14 height 35
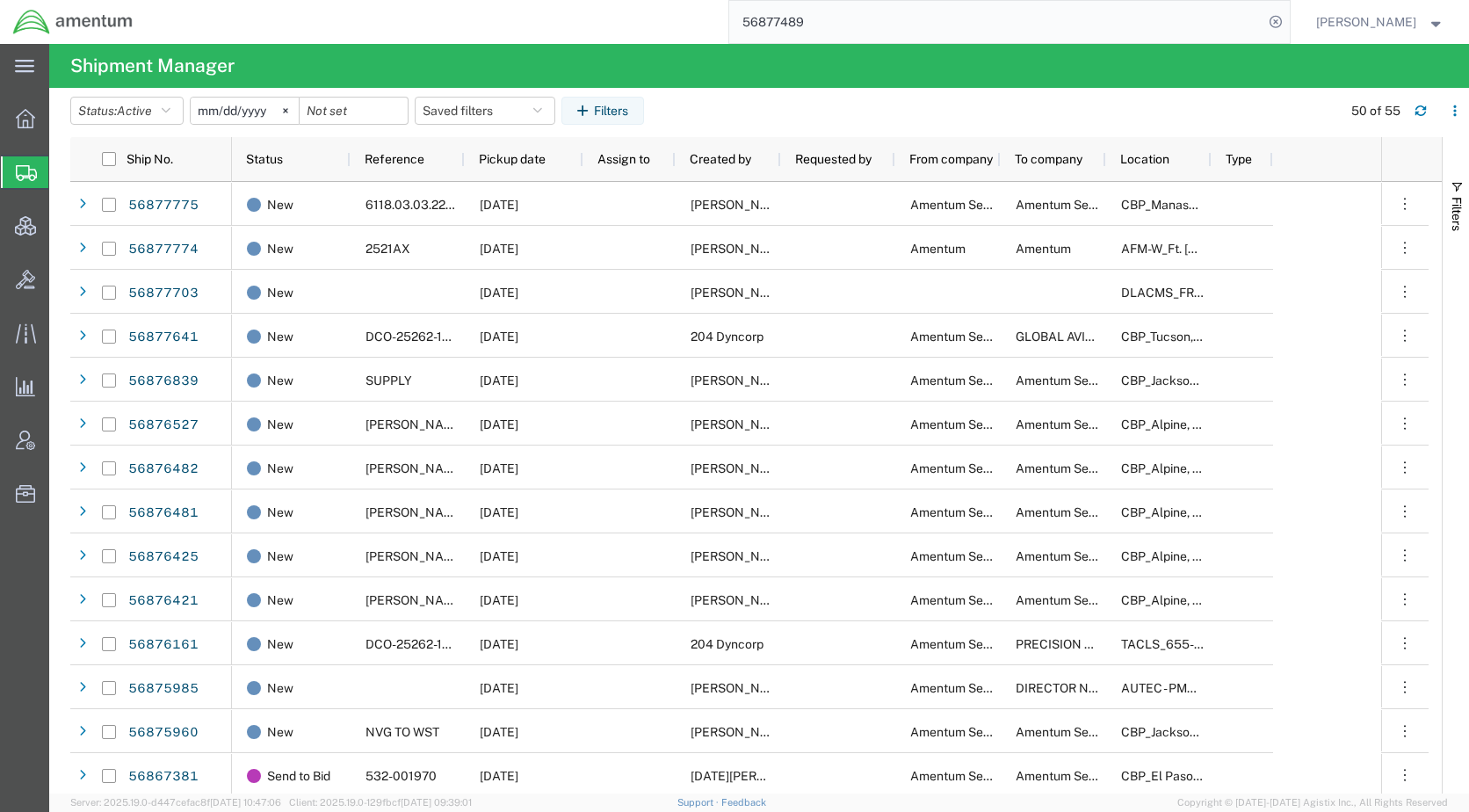
click at [265, 162] on span "Status" at bounding box center [264, 159] width 37 height 14
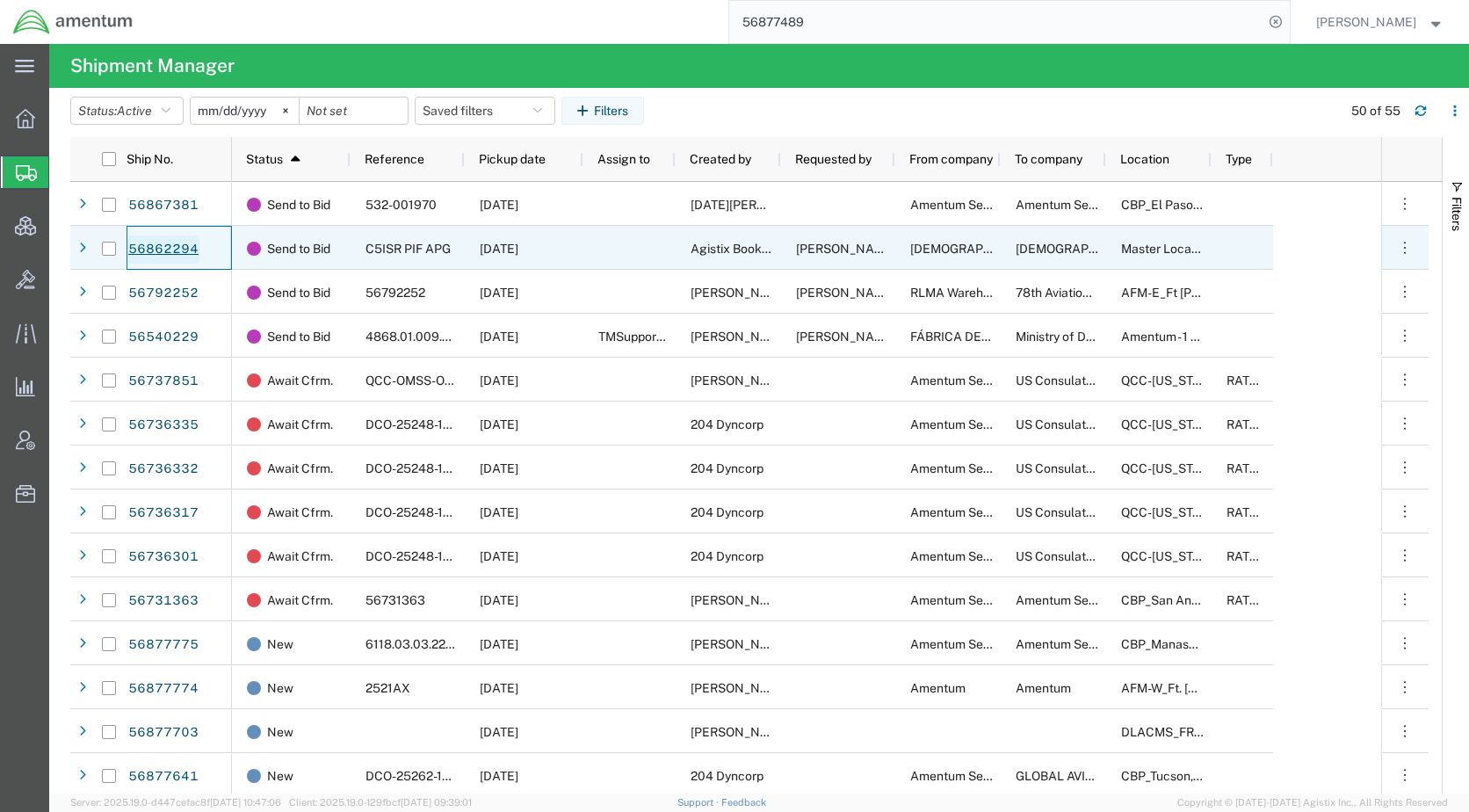
click at [181, 253] on link "56862294" at bounding box center [163, 249] width 72 height 28
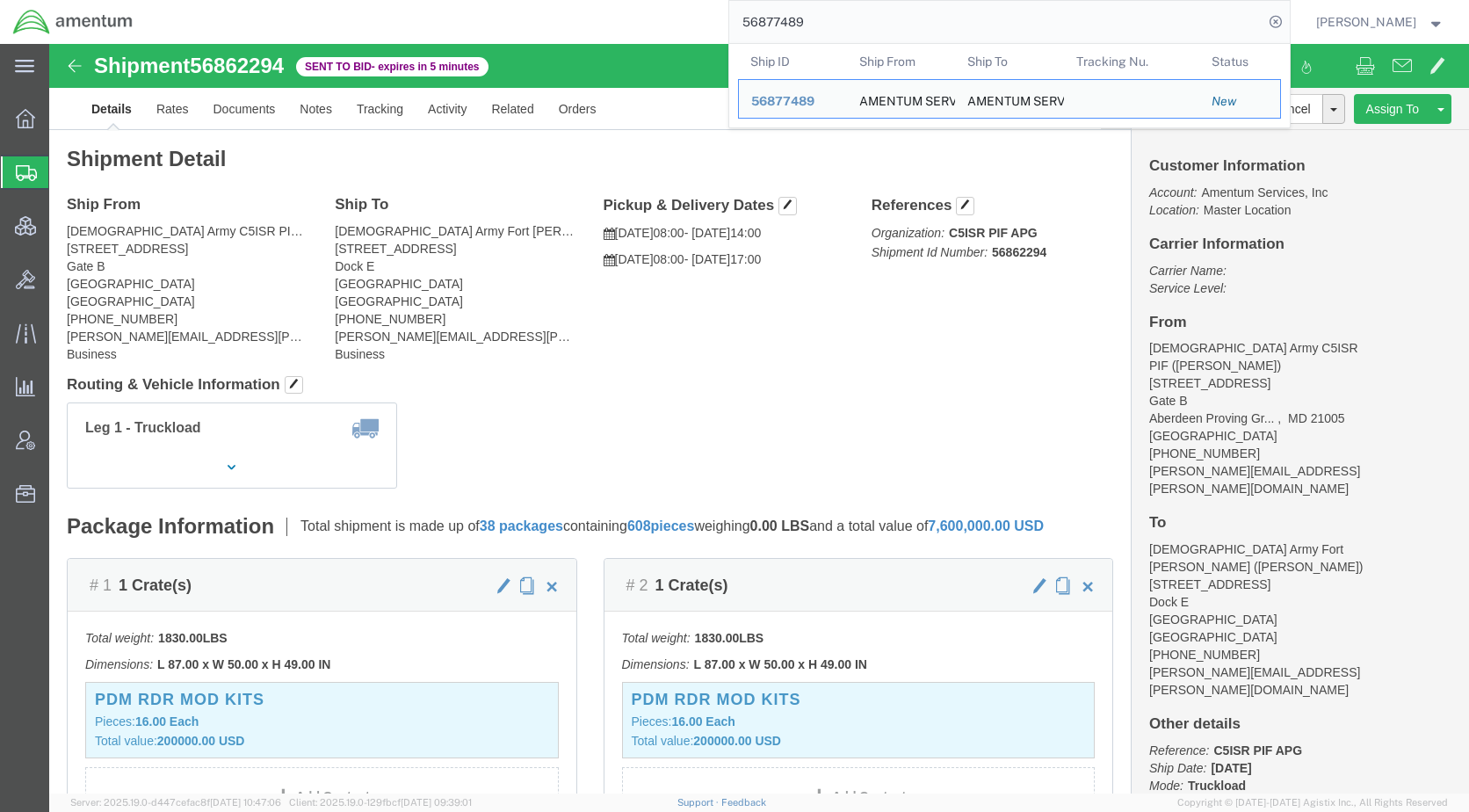
drag, startPoint x: 897, startPoint y: 23, endPoint x: 764, endPoint y: 27, distance: 133.1
click at [764, 27] on input "56877489" at bounding box center [996, 22] width 534 height 42
paste input "DCO-25253-168034"
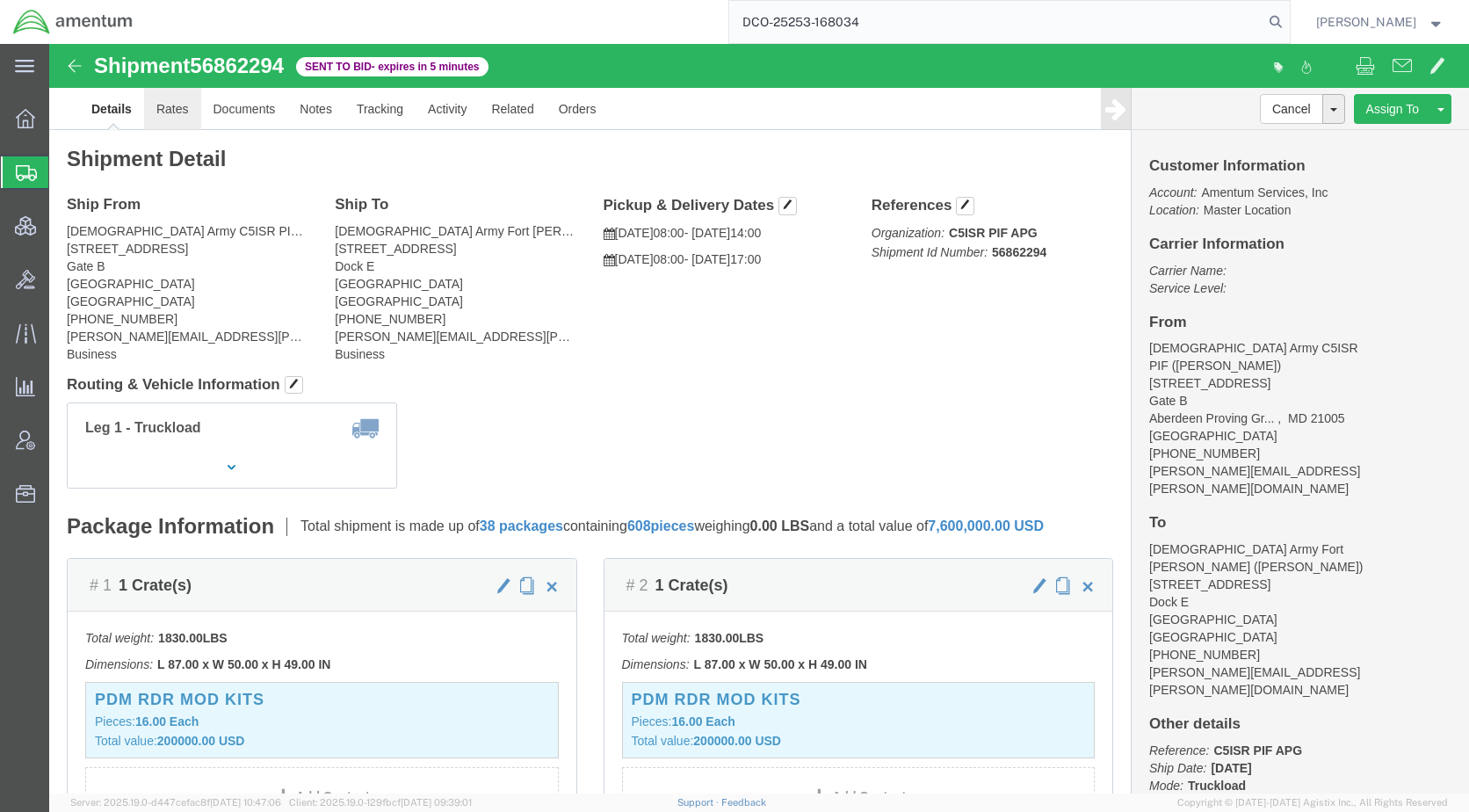
click link "Rates"
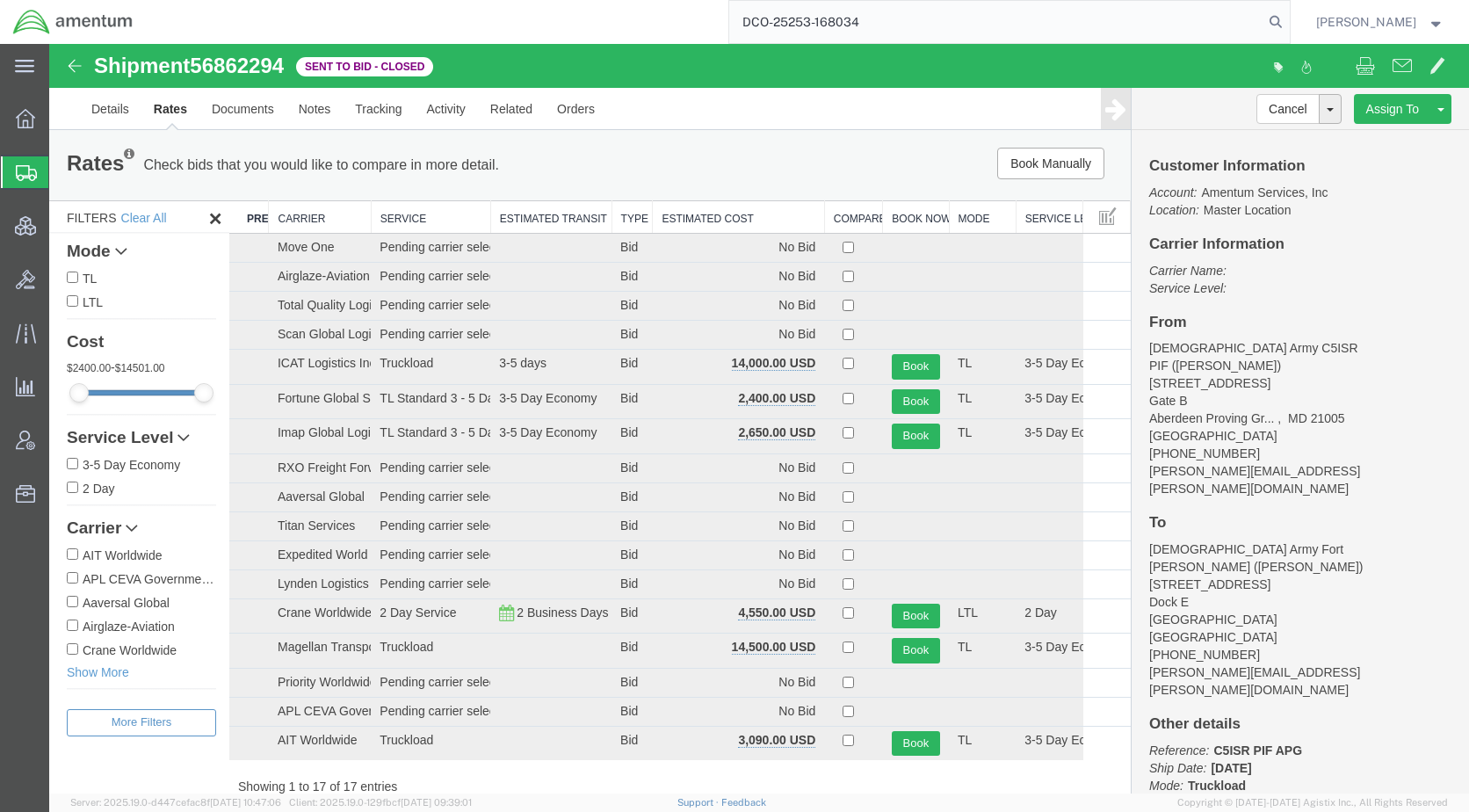
click at [678, 214] on th "Estimated Cost" at bounding box center [738, 217] width 171 height 33
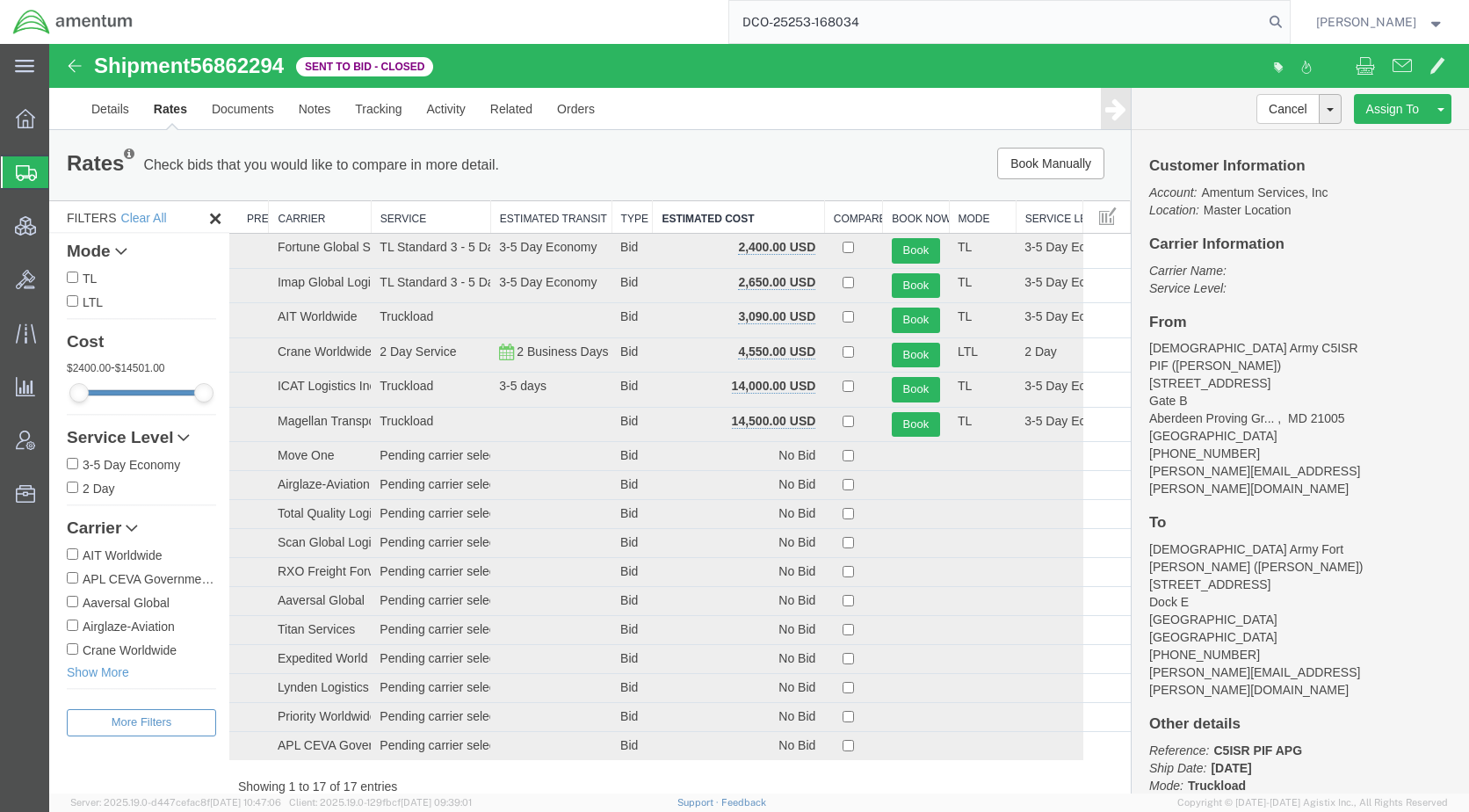
drag, startPoint x: 983, startPoint y: 37, endPoint x: 710, endPoint y: 37, distance: 273.0
click at [710, 37] on div "DCO-25253-168034" at bounding box center [717, 22] width 1143 height 44
drag, startPoint x: 860, startPoint y: 63, endPoint x: 759, endPoint y: 59, distance: 101.1
click at [759, 61] on div at bounding box center [1113, 67] width 708 height 37
click at [912, 10] on input "DCO-25253-168034" at bounding box center [996, 22] width 534 height 42
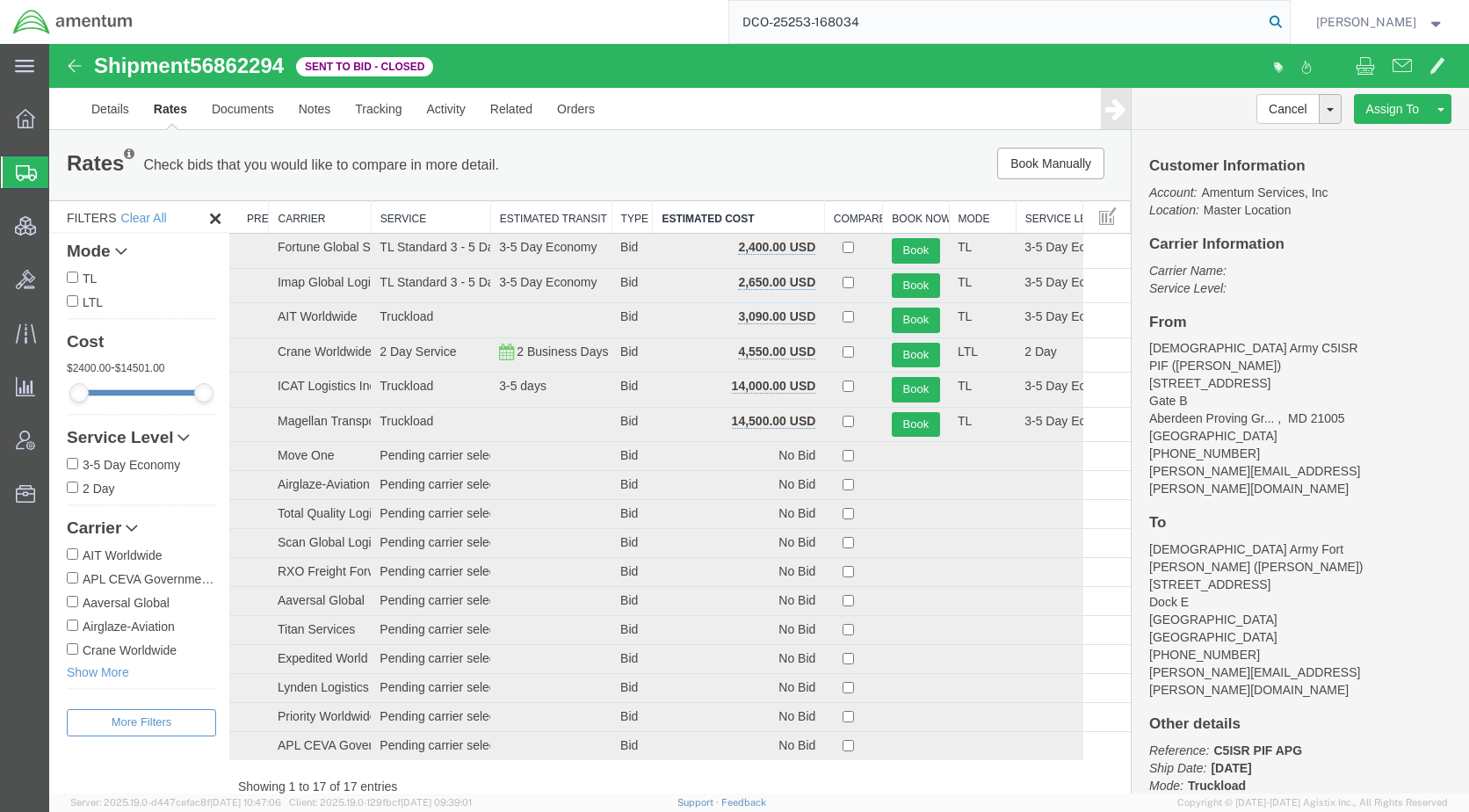
click at [1288, 16] on icon at bounding box center [1276, 22] width 25 height 25
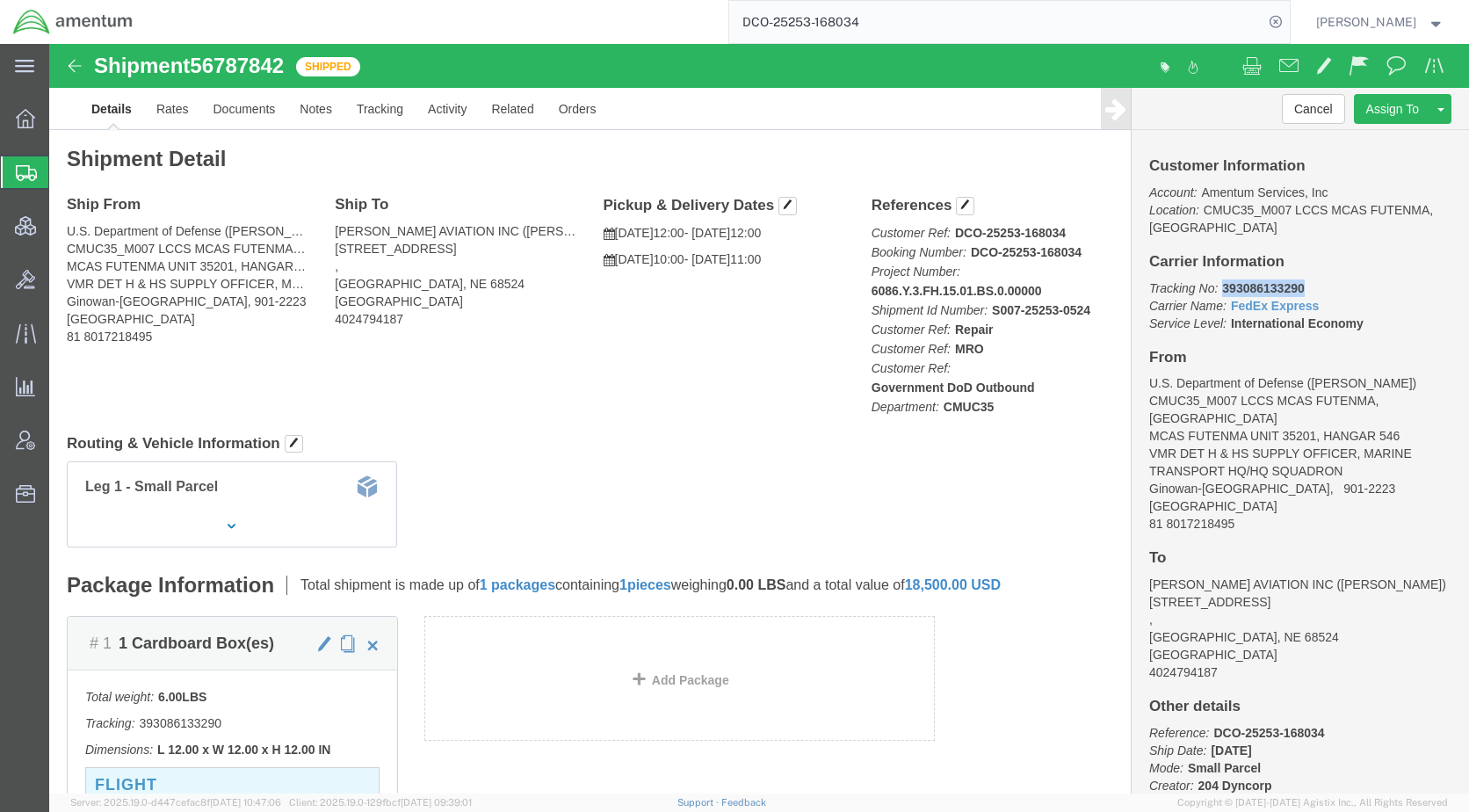
drag, startPoint x: 1248, startPoint y: 245, endPoint x: 1163, endPoint y: 250, distance: 85.1
click p "Tracking No: 393086133290 Carrier Name: FedEx Express FedEx Express Service Lev…"
copy b "393086133290"
click link "Rates"
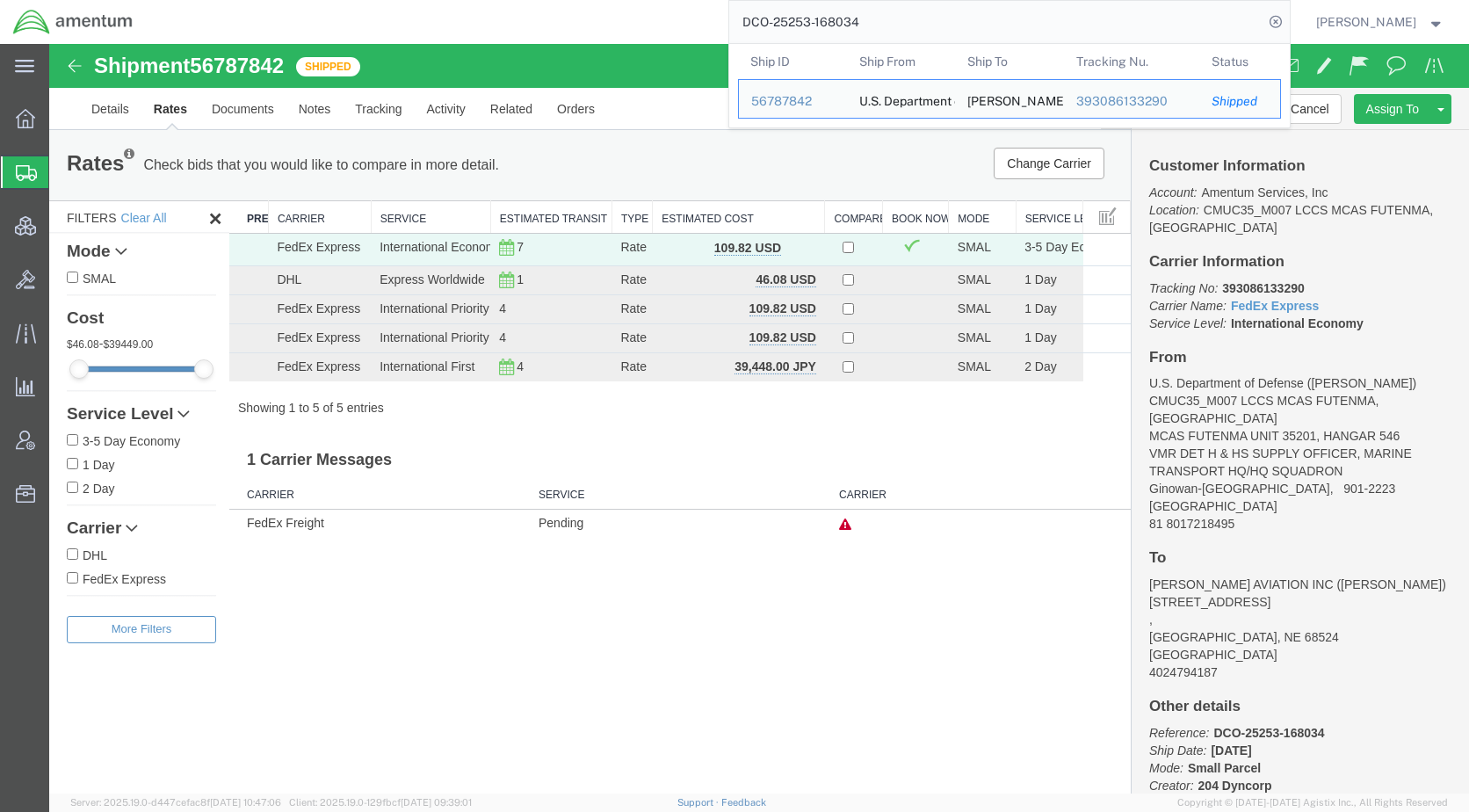
drag, startPoint x: 960, startPoint y: 27, endPoint x: 738, endPoint y: 36, distance: 222.2
click at [738, 36] on div "DCO-25253-168034 Ship ID Ship From Ship To Tracking Nu. Status Ship ID 56787842…" at bounding box center [717, 22] width 1143 height 44
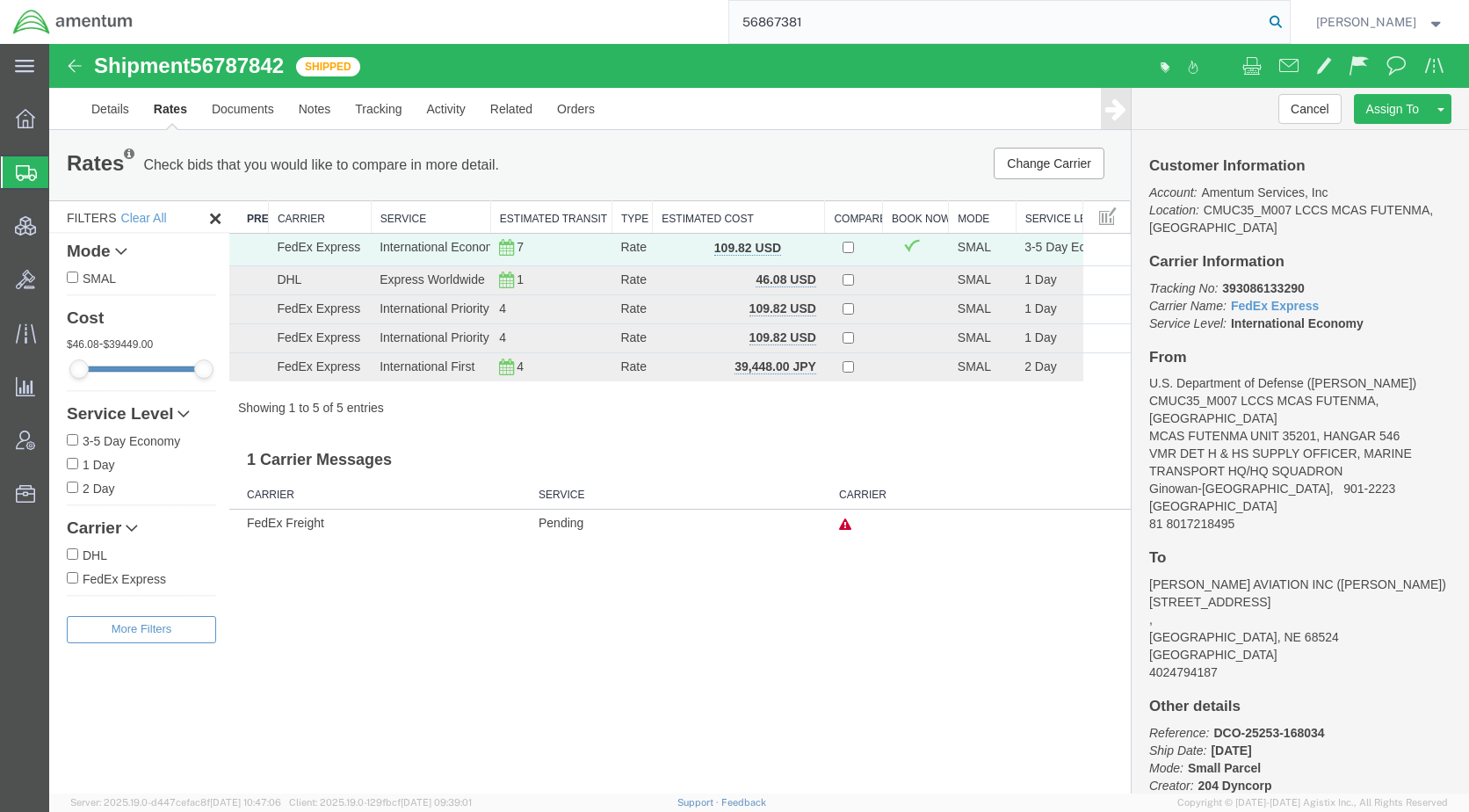
click at [1288, 23] on icon at bounding box center [1276, 22] width 25 height 25
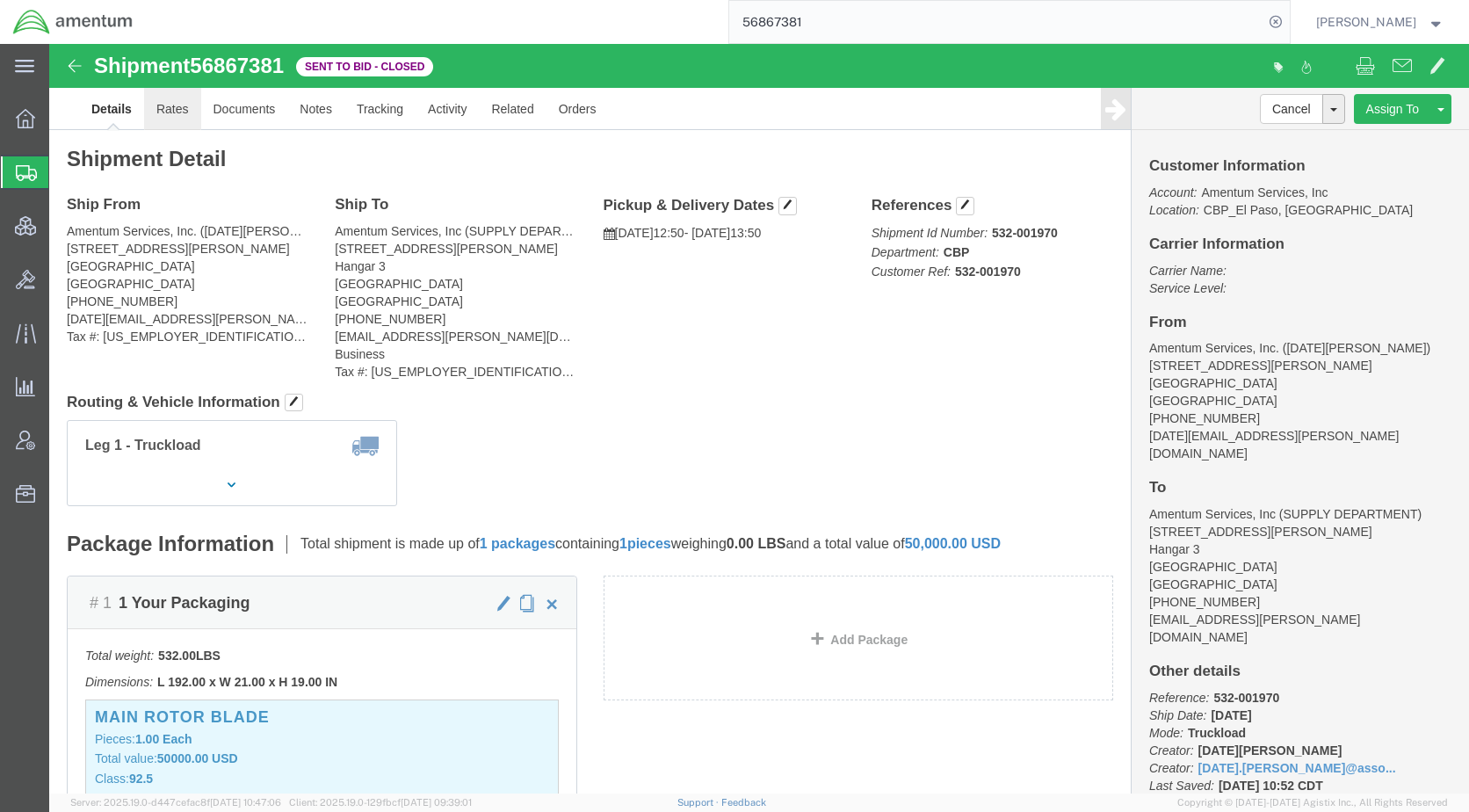
click link "Rates"
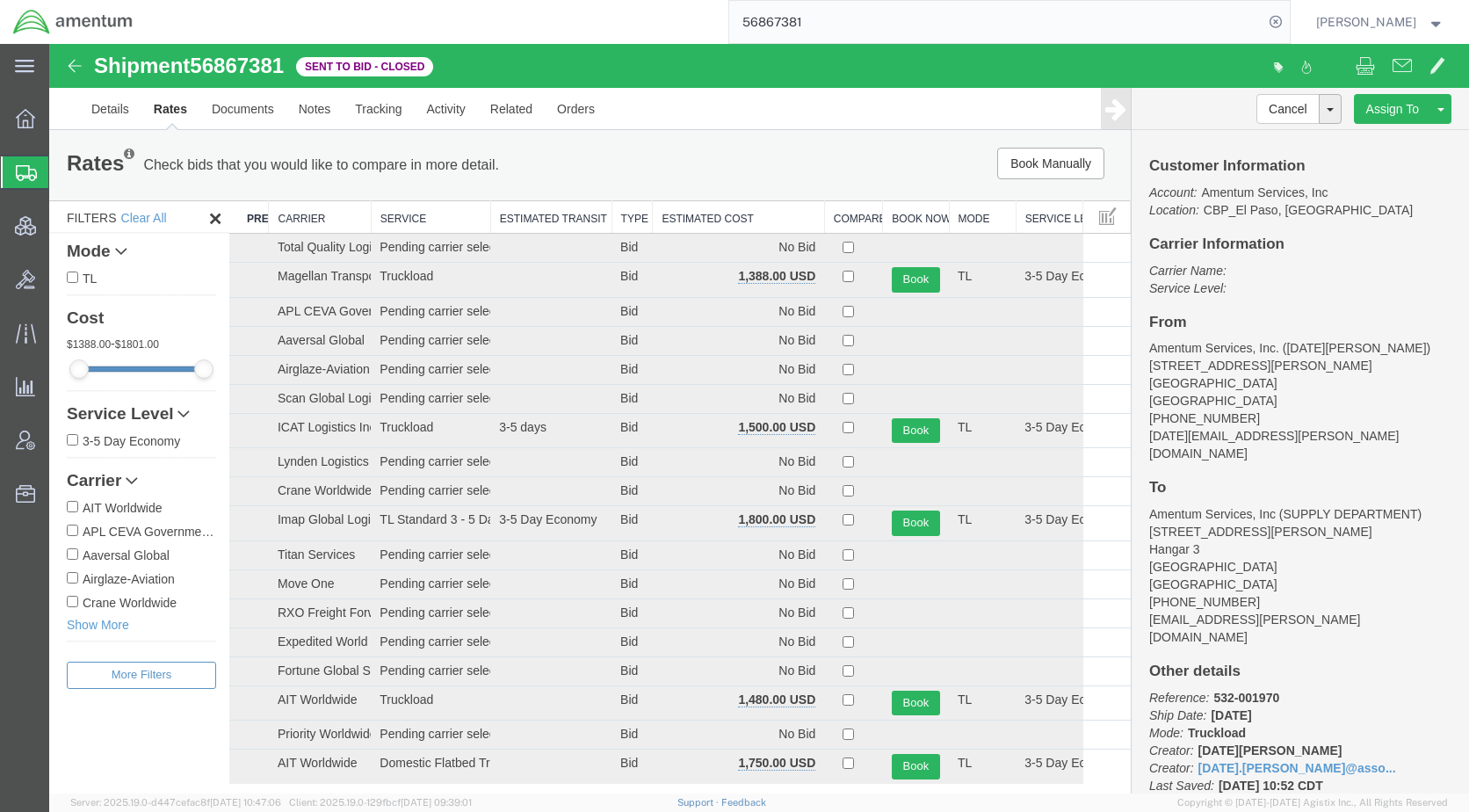
click at [688, 214] on th "Estimated Cost" at bounding box center [738, 217] width 171 height 33
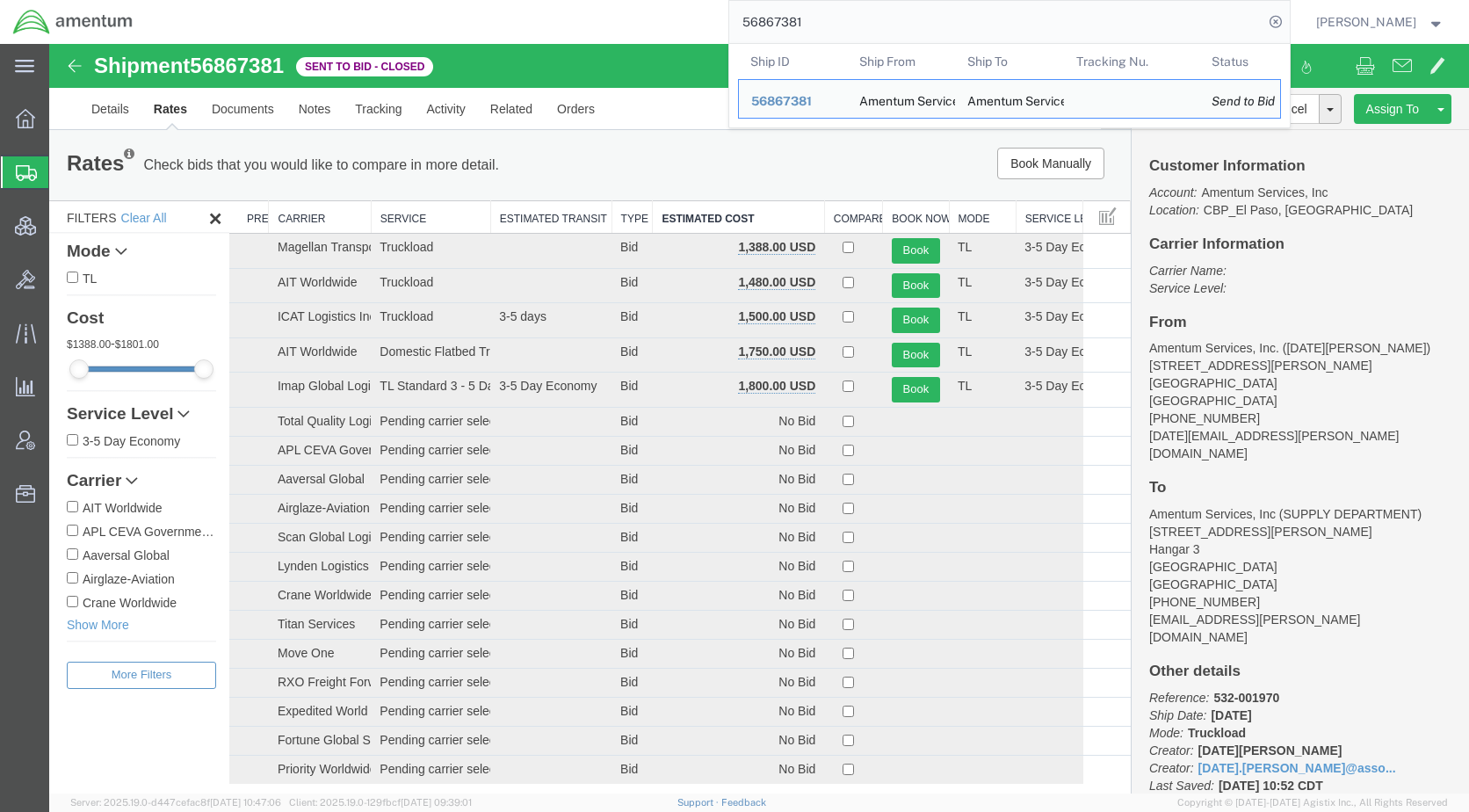
drag, startPoint x: 780, startPoint y: 30, endPoint x: 760, endPoint y: 31, distance: 20.0
click at [760, 31] on input "56867381" at bounding box center [996, 22] width 534 height 42
paste input "393086133290"
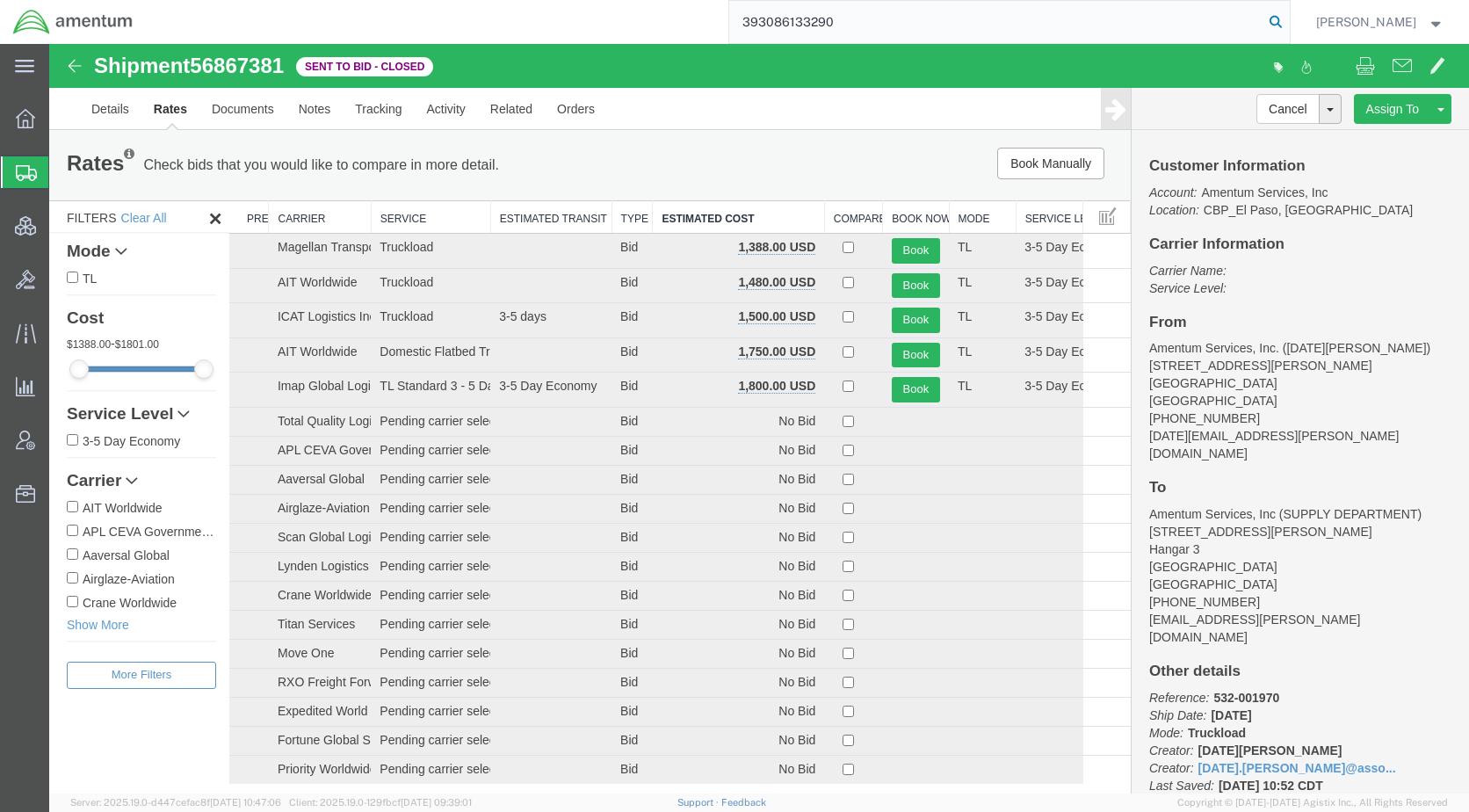
click at [1288, 18] on icon at bounding box center [1276, 22] width 25 height 25
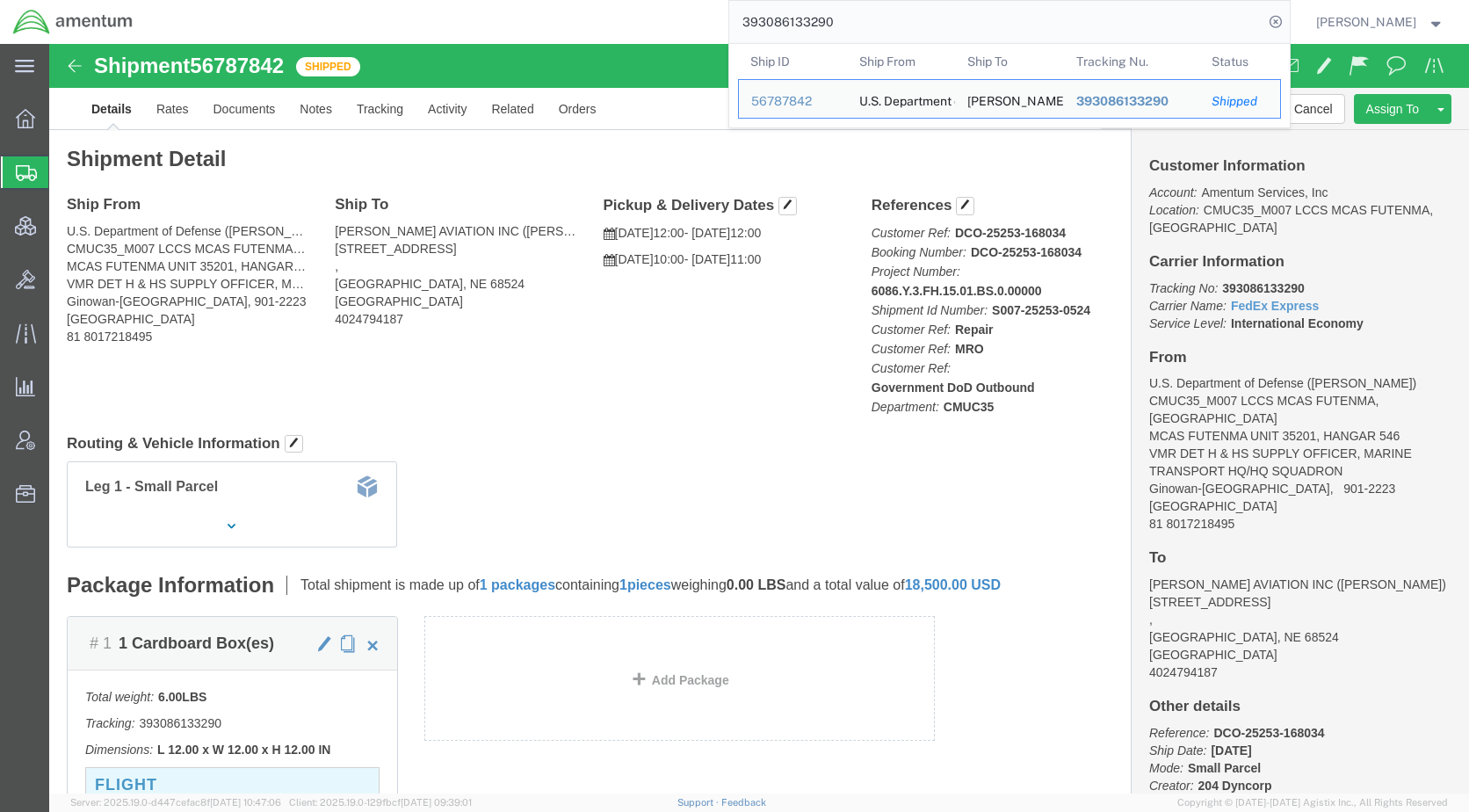
drag, startPoint x: 900, startPoint y: 27, endPoint x: 755, endPoint y: 34, distance: 145.2
click at [755, 34] on div "393086133290 Ship ID Ship From Ship To Tracking Nu. Status Ship ID 56787842 Shi…" at bounding box center [717, 22] width 1143 height 44
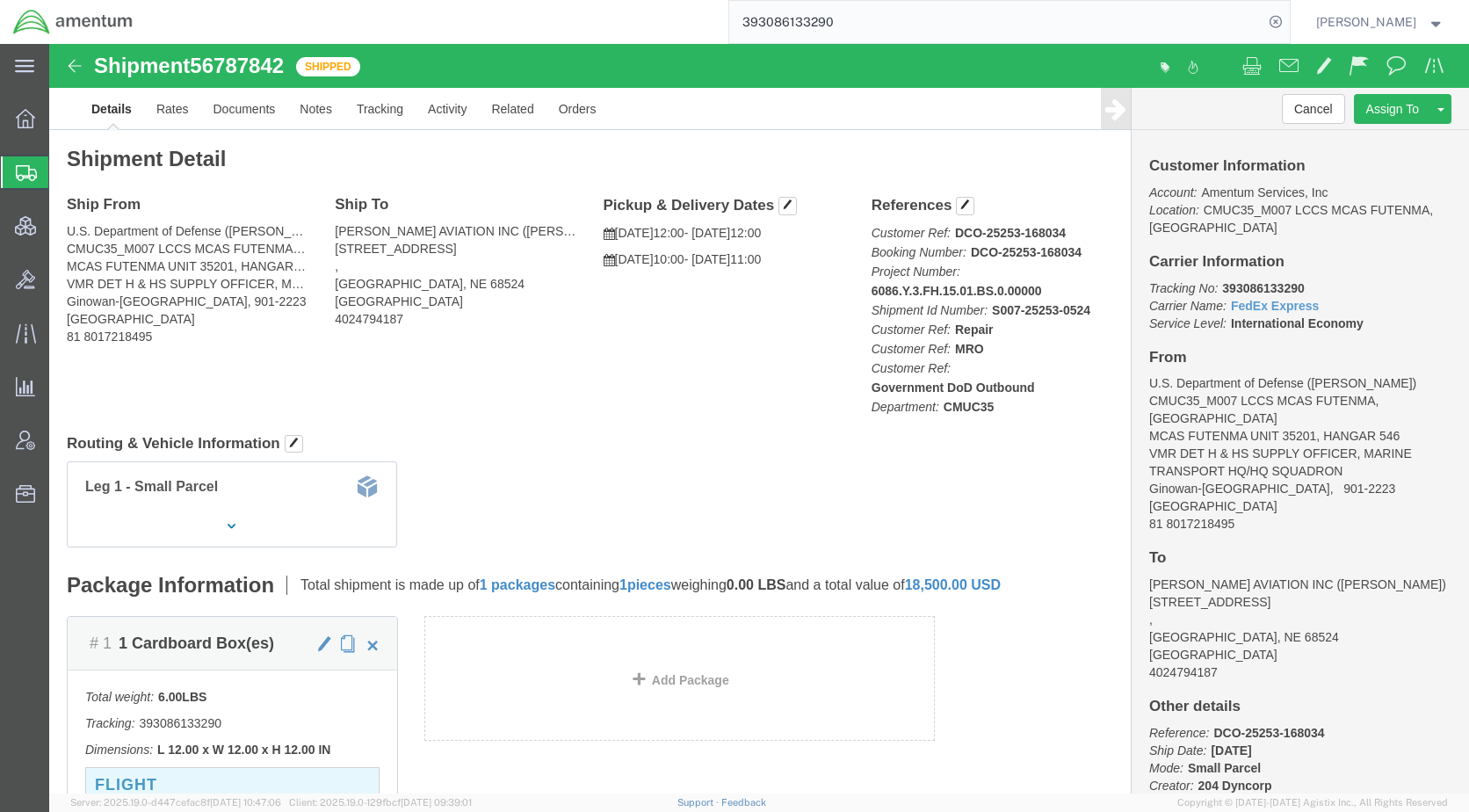
paste input "56867381"
type input "56867381"
click at [1288, 20] on icon at bounding box center [1276, 22] width 25 height 25
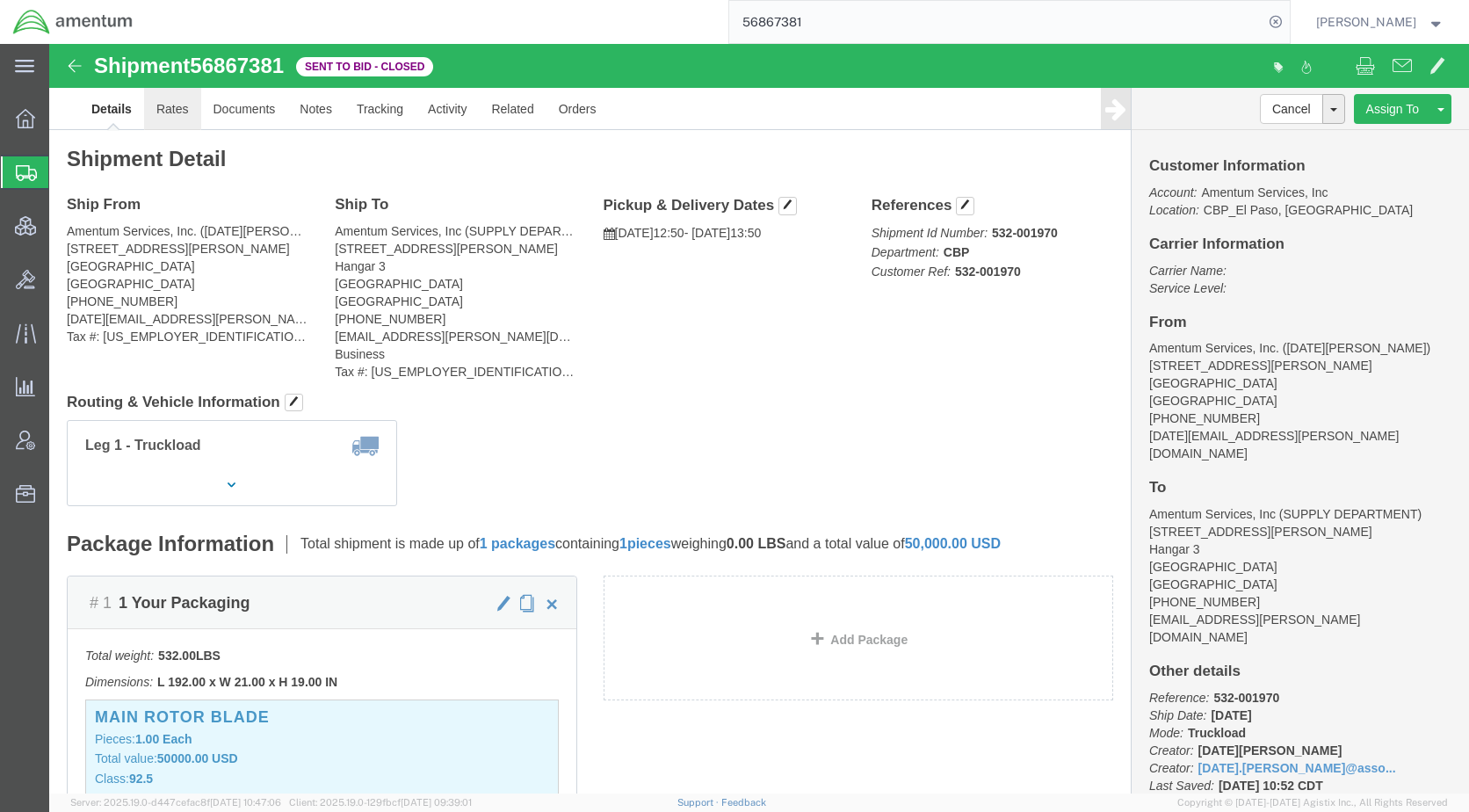
click link "Rates"
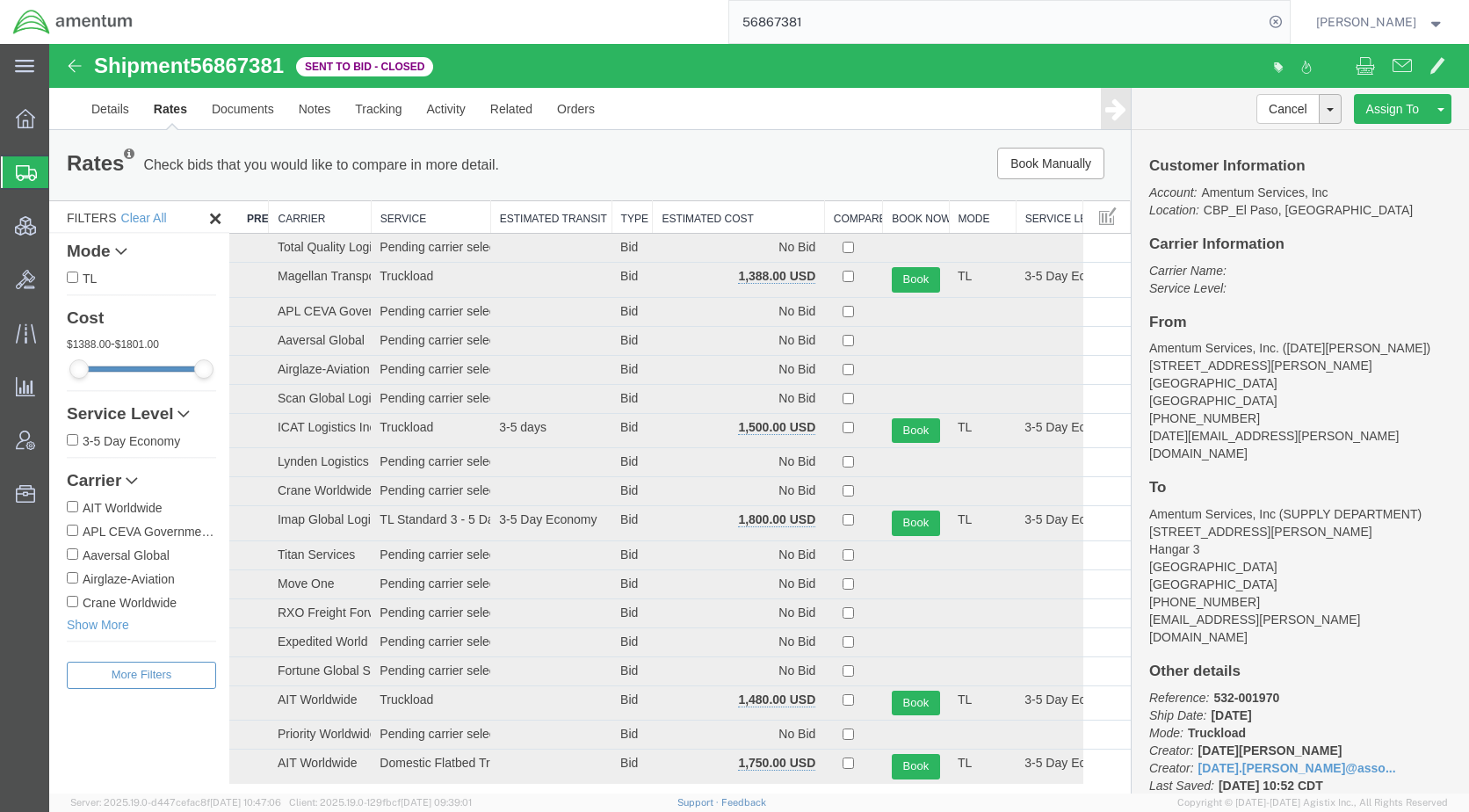
click at [724, 215] on th "Estimated Cost" at bounding box center [738, 217] width 171 height 33
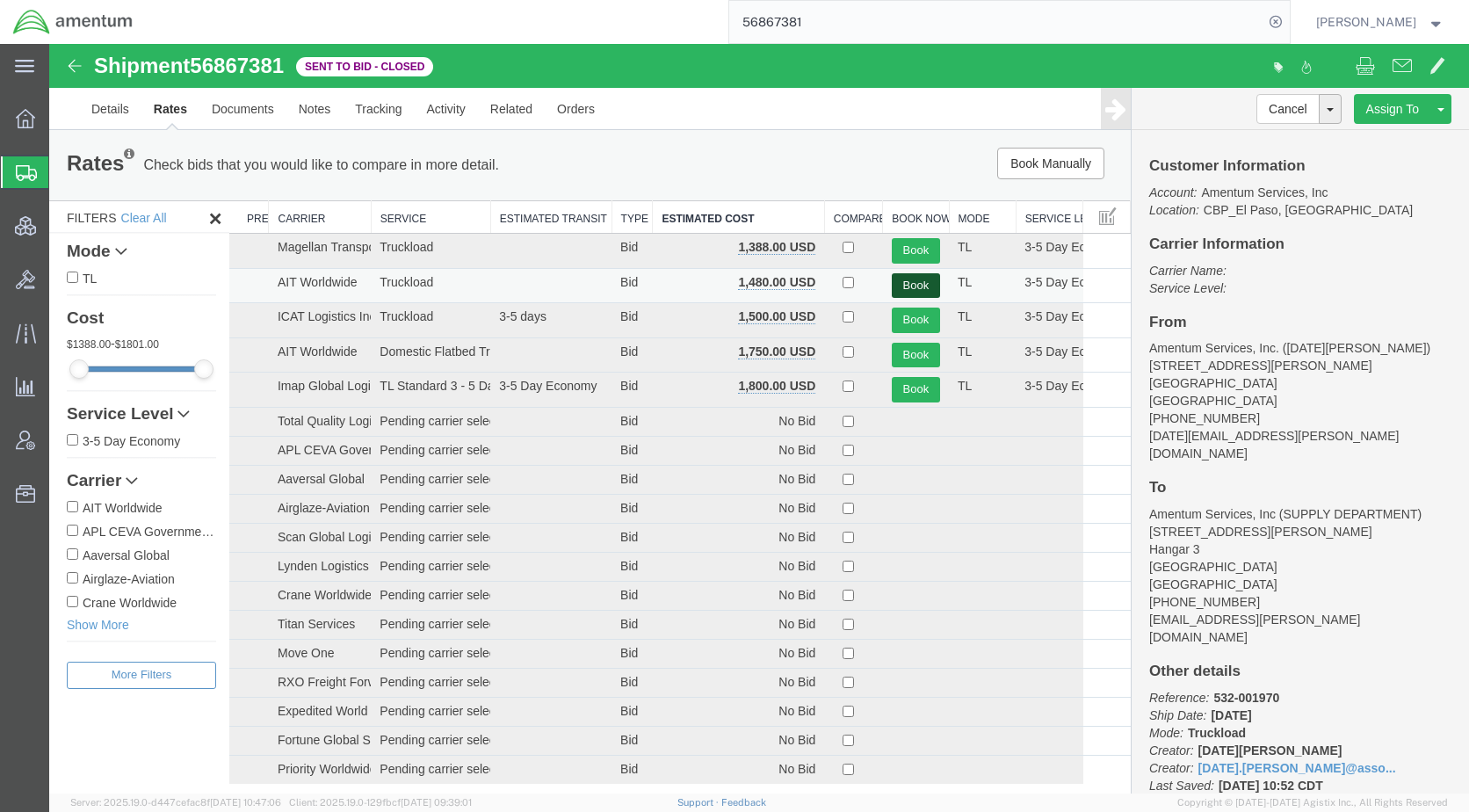
click at [897, 285] on button "Book" at bounding box center [915, 285] width 48 height 26
